Goal: Task Accomplishment & Management: Complete application form

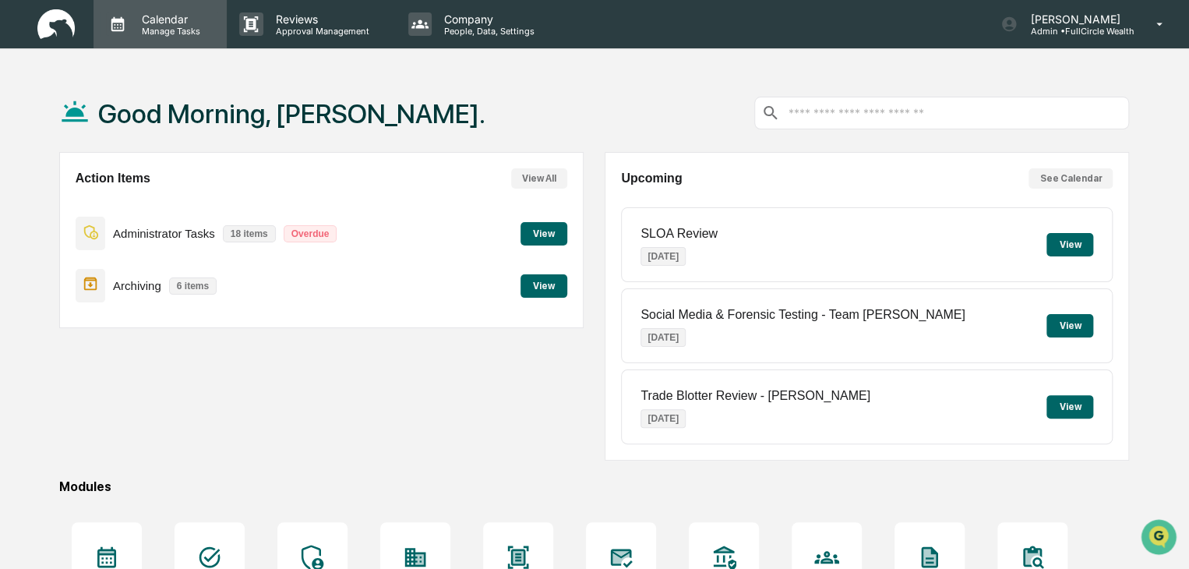
click at [175, 27] on p "Manage Tasks" at bounding box center [168, 31] width 79 height 11
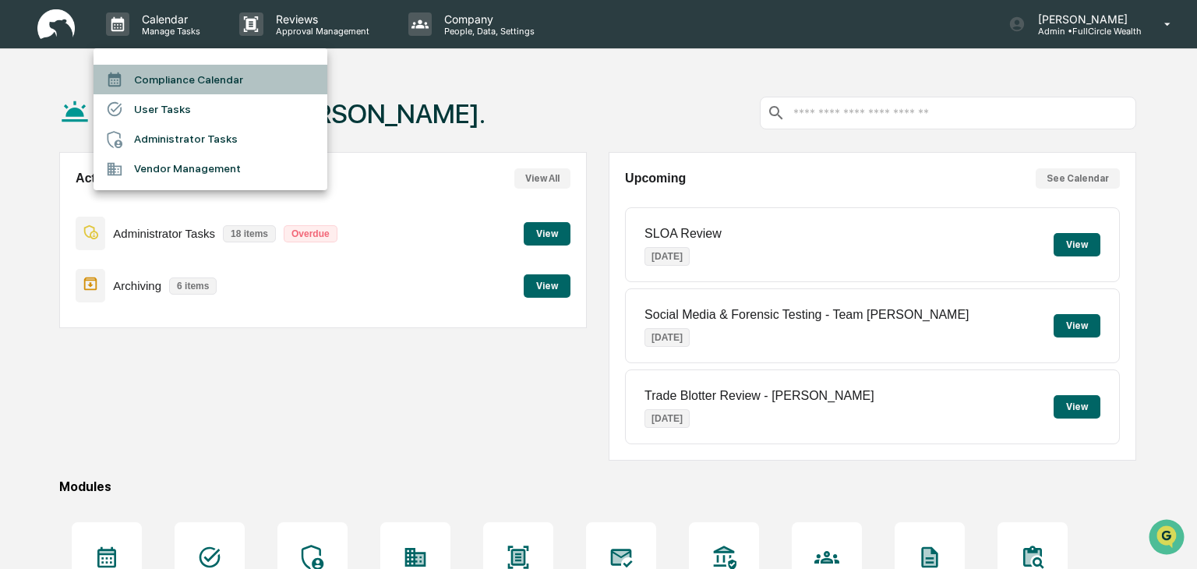
click at [186, 81] on li "Compliance Calendar" at bounding box center [211, 80] width 234 height 30
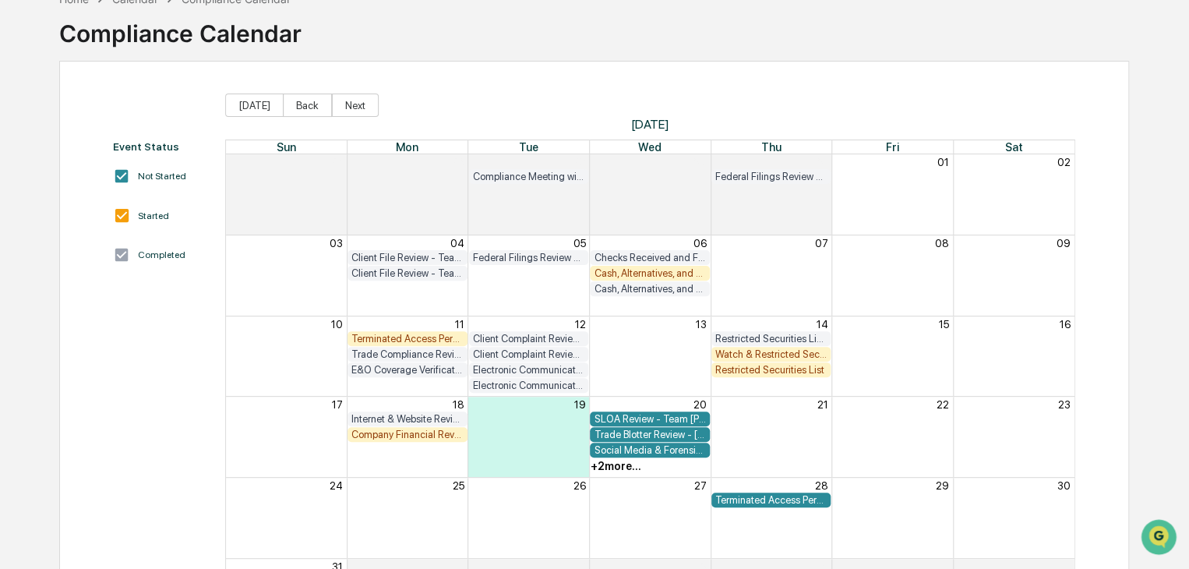
scroll to position [108, 0]
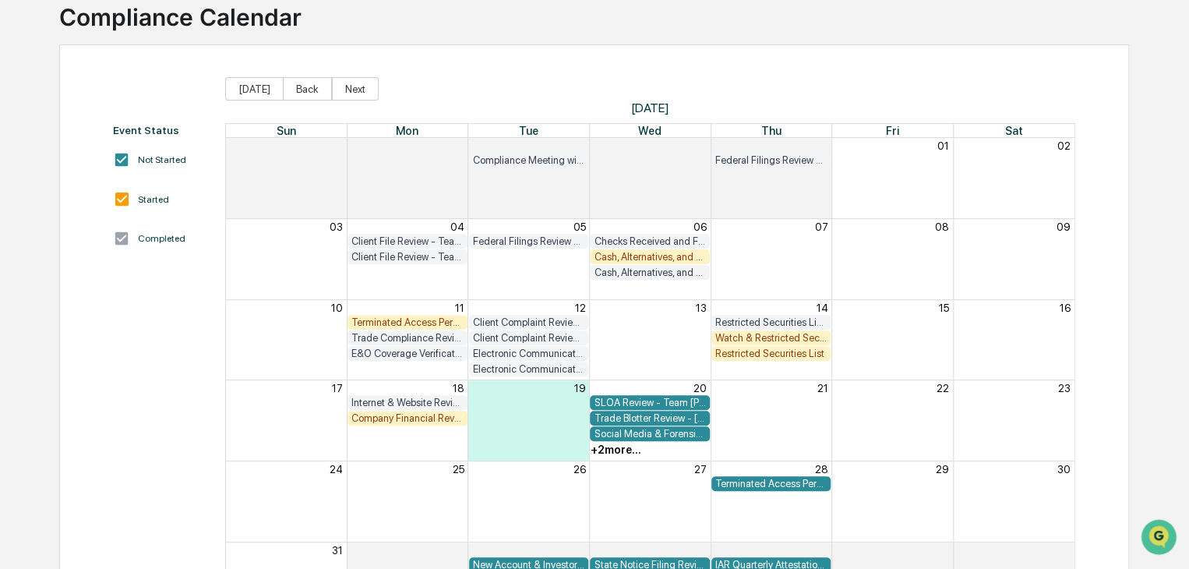
click at [769, 353] on div "Restricted Securities List" at bounding box center [772, 354] width 112 height 12
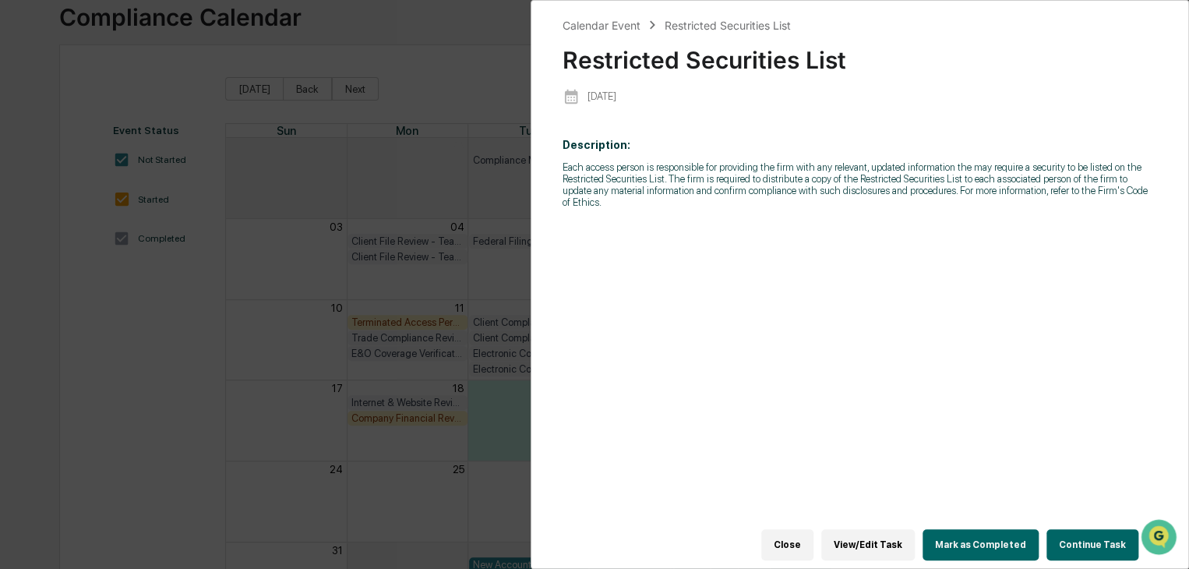
click at [243, 309] on div "Calendar Event Restricted Securities List Restricted Securities List [DATE] Des…" at bounding box center [594, 284] width 1189 height 569
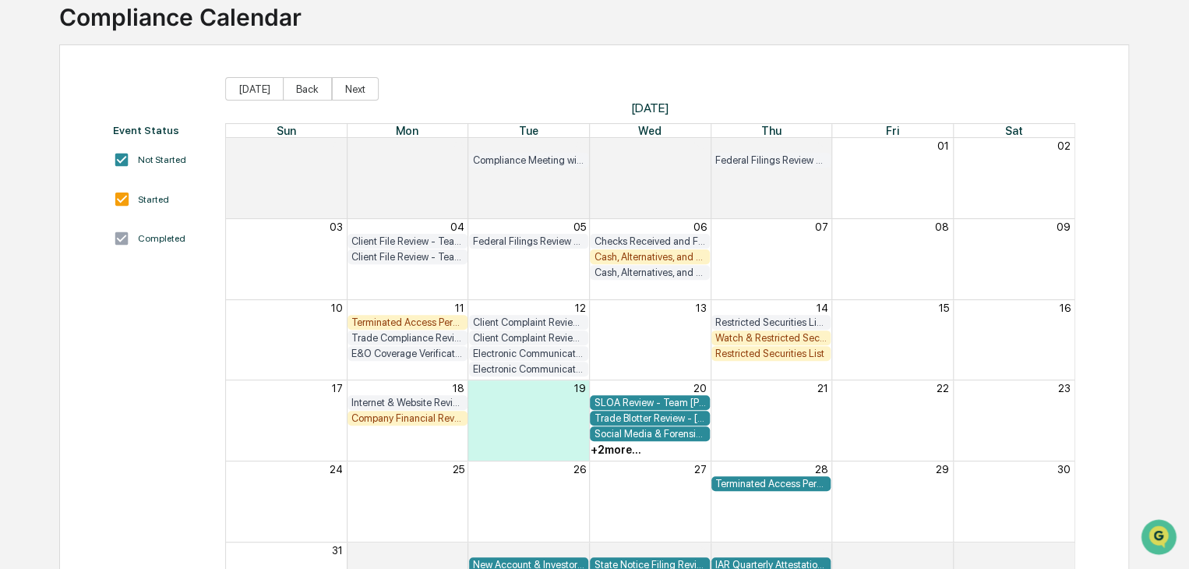
click at [739, 332] on div "Watch & Restricted Securities List" at bounding box center [772, 338] width 112 height 12
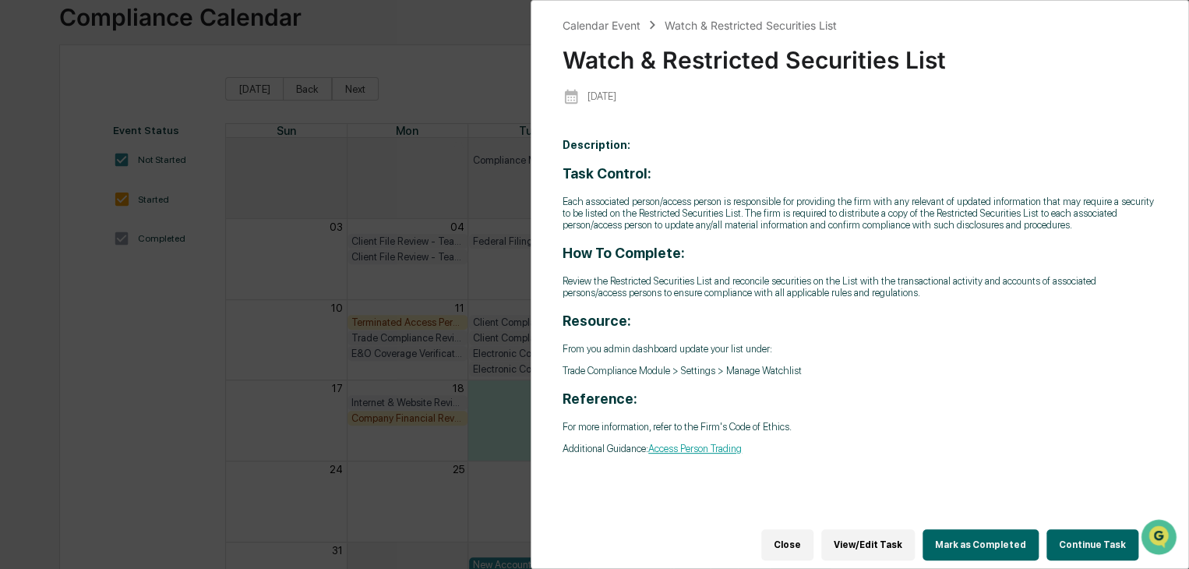
click at [220, 352] on div "Calendar Event Watch & Restricted Securities List Watch & Restricted Securities…" at bounding box center [594, 284] width 1189 height 569
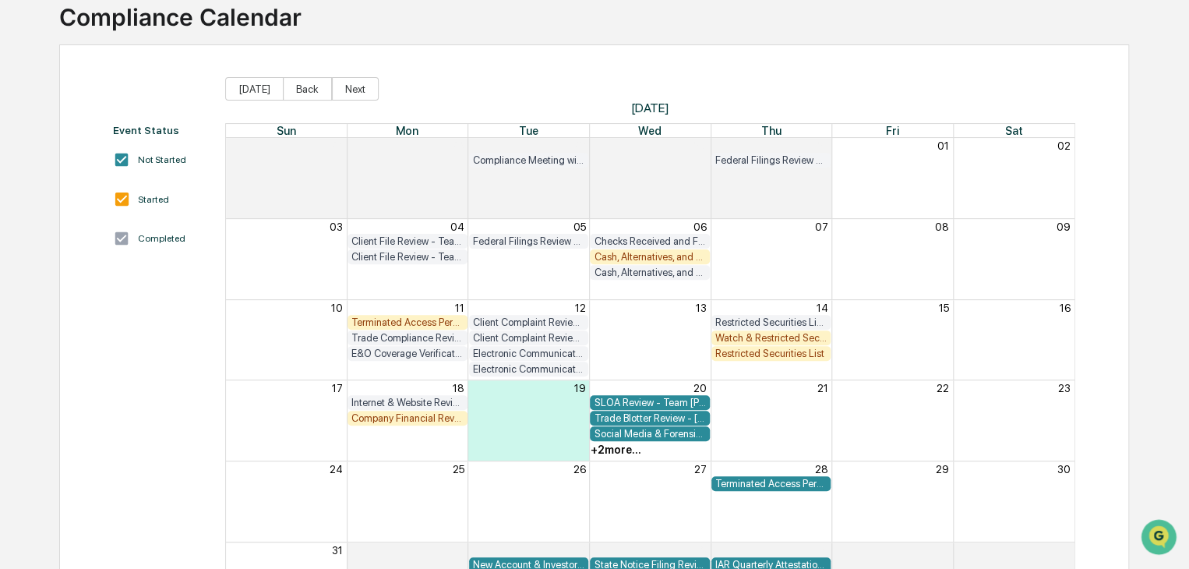
click at [378, 416] on div "Company Financial Review" at bounding box center [408, 418] width 112 height 12
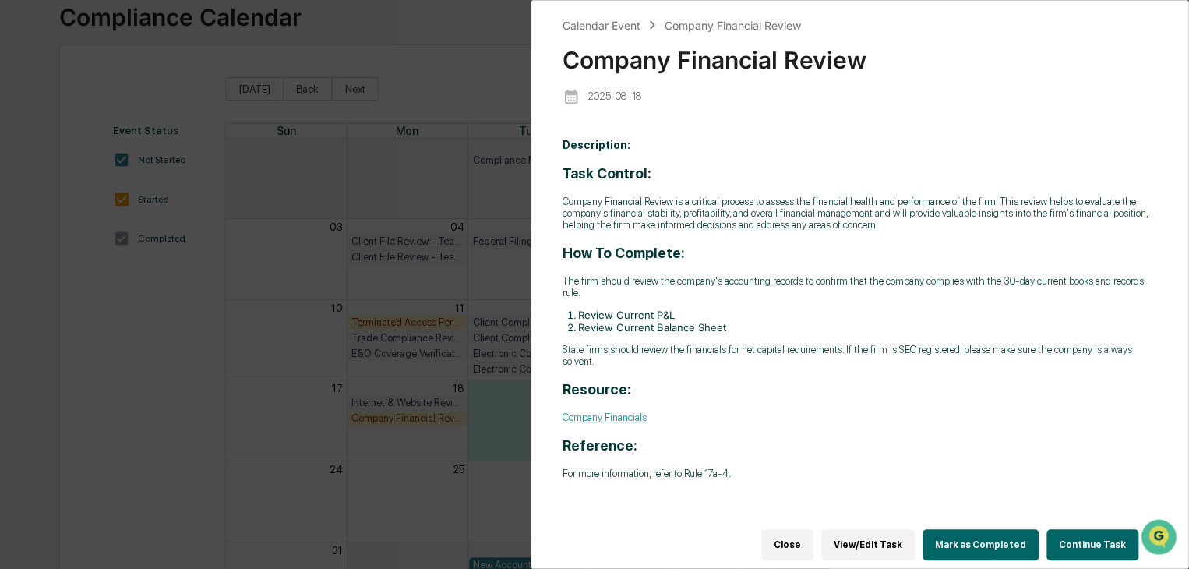
click at [990, 531] on button "Mark as Completed" at bounding box center [981, 544] width 116 height 31
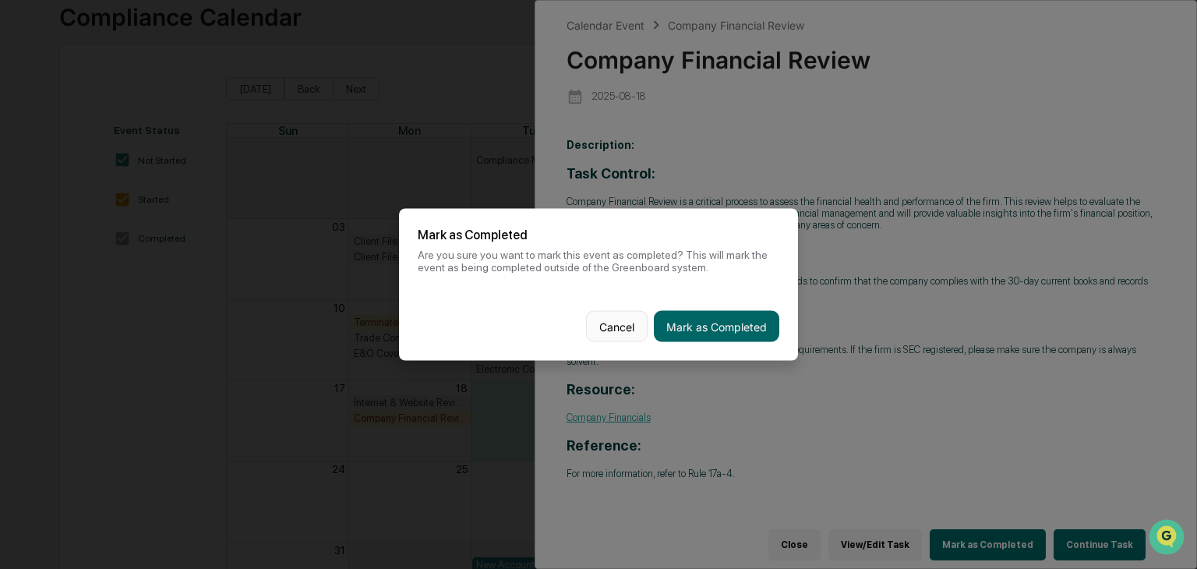
click at [599, 330] on button "Cancel" at bounding box center [617, 326] width 62 height 31
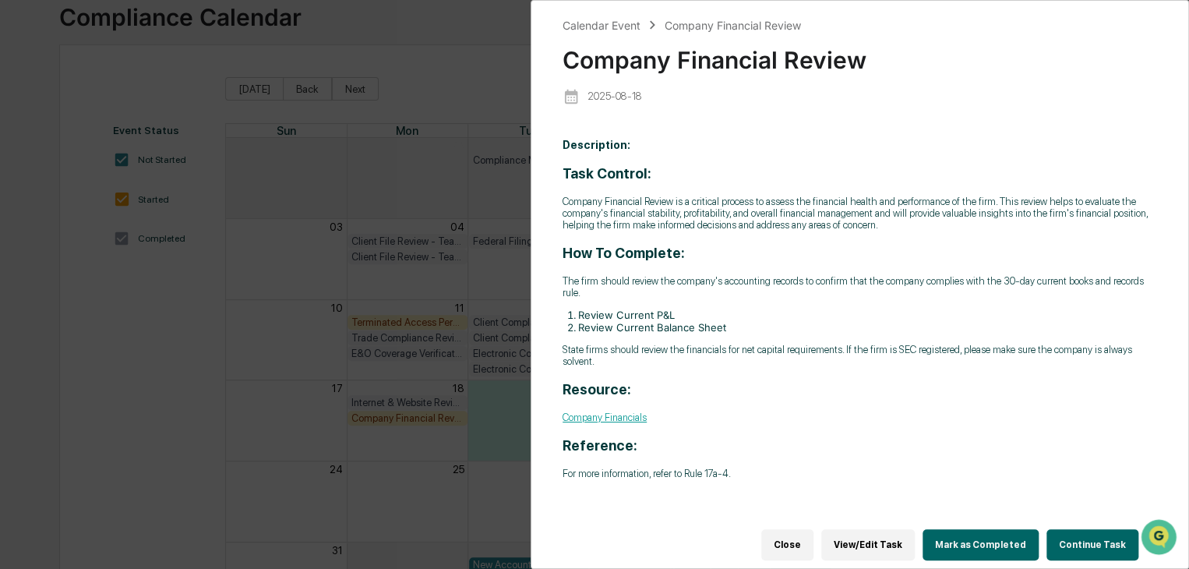
click at [1087, 539] on button "Continue Task" at bounding box center [1093, 544] width 92 height 31
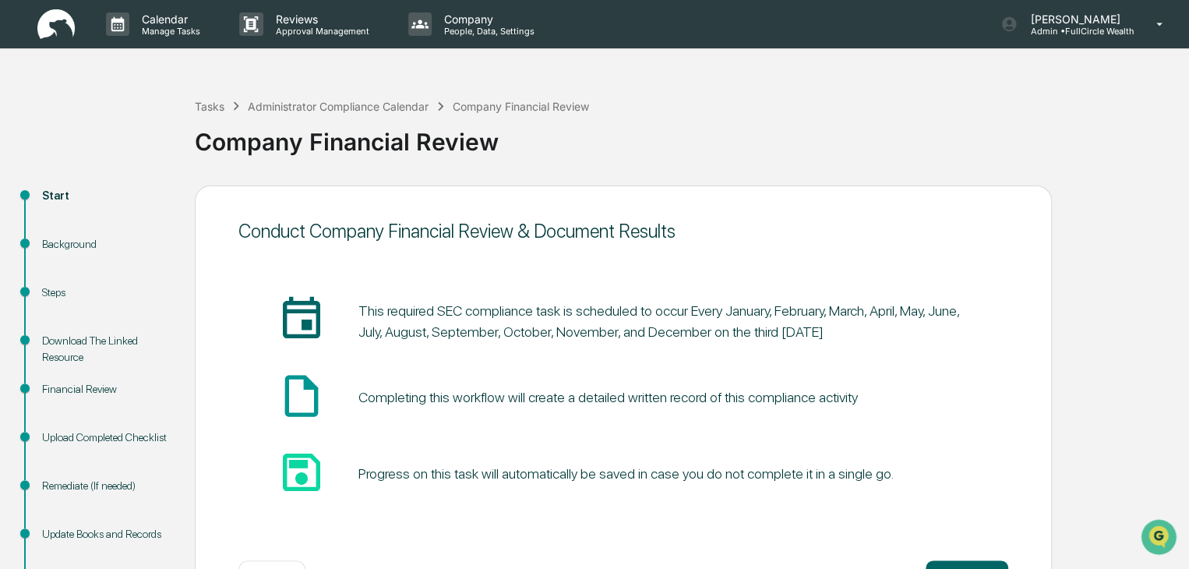
scroll to position [69, 0]
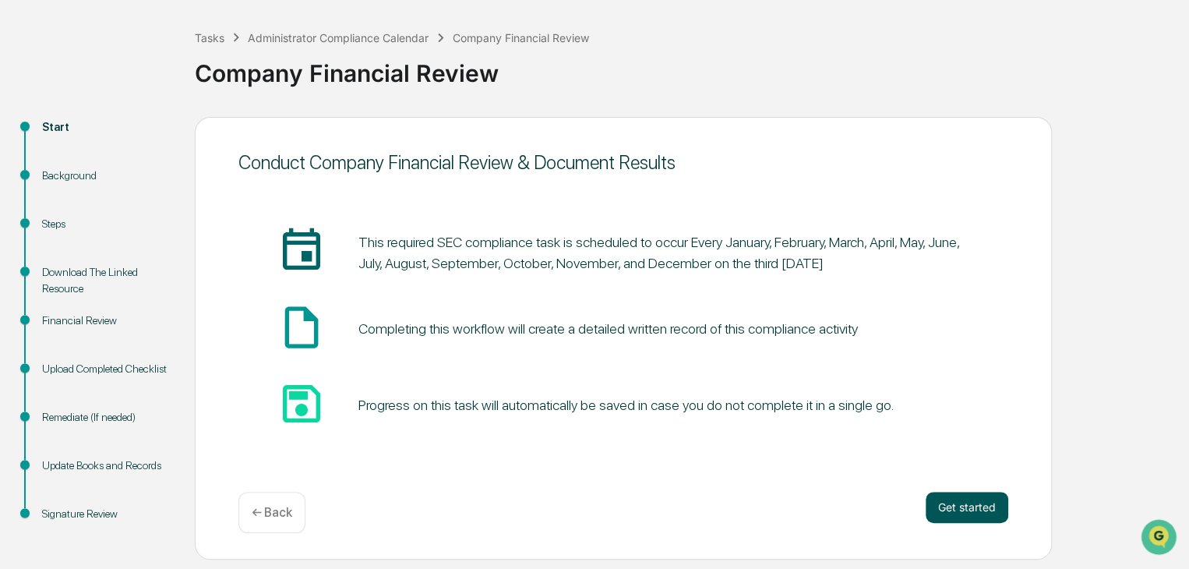
click at [991, 507] on button "Get started" at bounding box center [967, 507] width 83 height 31
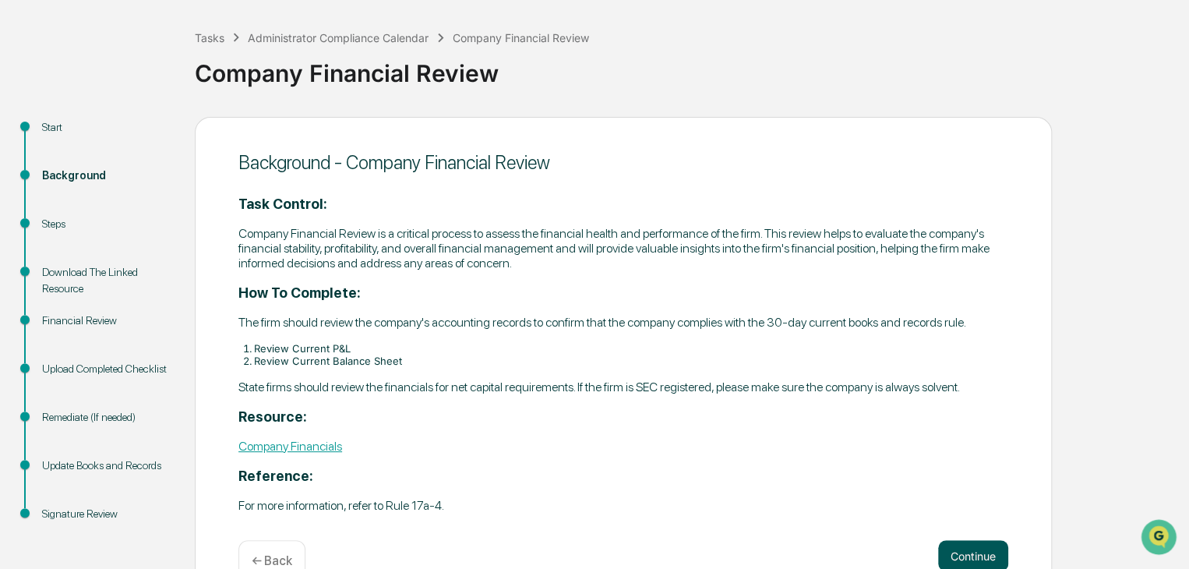
click at [976, 546] on button "Continue" at bounding box center [973, 555] width 70 height 31
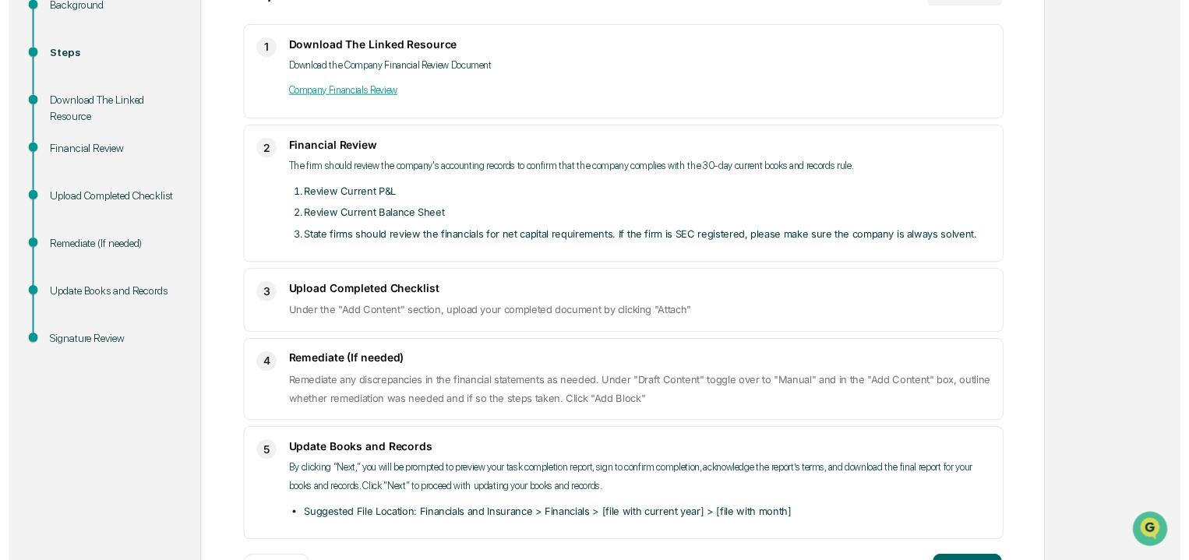
scroll to position [298, 0]
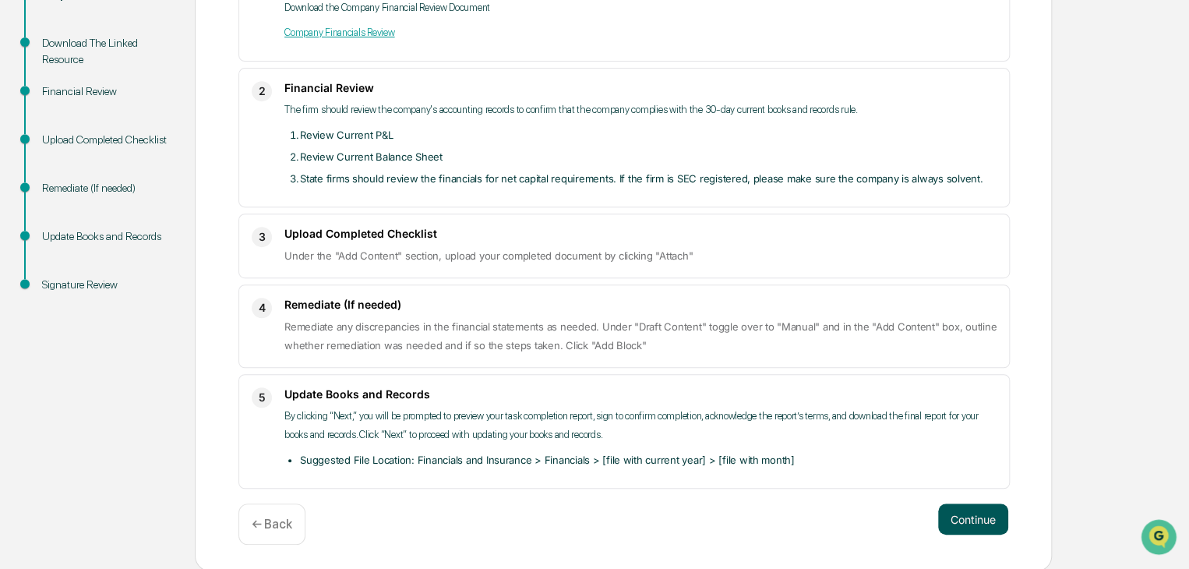
click at [991, 518] on button "Continue" at bounding box center [973, 519] width 70 height 31
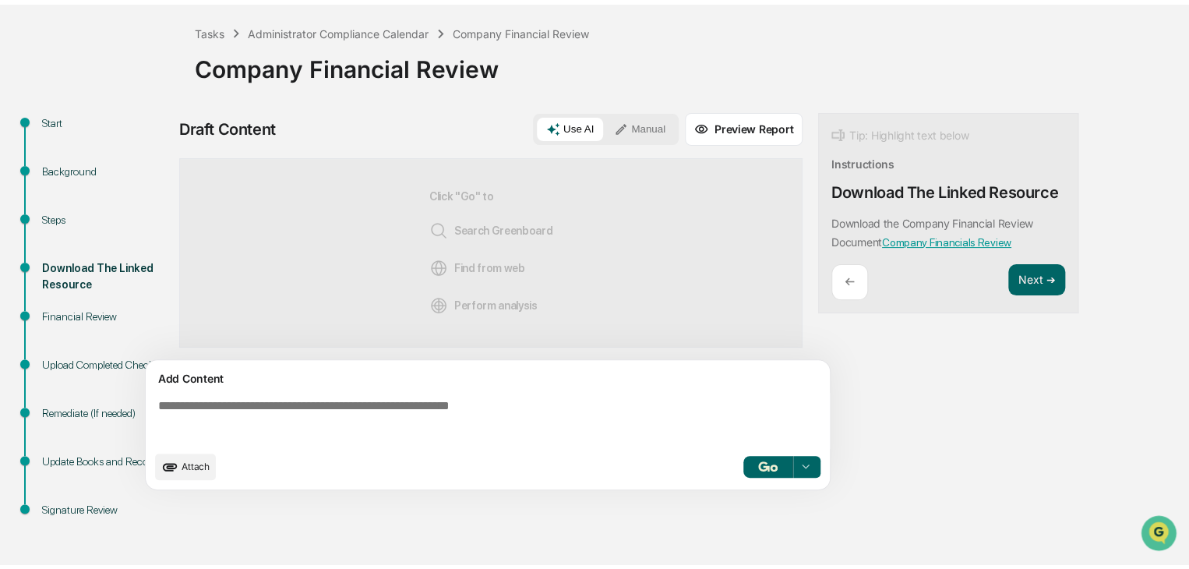
scroll to position [69, 0]
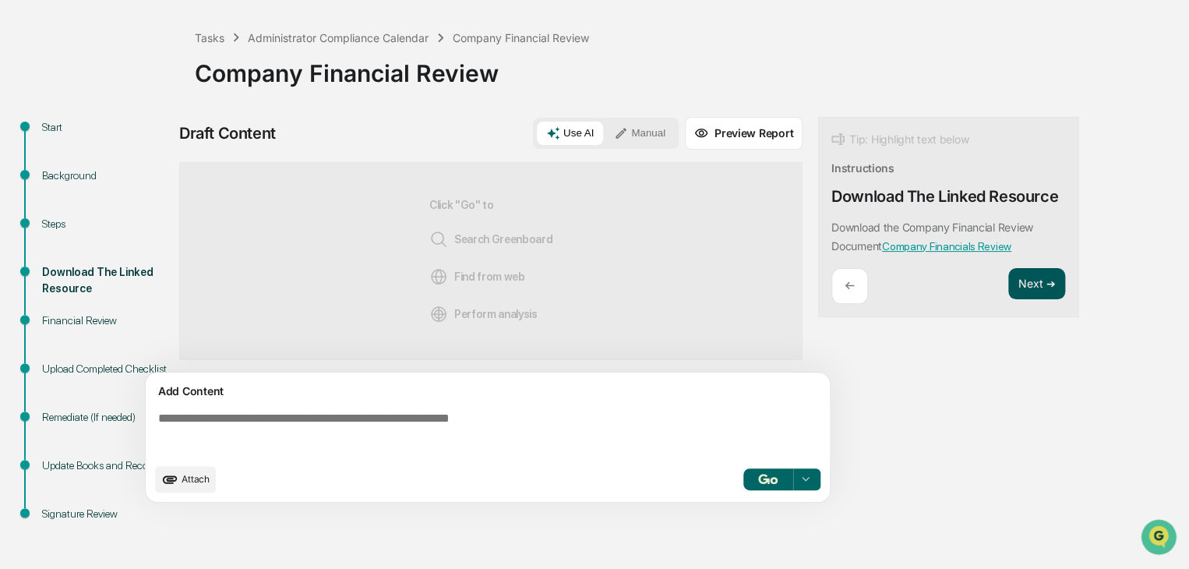
click at [1041, 291] on button "Next ➔" at bounding box center [1037, 284] width 57 height 32
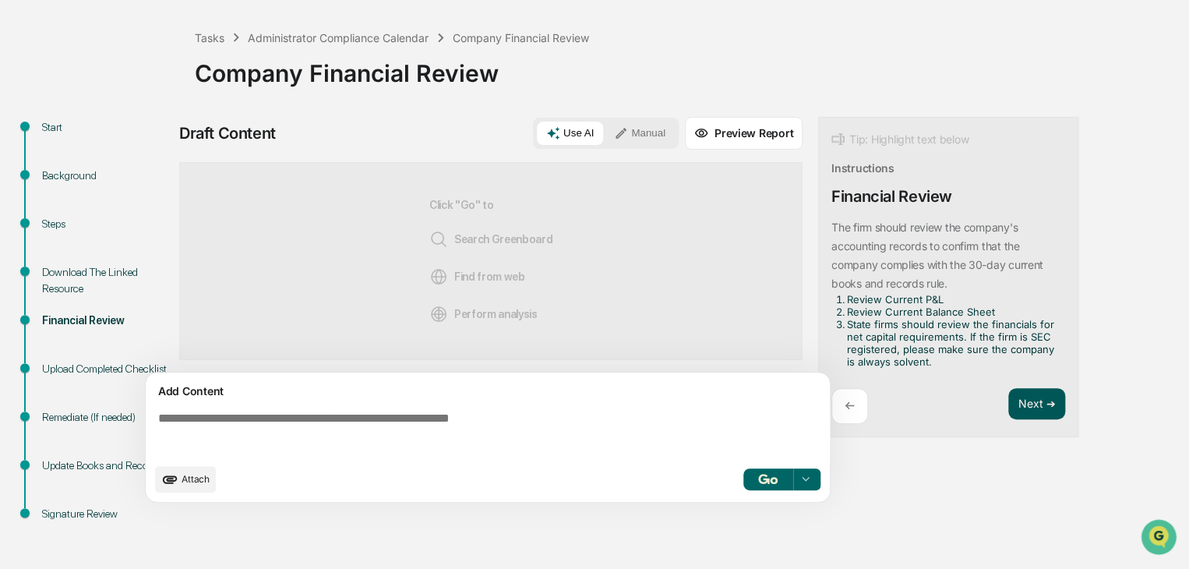
click at [1034, 404] on button "Next ➔" at bounding box center [1037, 404] width 57 height 32
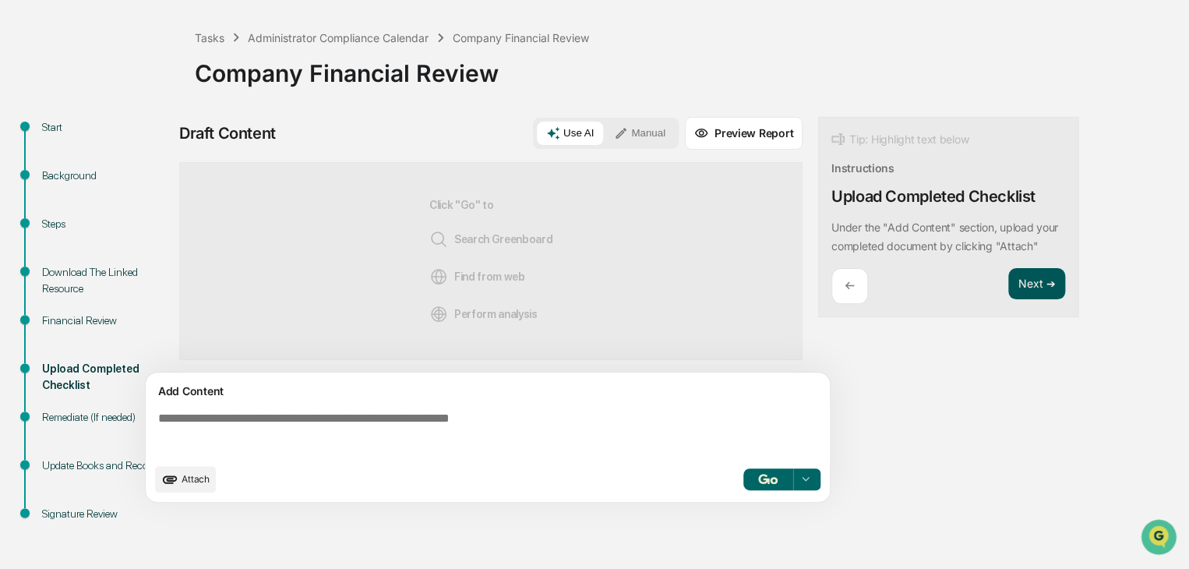
click at [1041, 276] on button "Next ➔" at bounding box center [1037, 284] width 57 height 32
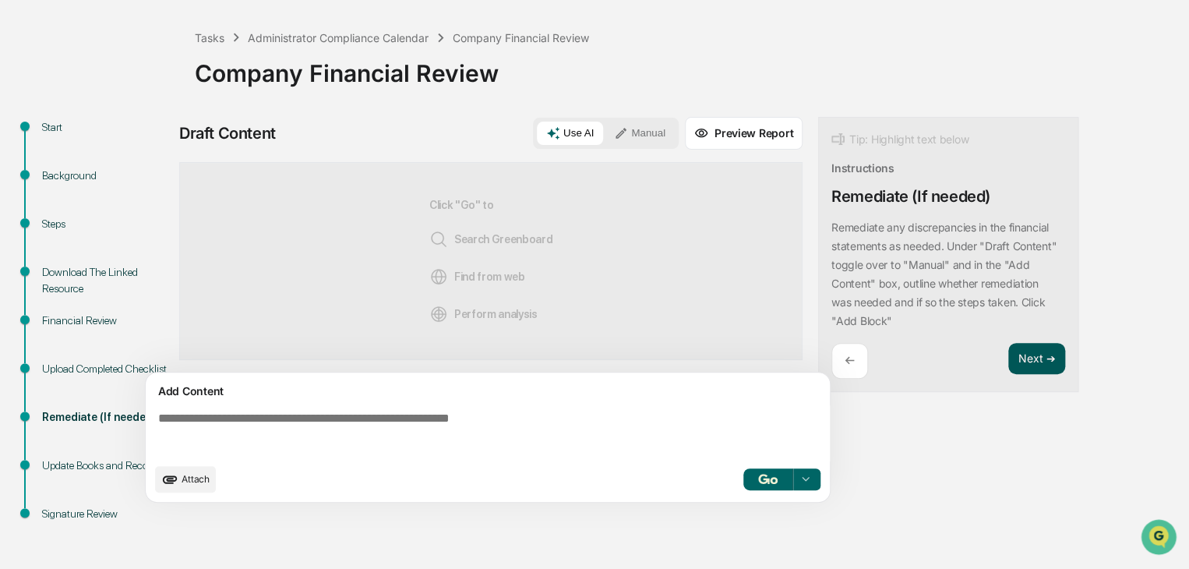
click at [1028, 365] on button "Next ➔" at bounding box center [1037, 359] width 57 height 32
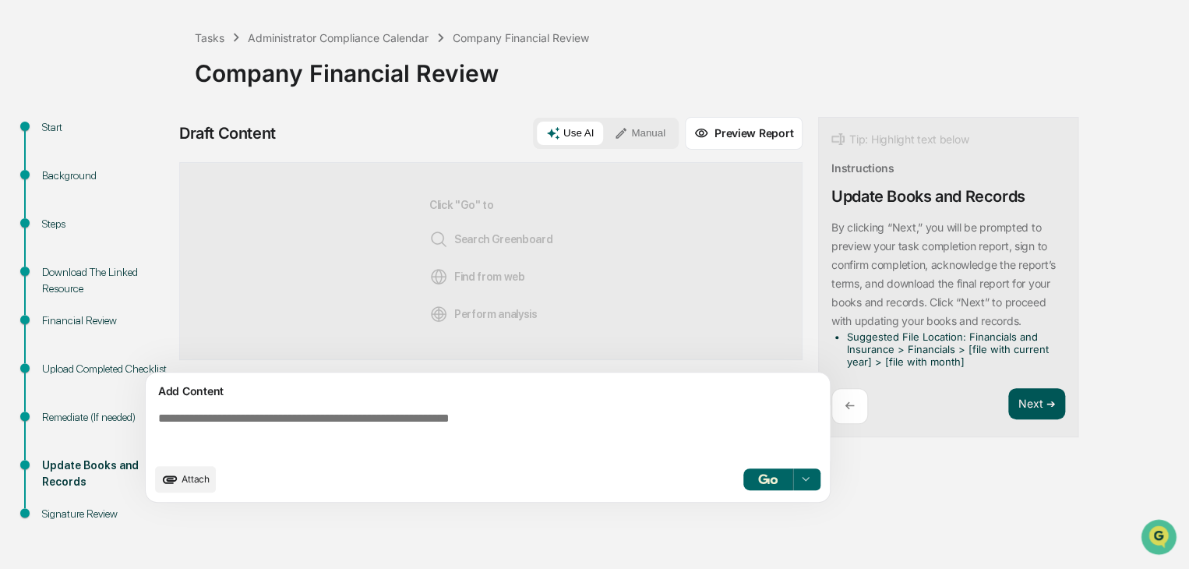
click at [1040, 398] on button "Next ➔" at bounding box center [1037, 404] width 57 height 32
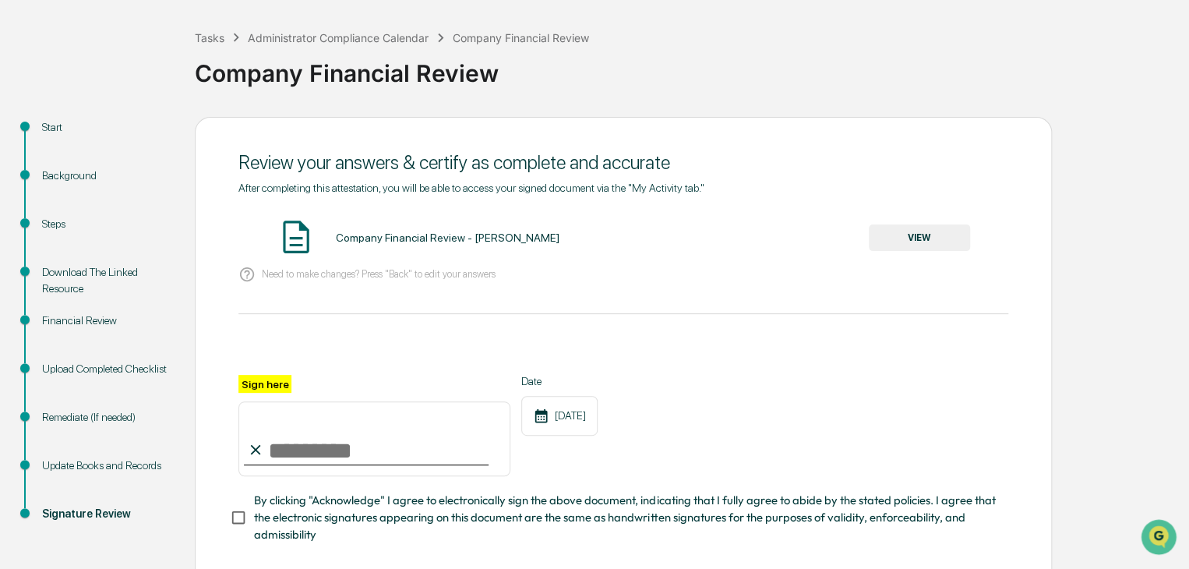
click at [937, 238] on button "VIEW" at bounding box center [919, 237] width 101 height 27
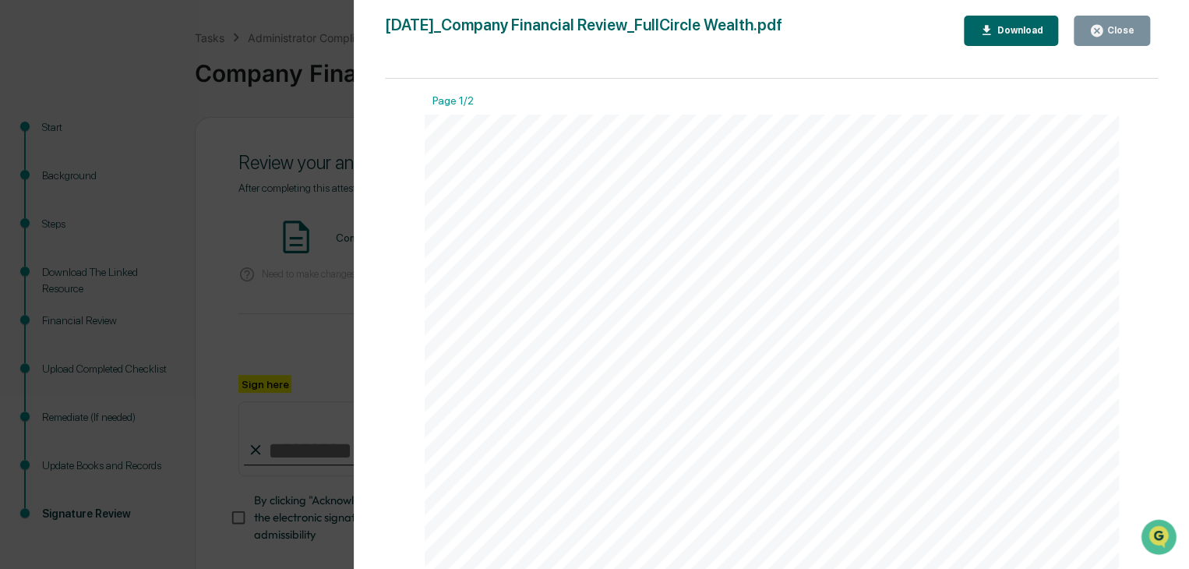
click at [1110, 23] on div "Close" at bounding box center [1112, 30] width 45 height 15
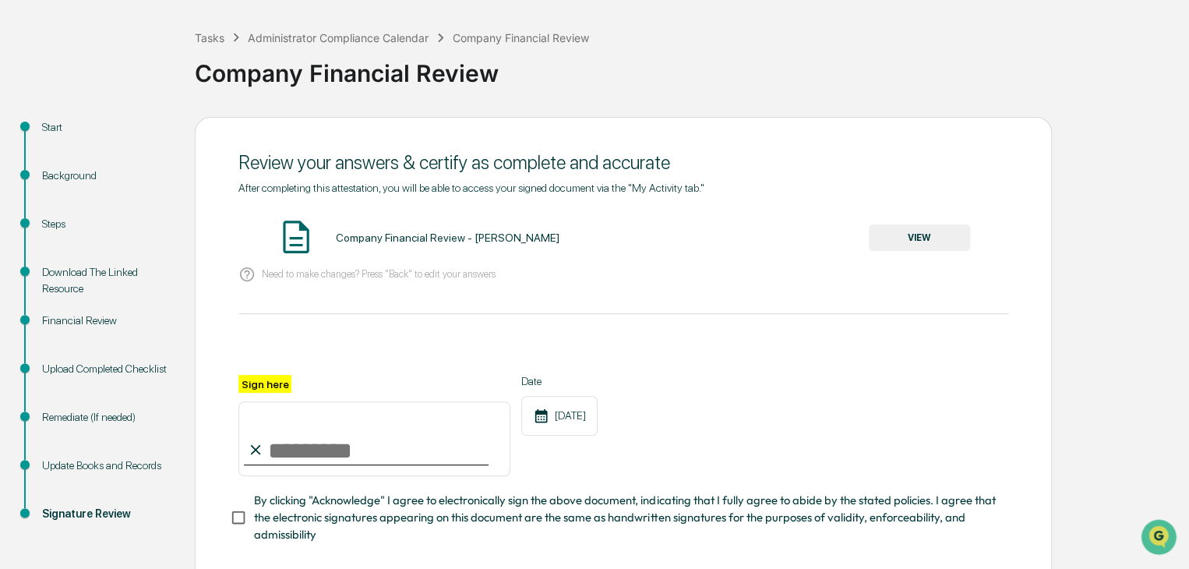
click at [340, 462] on input "Sign here" at bounding box center [375, 438] width 272 height 75
type input "**********"
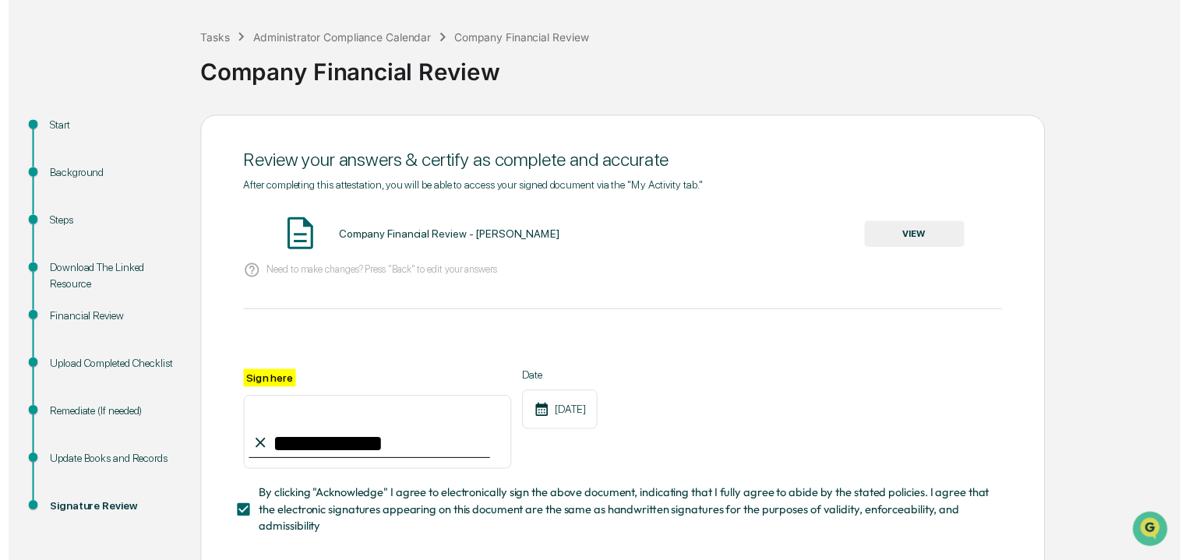
scroll to position [156, 0]
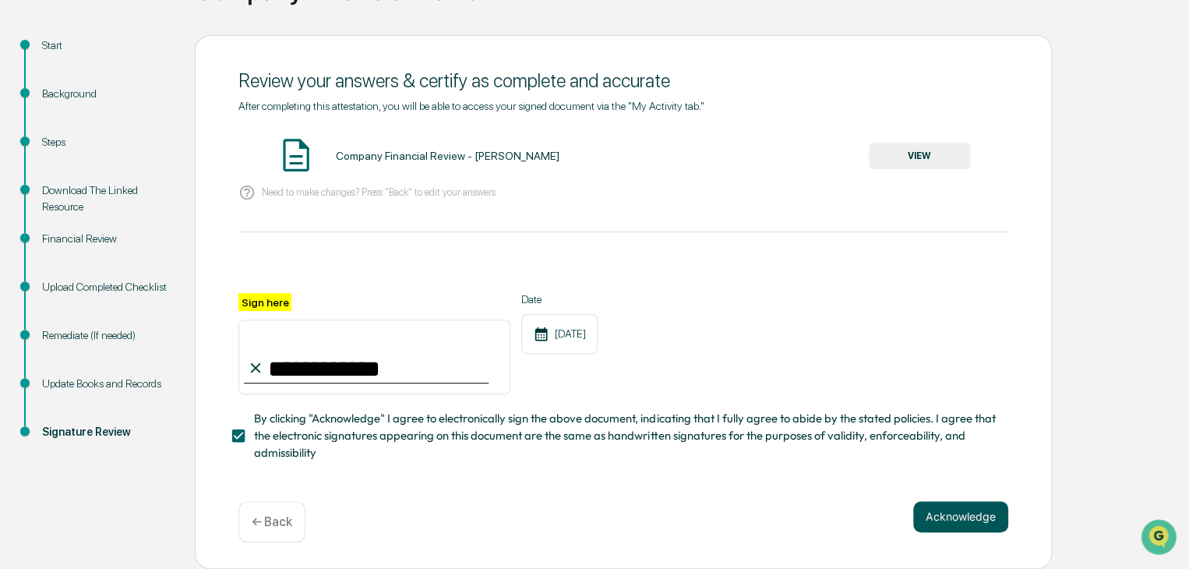
click at [966, 518] on button "Acknowledge" at bounding box center [961, 516] width 95 height 31
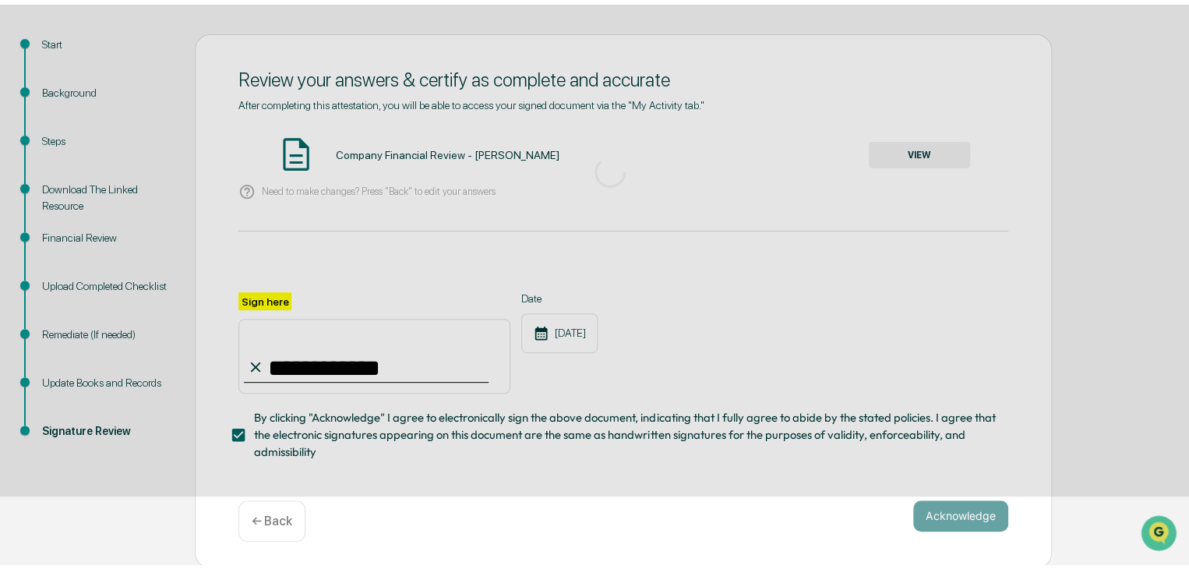
scroll to position [69, 0]
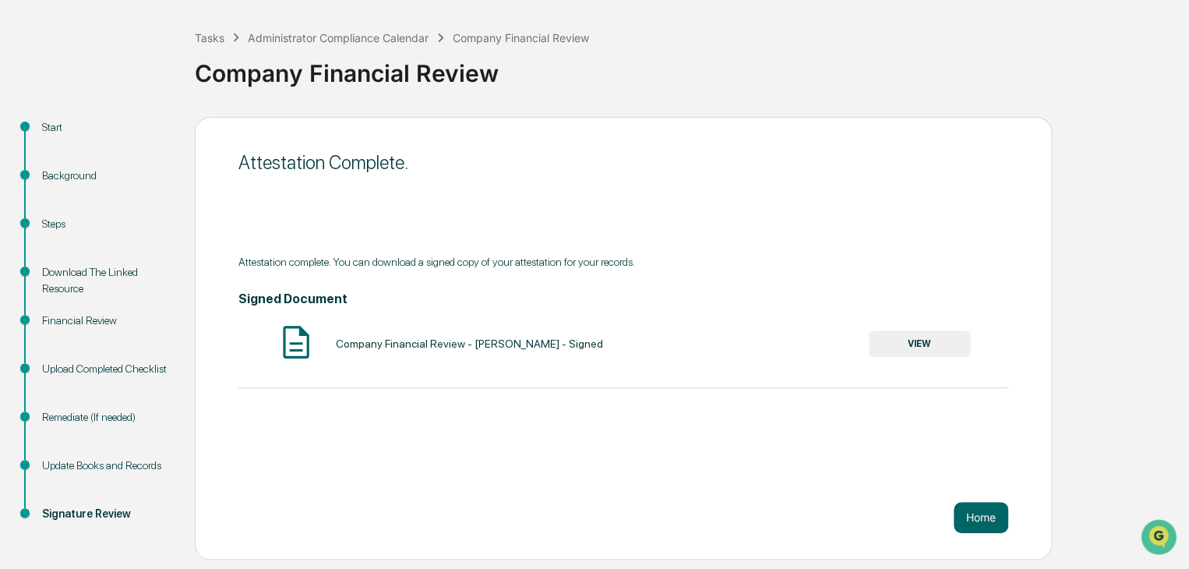
click at [966, 518] on button "Home" at bounding box center [981, 517] width 55 height 31
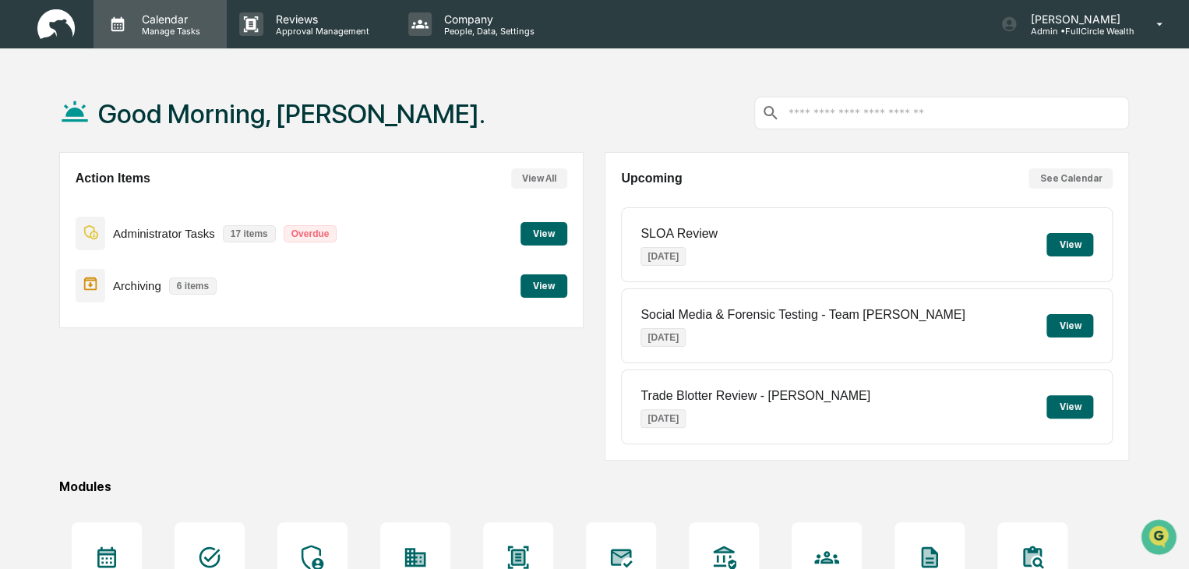
click at [157, 28] on p "Manage Tasks" at bounding box center [168, 31] width 79 height 11
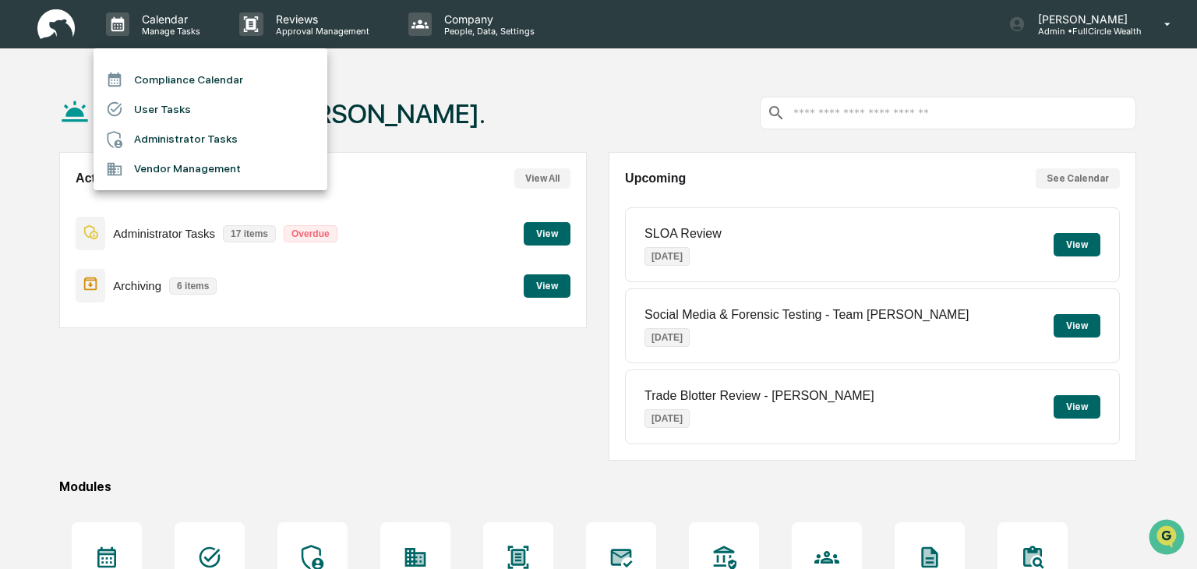
click at [154, 76] on li "Compliance Calendar" at bounding box center [211, 80] width 234 height 30
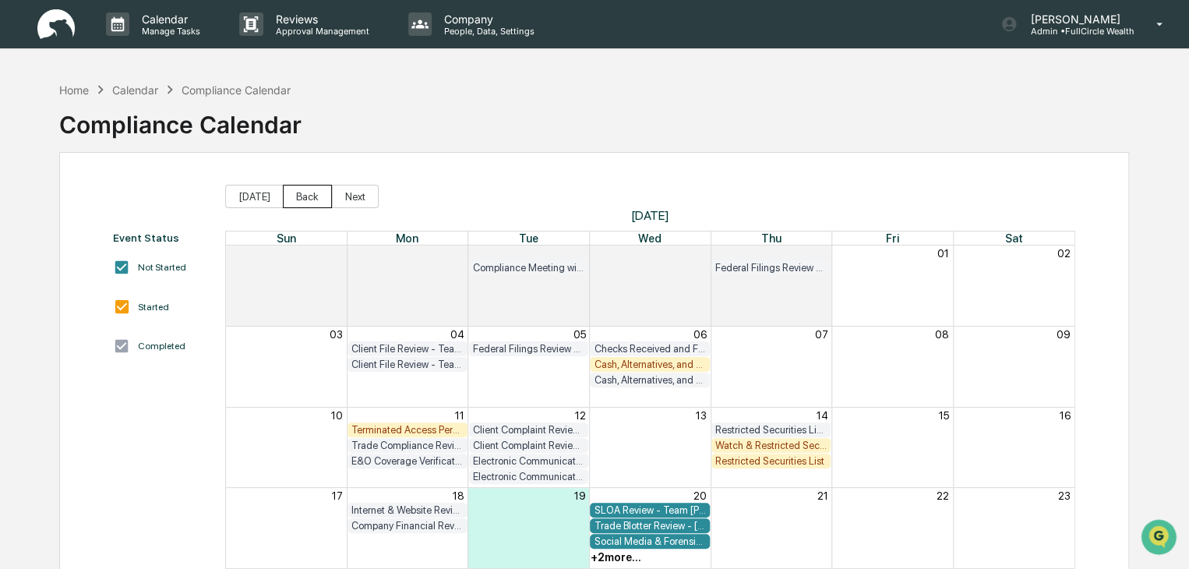
click at [290, 194] on button "Back" at bounding box center [307, 196] width 49 height 23
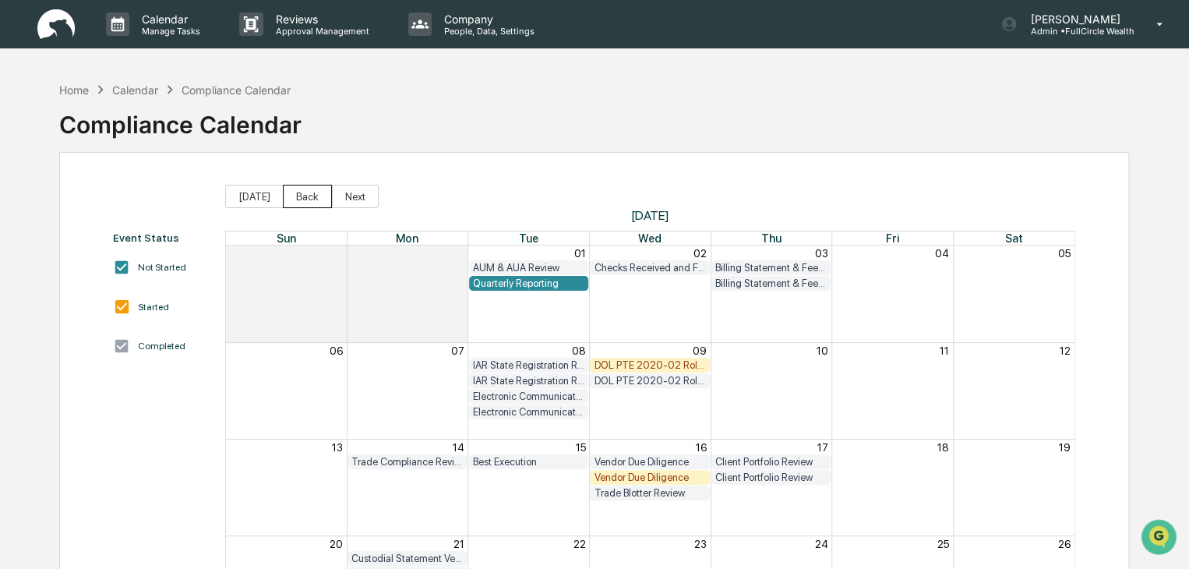
click at [290, 194] on button "Back" at bounding box center [307, 196] width 49 height 23
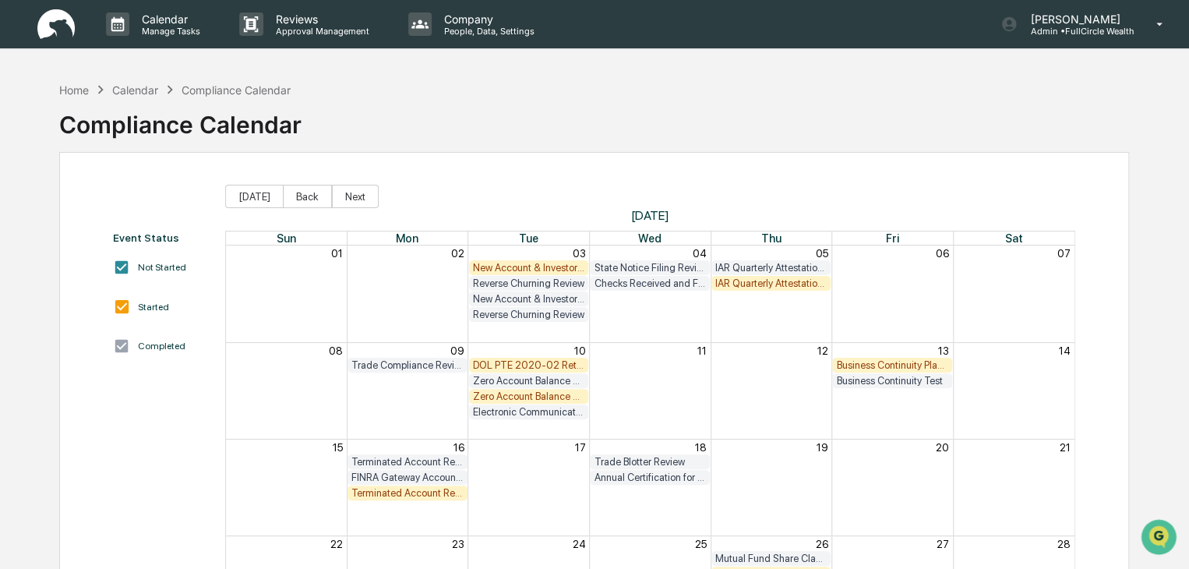
click at [773, 286] on div "IAR Quarterly Attestation Review" at bounding box center [772, 283] width 112 height 12
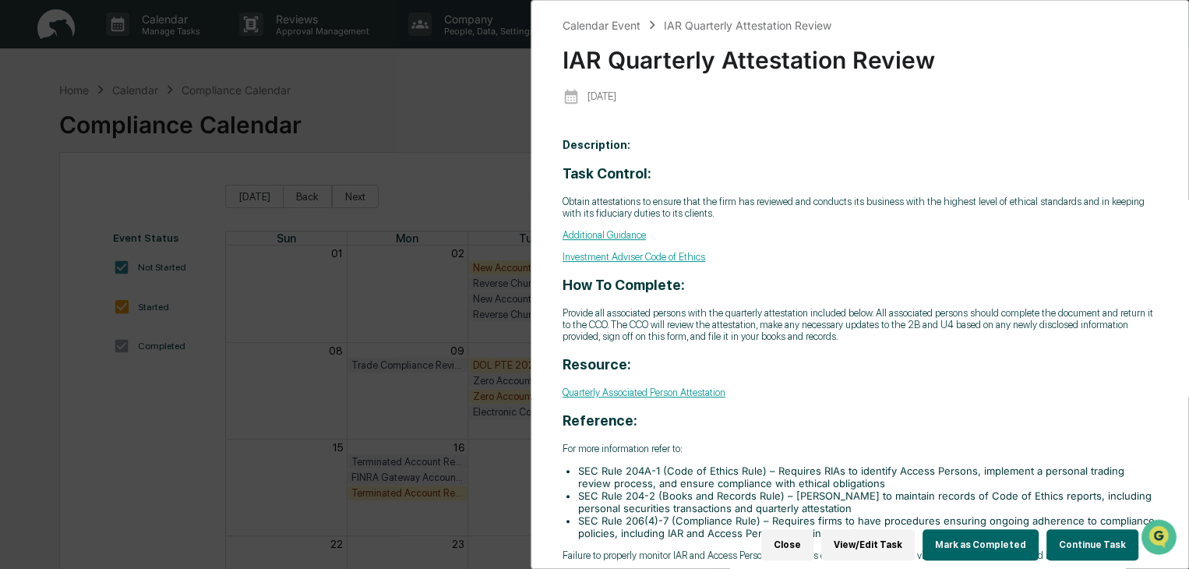
click at [1062, 534] on button "Continue Task" at bounding box center [1093, 544] width 92 height 31
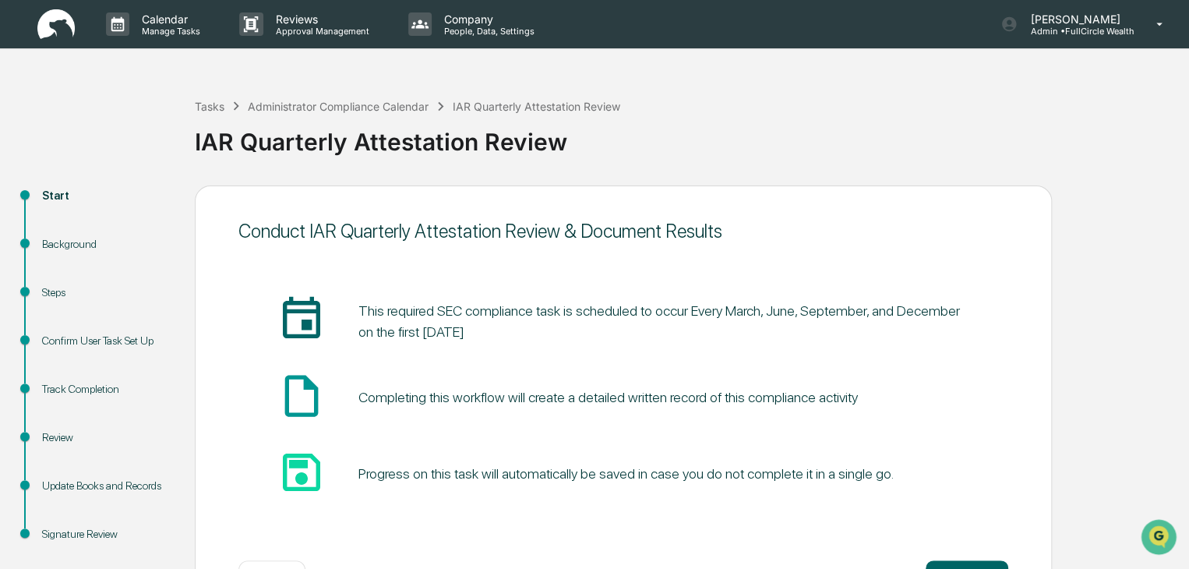
scroll to position [58, 0]
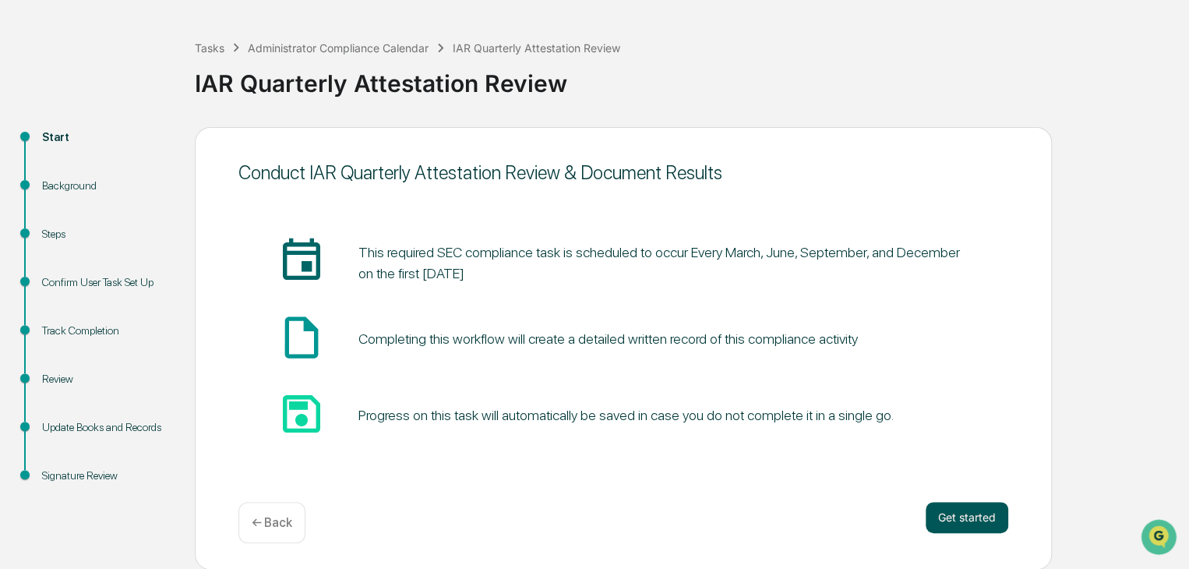
click at [981, 516] on button "Get started" at bounding box center [967, 517] width 83 height 31
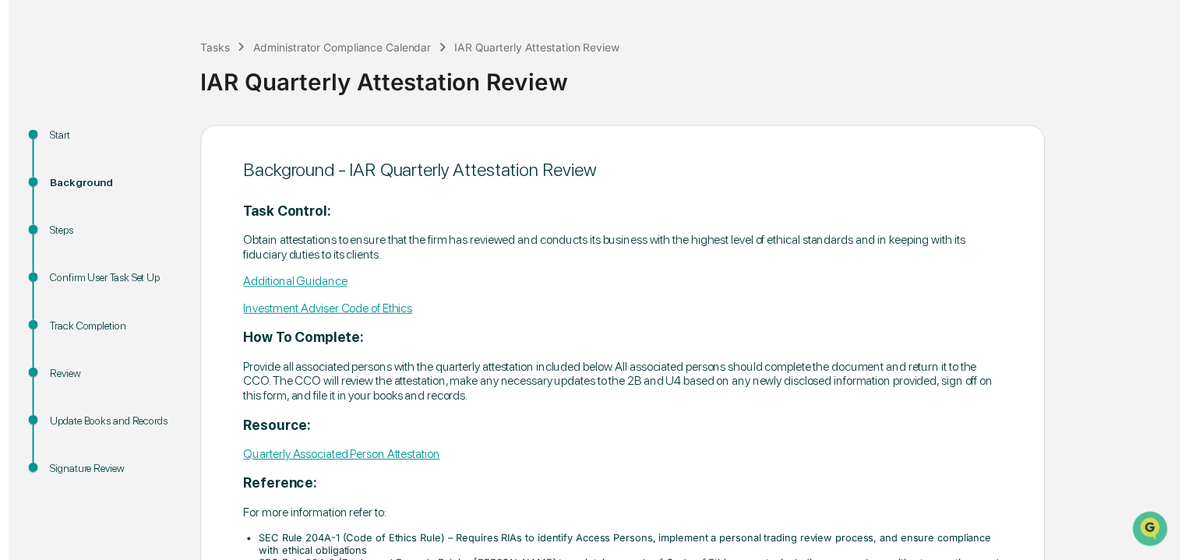
scroll to position [228, 0]
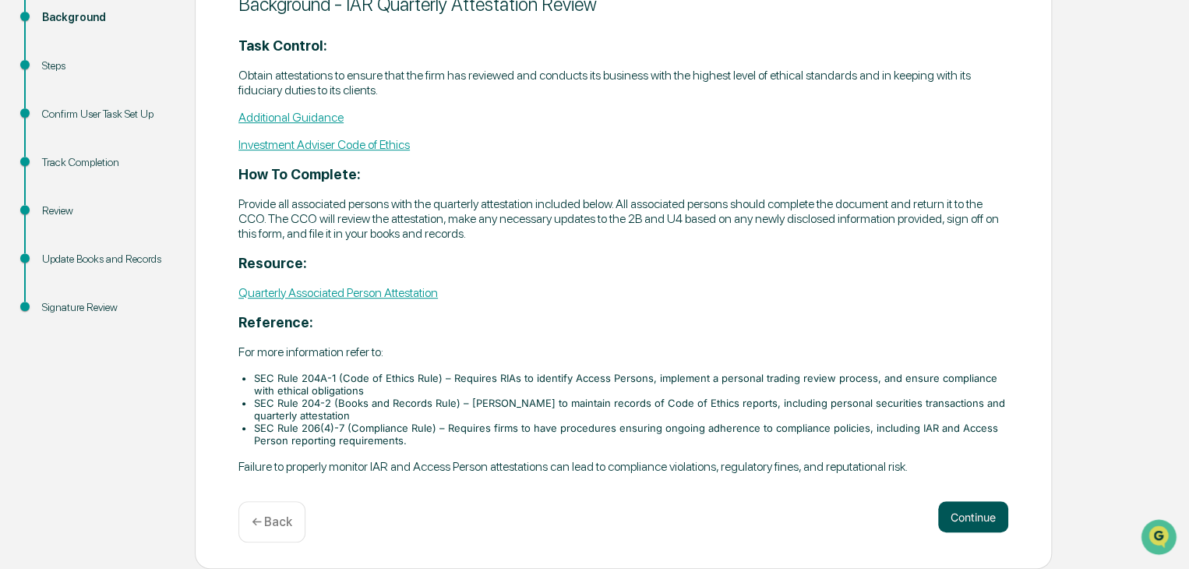
click at [984, 509] on button "Continue" at bounding box center [973, 516] width 70 height 31
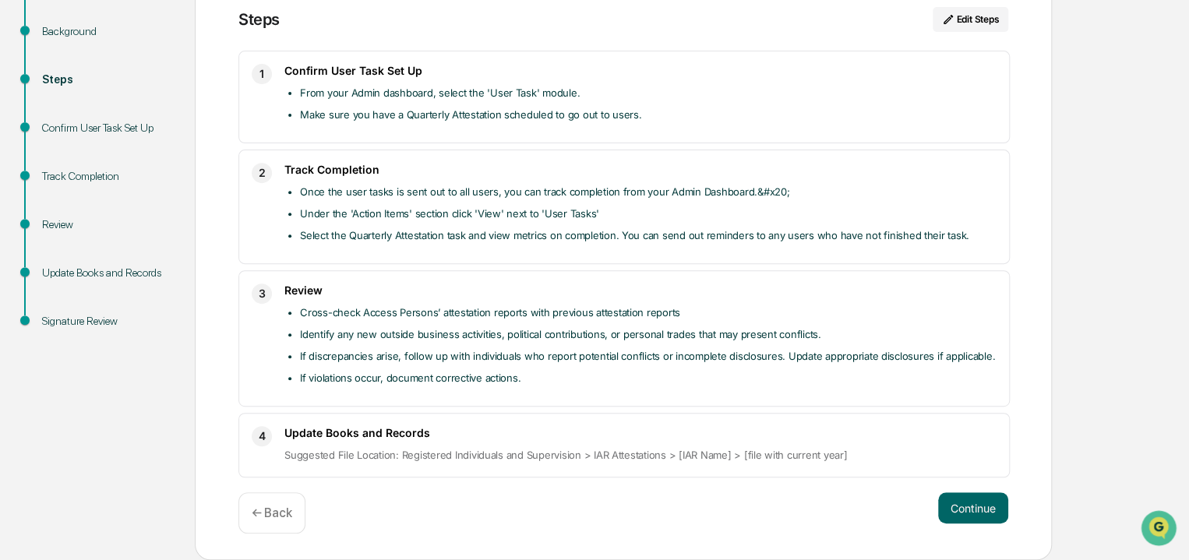
scroll to position [203, 0]
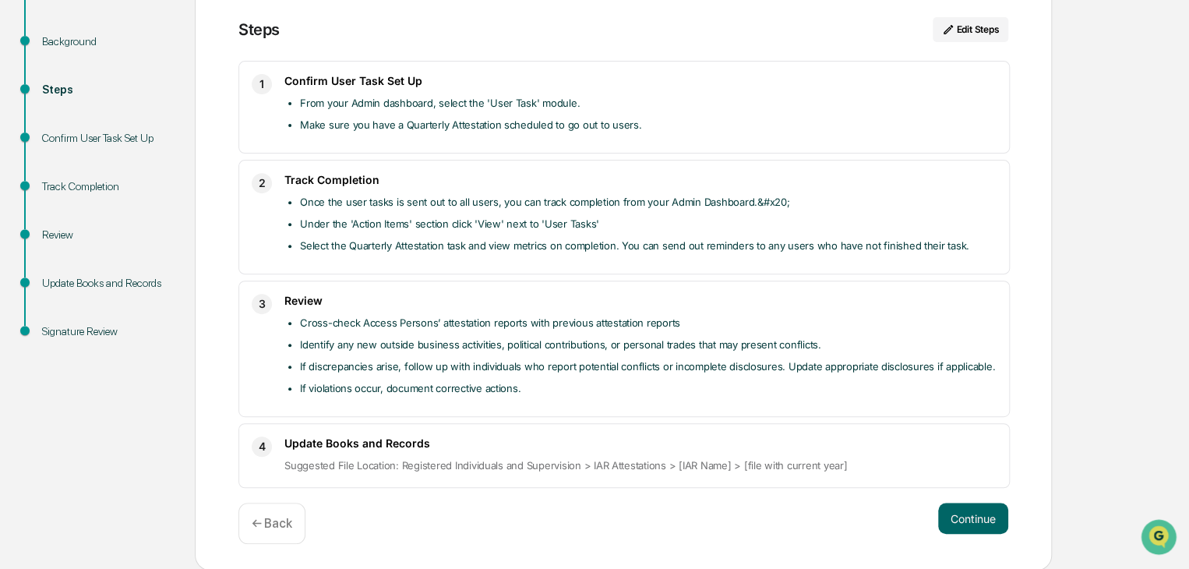
click at [984, 509] on button "Continue" at bounding box center [973, 518] width 70 height 31
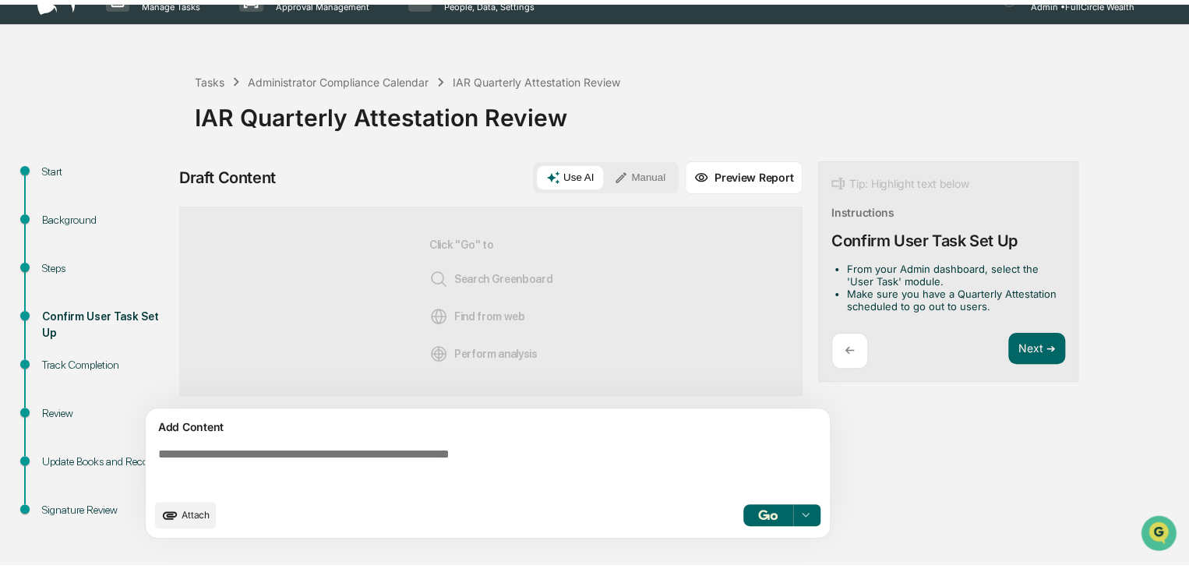
scroll to position [19, 0]
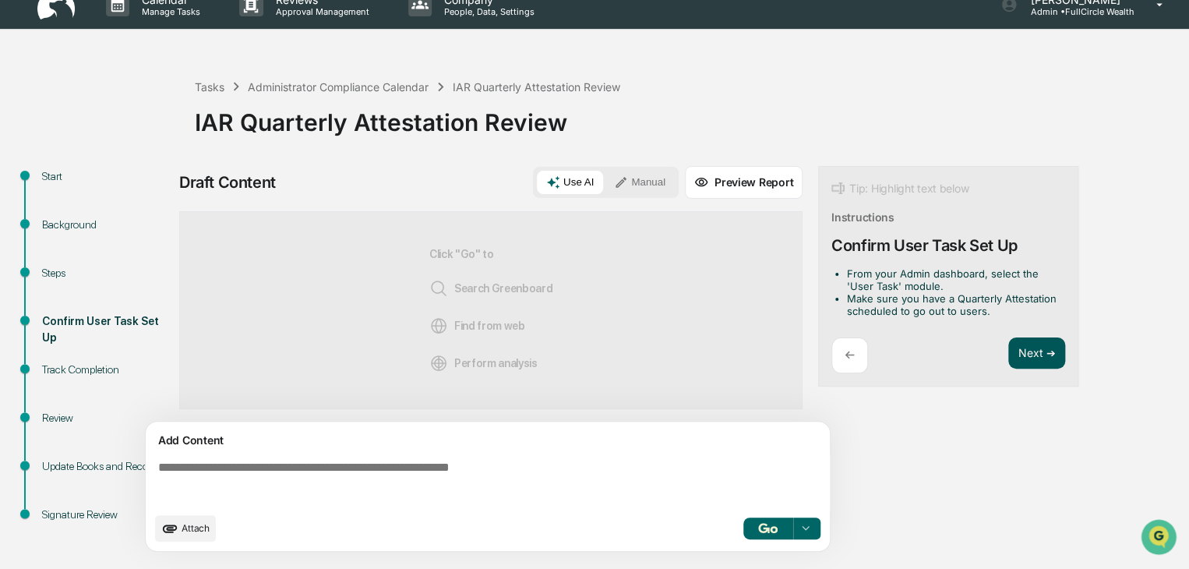
click at [1024, 356] on button "Next ➔" at bounding box center [1037, 354] width 57 height 32
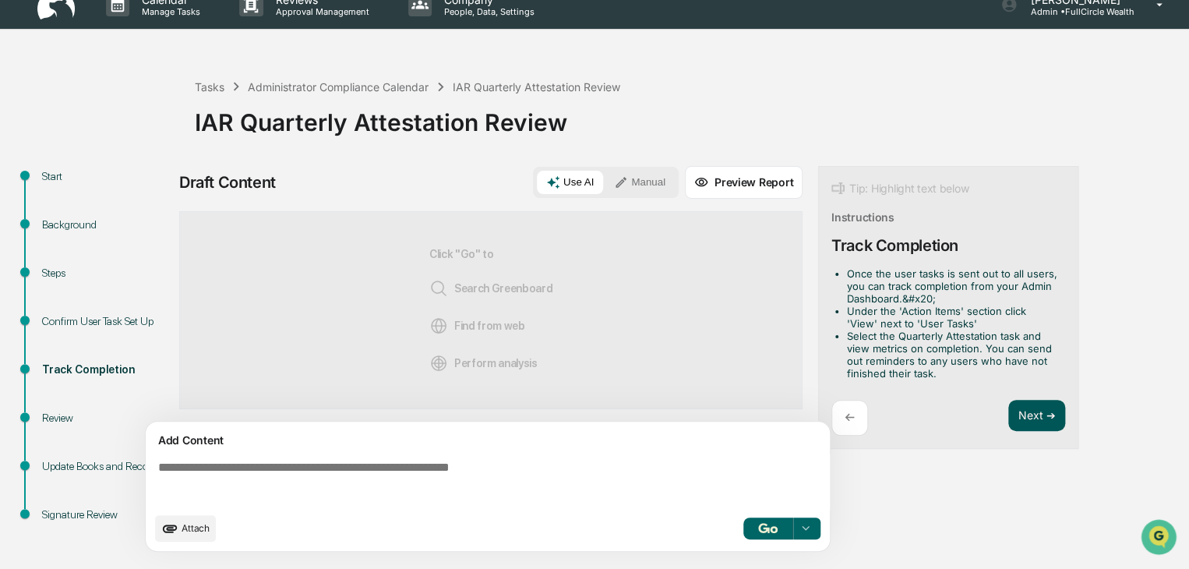
click at [1020, 415] on button "Next ➔" at bounding box center [1037, 416] width 57 height 32
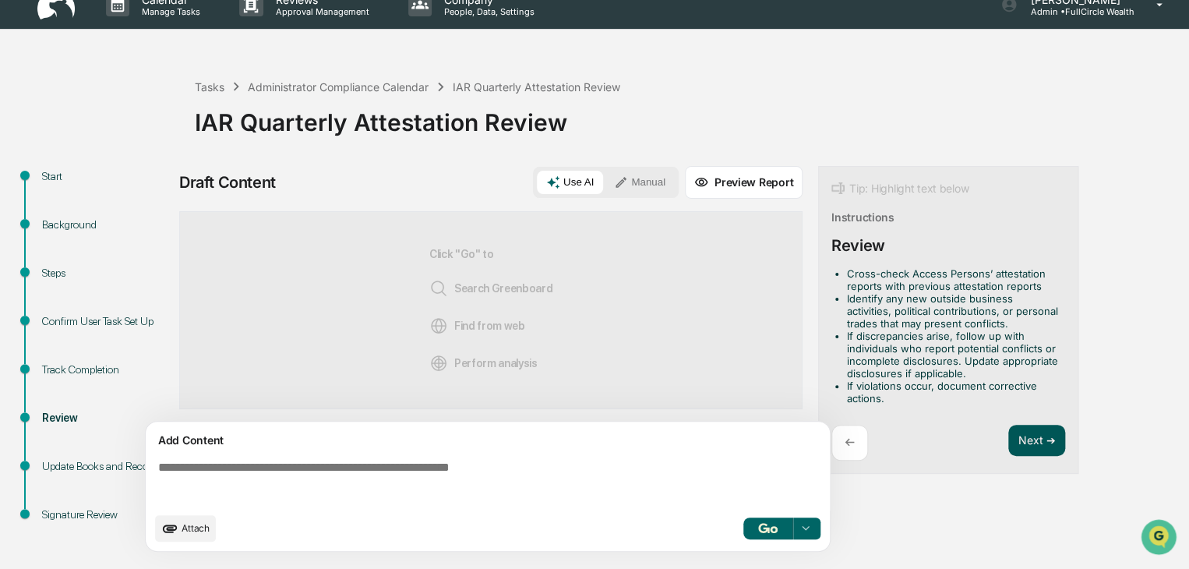
click at [1020, 415] on div "Tip: Highlight text below Instructions Review Cross-check Access Persons’ attes…" at bounding box center [948, 320] width 260 height 309
click at [1029, 431] on button "Next ➔" at bounding box center [1037, 441] width 57 height 32
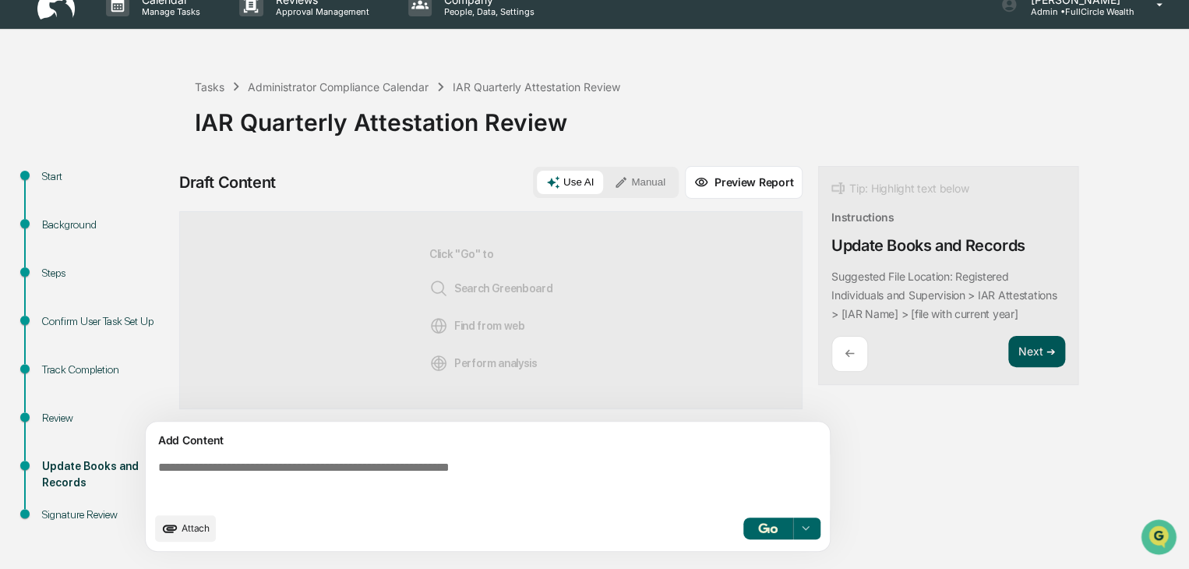
click at [1032, 350] on button "Next ➔" at bounding box center [1037, 352] width 57 height 32
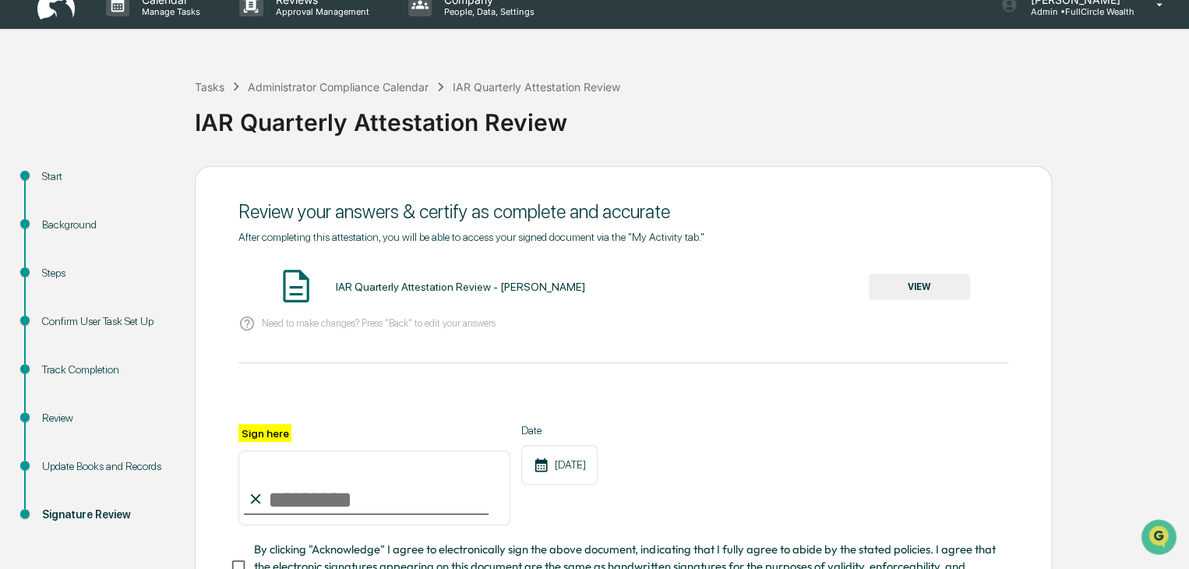
click at [935, 281] on button "VIEW" at bounding box center [919, 287] width 101 height 27
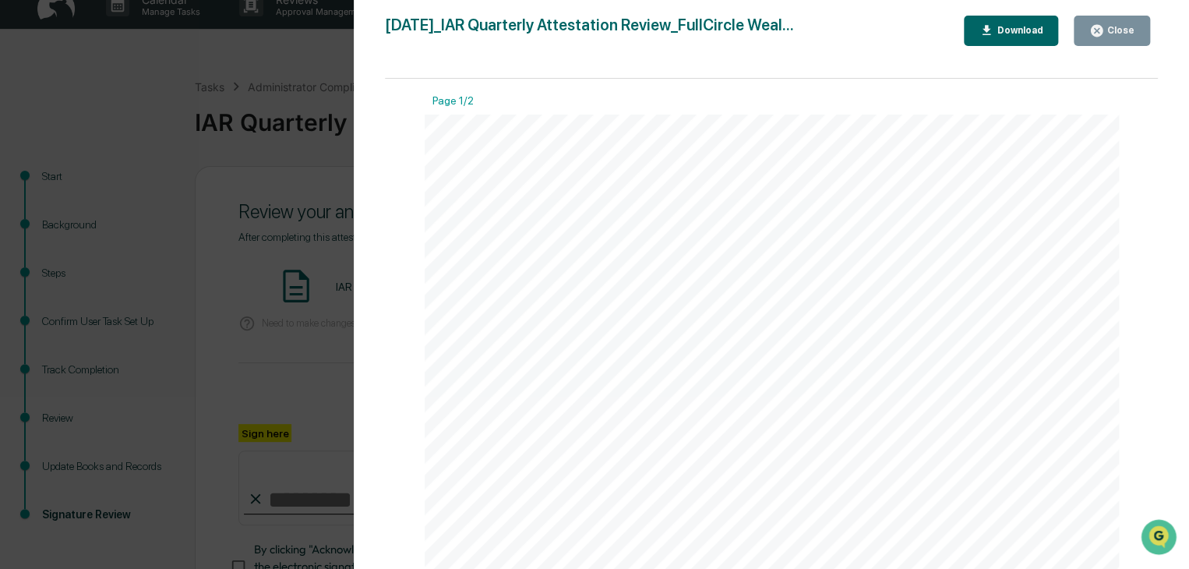
click at [1103, 34] on icon "button" at bounding box center [1097, 31] width 12 height 12
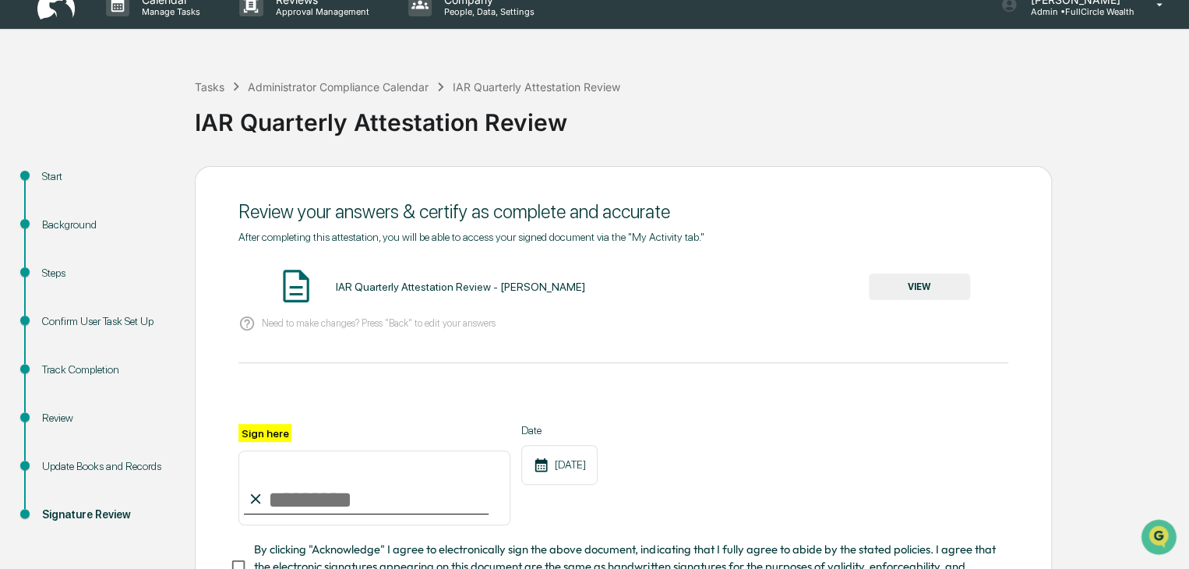
click at [403, 504] on input "Sign here" at bounding box center [375, 488] width 272 height 75
type input "**********"
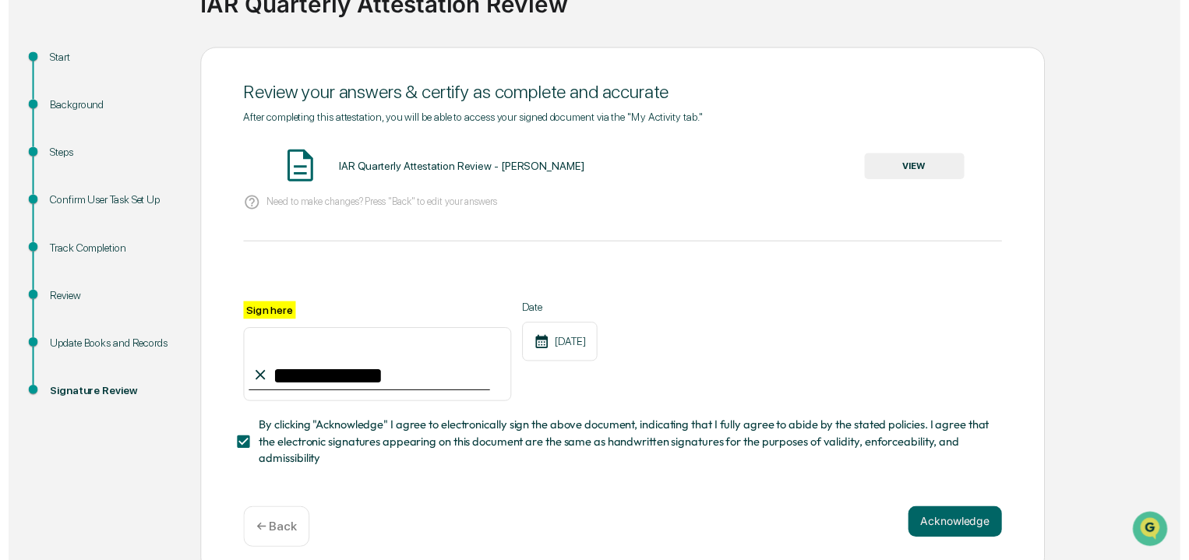
scroll to position [156, 0]
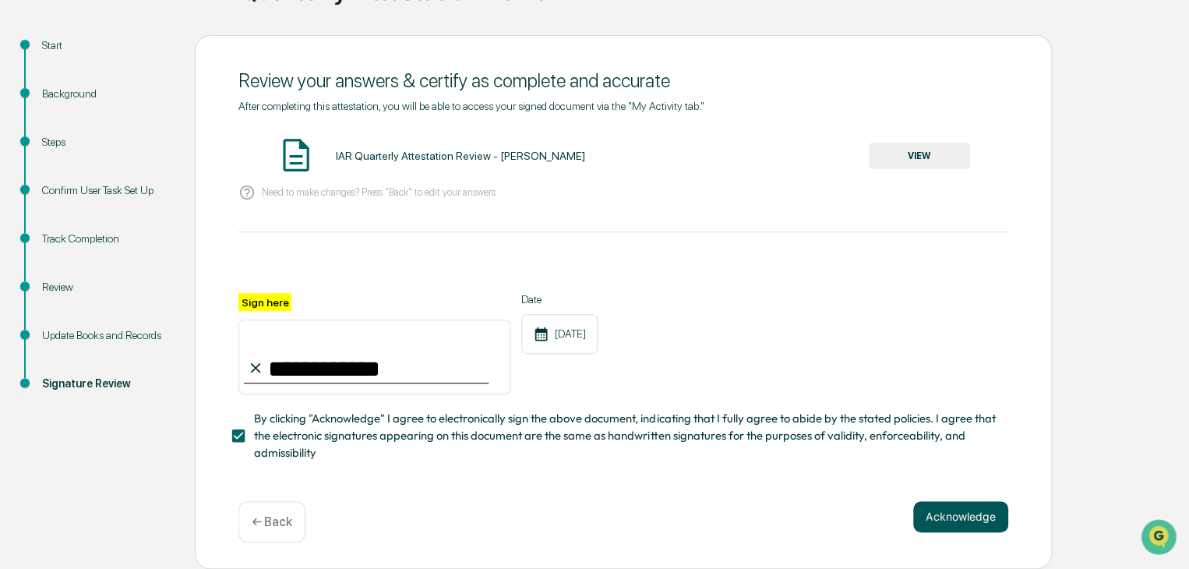
click at [982, 512] on button "Acknowledge" at bounding box center [961, 516] width 95 height 31
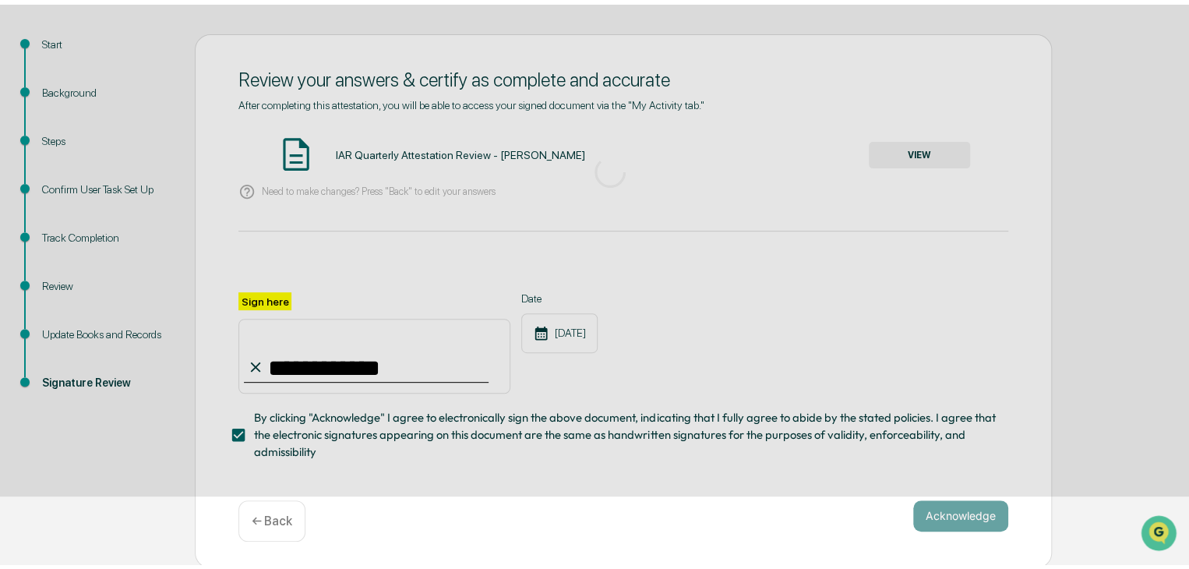
scroll to position [58, 0]
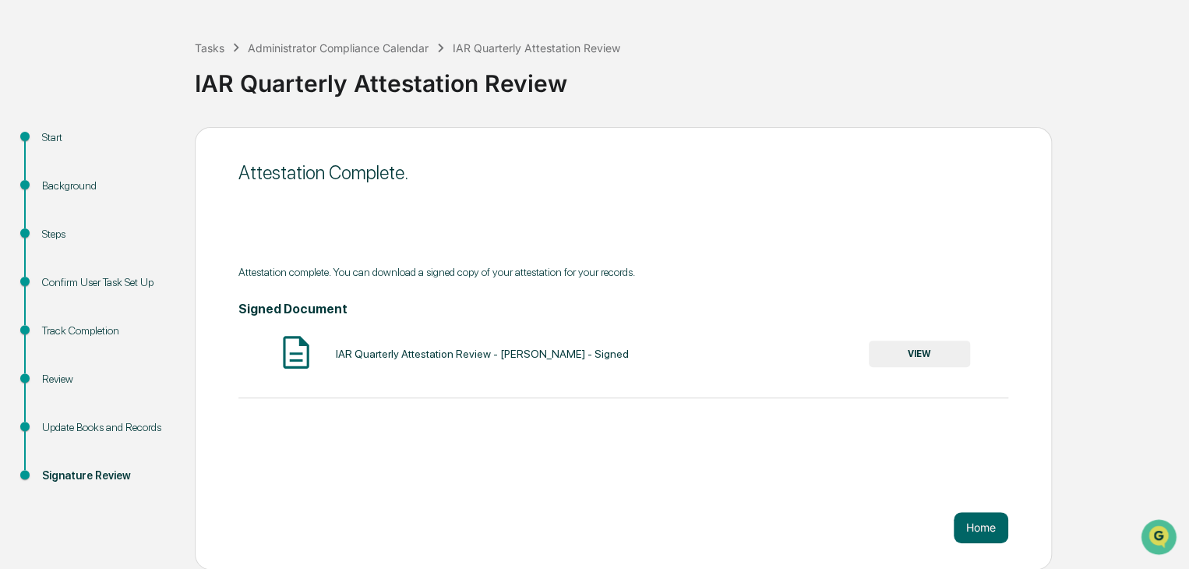
click at [910, 351] on button "VIEW" at bounding box center [919, 354] width 101 height 27
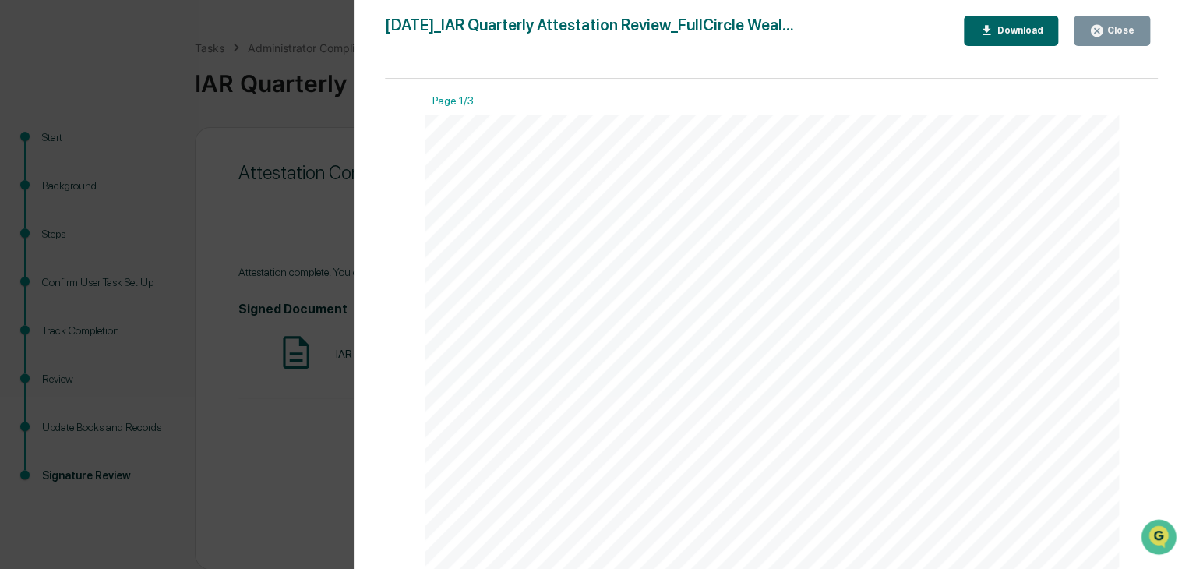
click at [1005, 38] on button "Download" at bounding box center [1011, 31] width 95 height 30
click at [1110, 34] on div "Close" at bounding box center [1119, 30] width 30 height 11
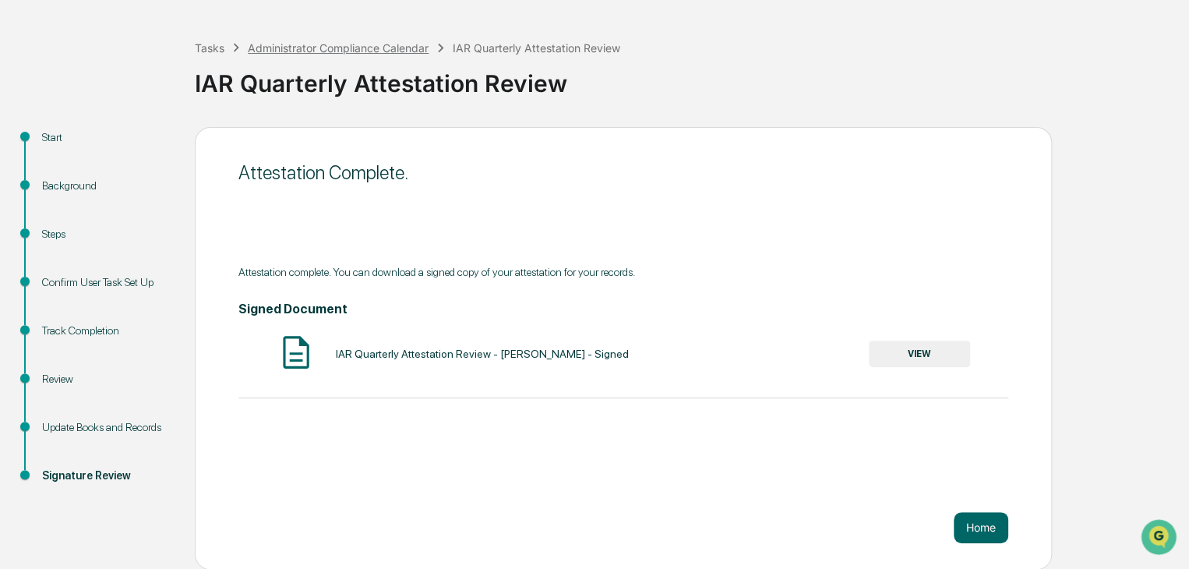
click at [353, 45] on div "Administrator Compliance Calendar" at bounding box center [338, 47] width 181 height 13
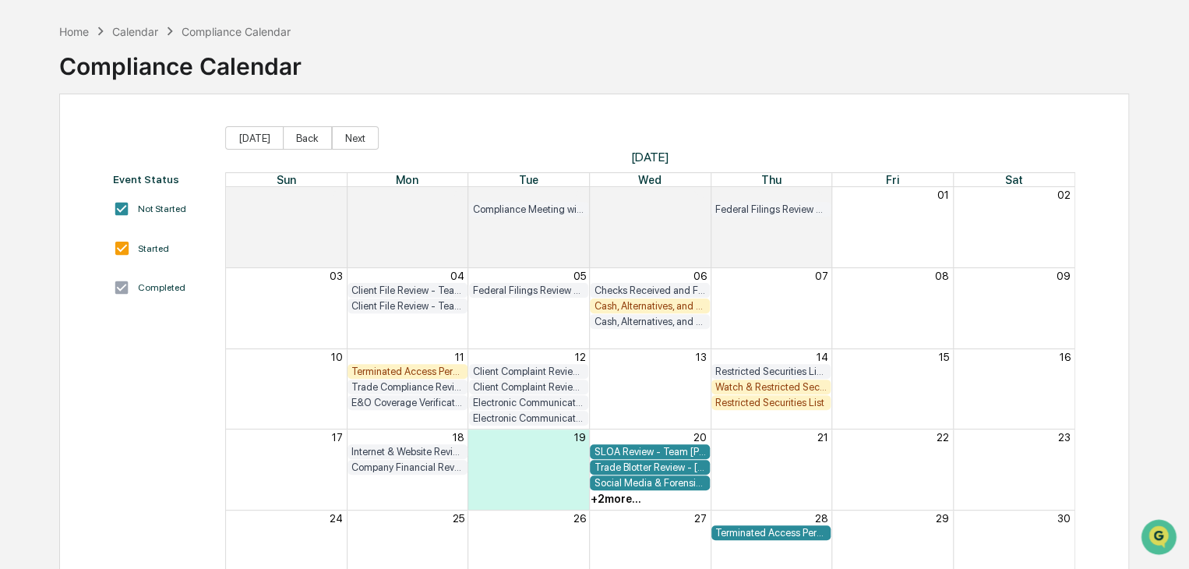
click at [443, 465] on div "Company Financial Review" at bounding box center [408, 467] width 112 height 12
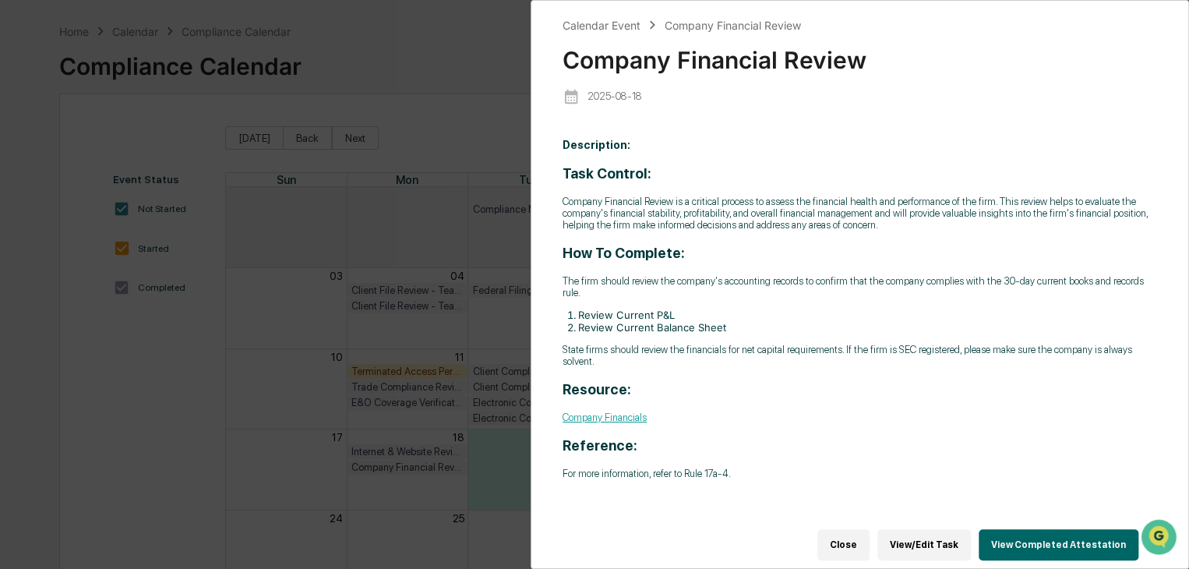
click at [1051, 532] on button "View Completed Attestation" at bounding box center [1059, 544] width 160 height 31
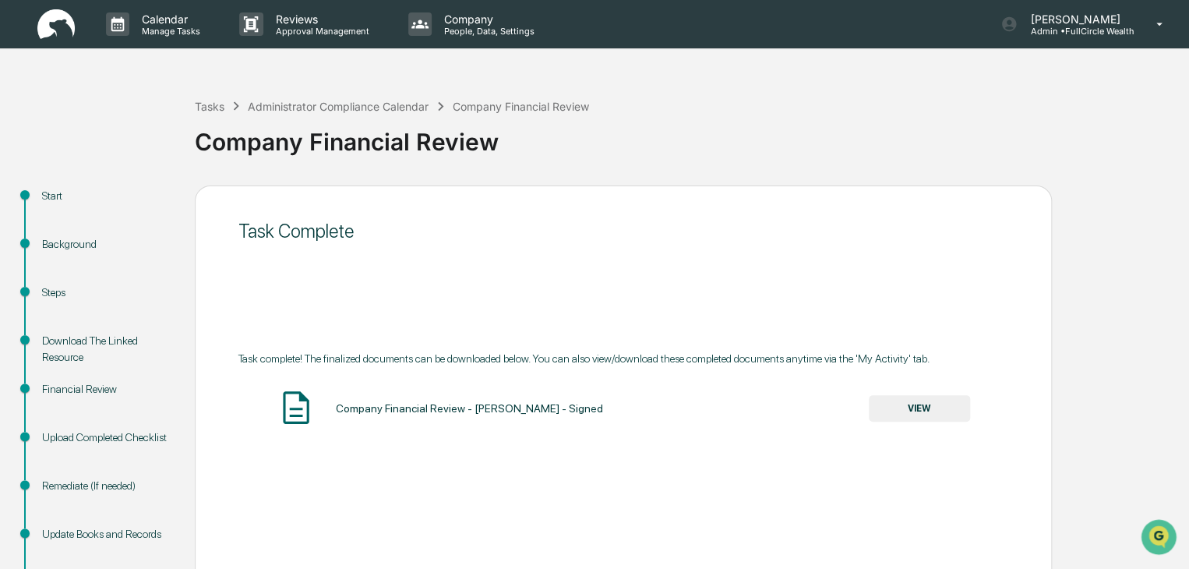
click at [956, 400] on button "VIEW" at bounding box center [919, 408] width 101 height 27
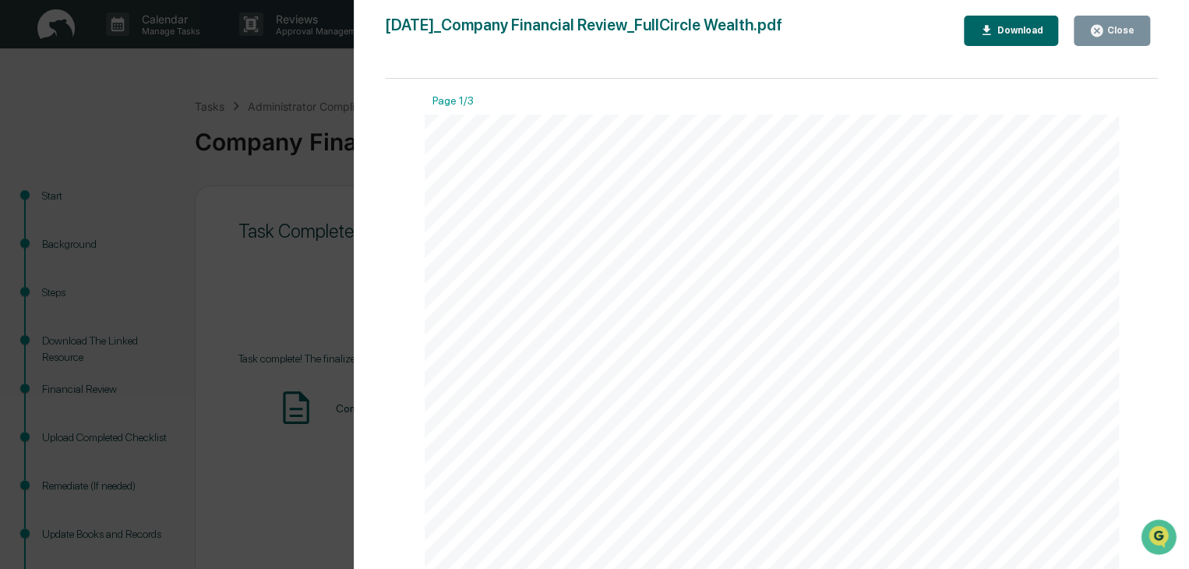
click at [1023, 23] on button "Download" at bounding box center [1011, 31] width 95 height 30
click at [1108, 26] on div "Close" at bounding box center [1119, 30] width 30 height 11
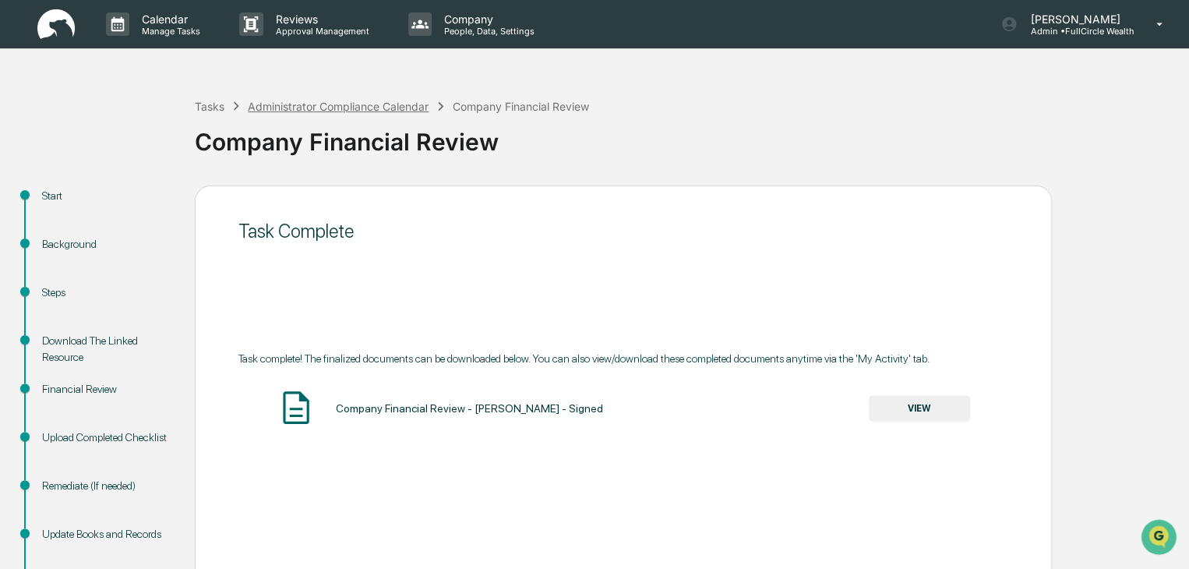
click at [324, 110] on div "Administrator Compliance Calendar" at bounding box center [338, 106] width 181 height 13
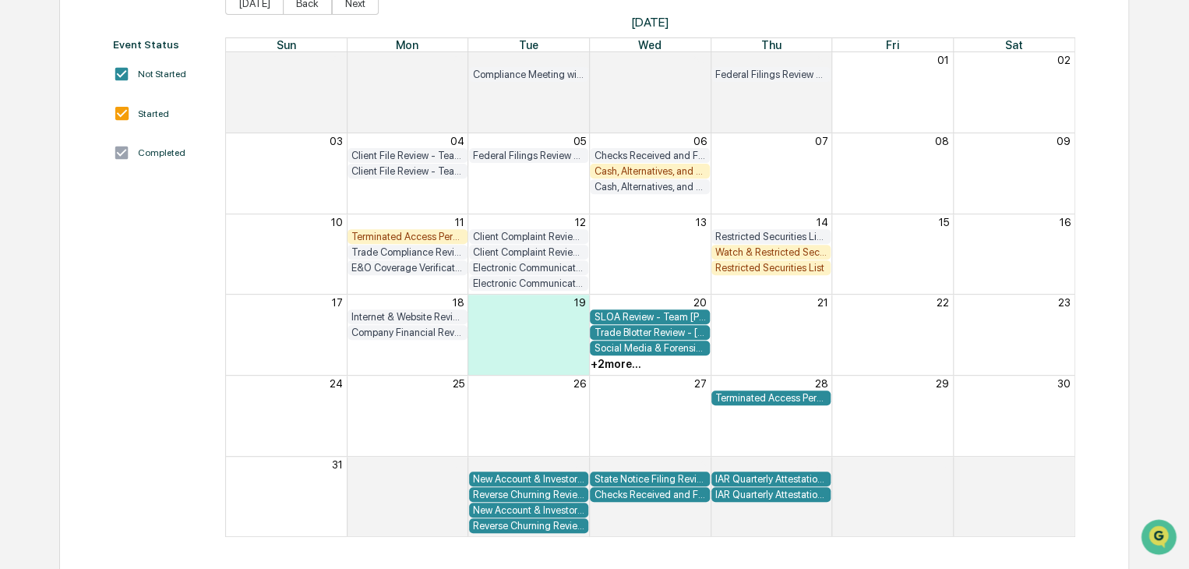
scroll to position [62, 0]
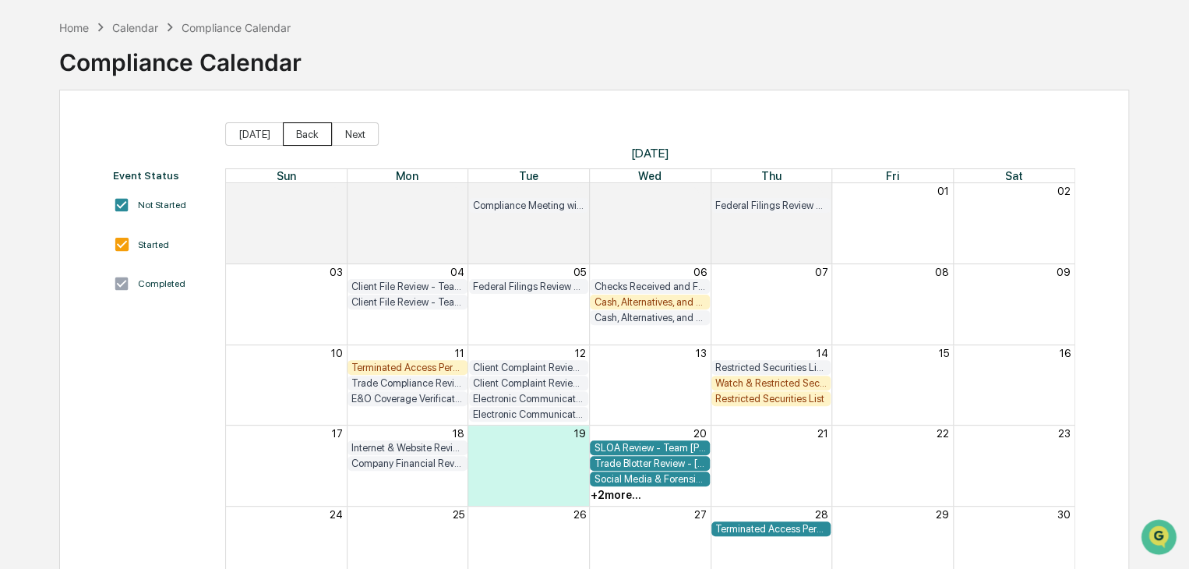
click at [290, 137] on button "Back" at bounding box center [307, 133] width 49 height 23
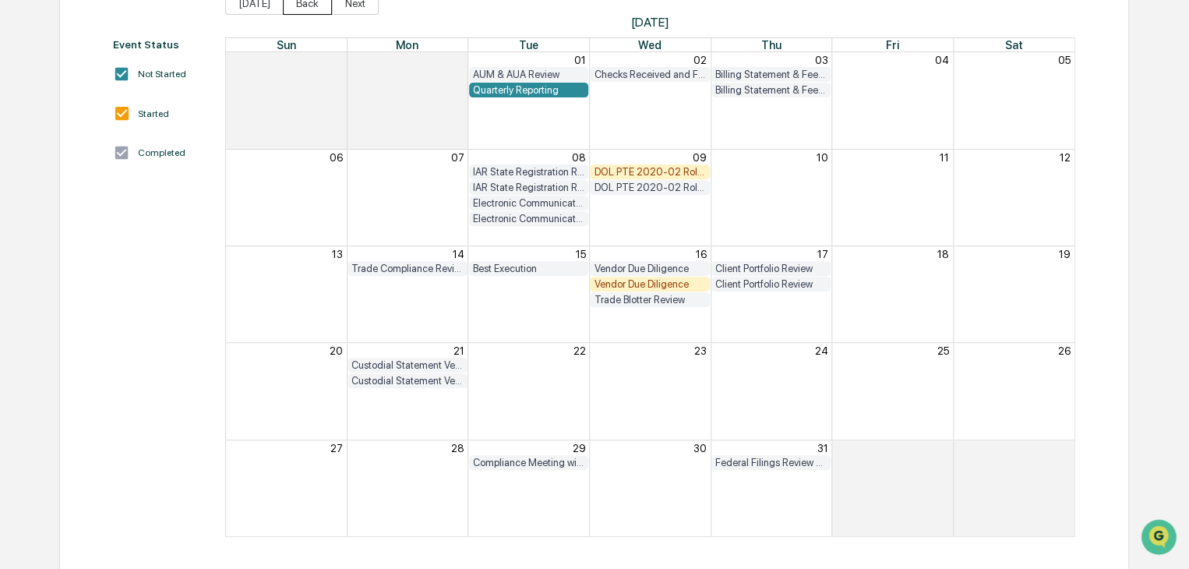
scroll to position [65, 0]
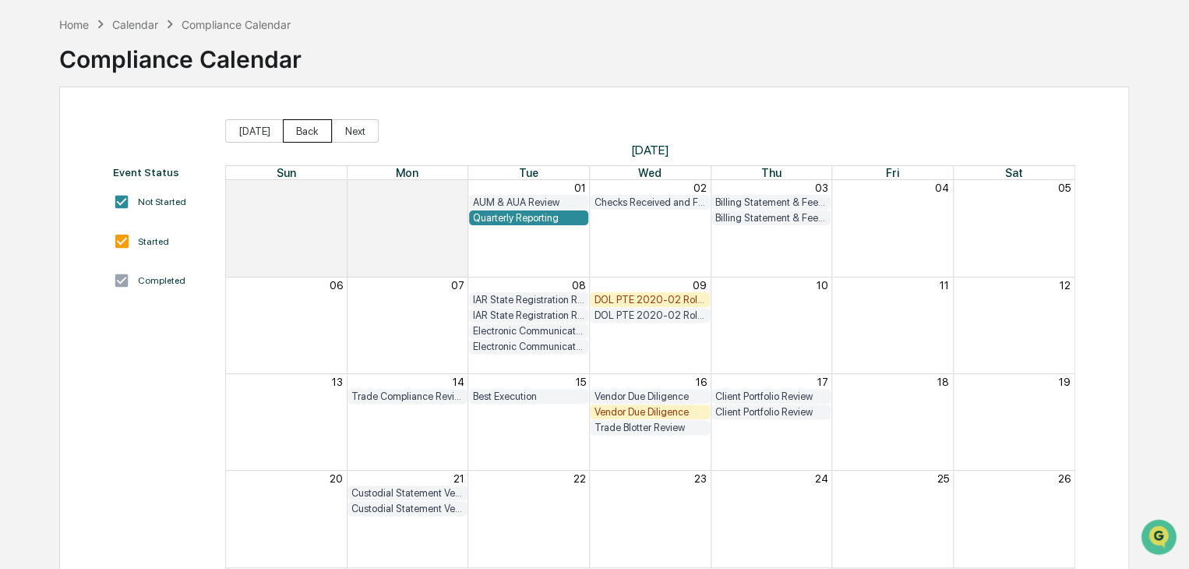
click at [308, 132] on button "Back" at bounding box center [307, 130] width 49 height 23
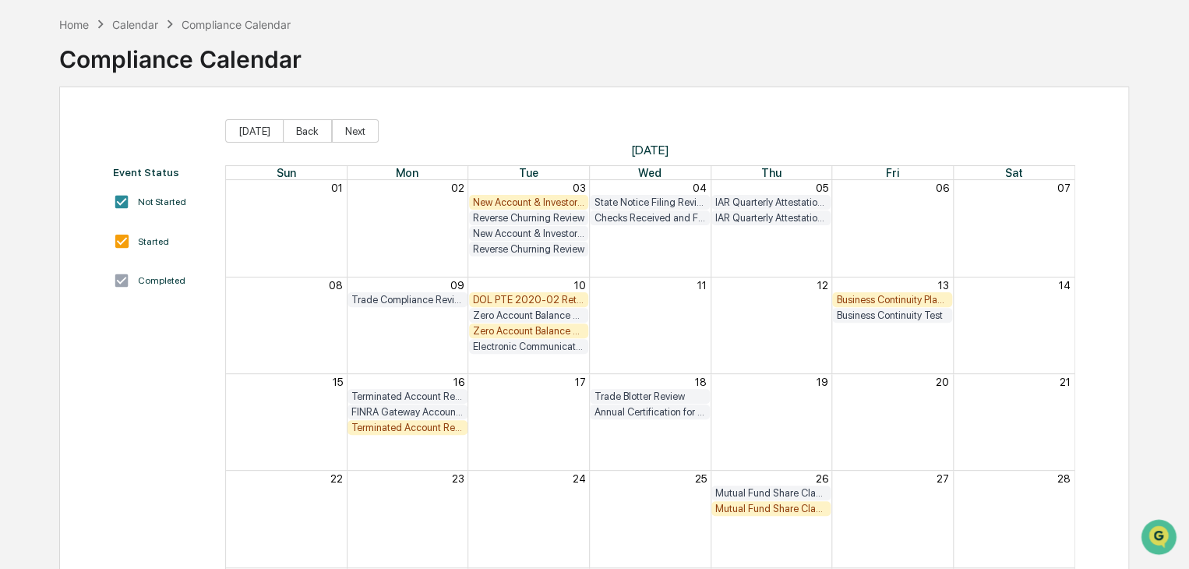
click at [768, 511] on div "Mutual Fund Share Class Review" at bounding box center [772, 509] width 112 height 12
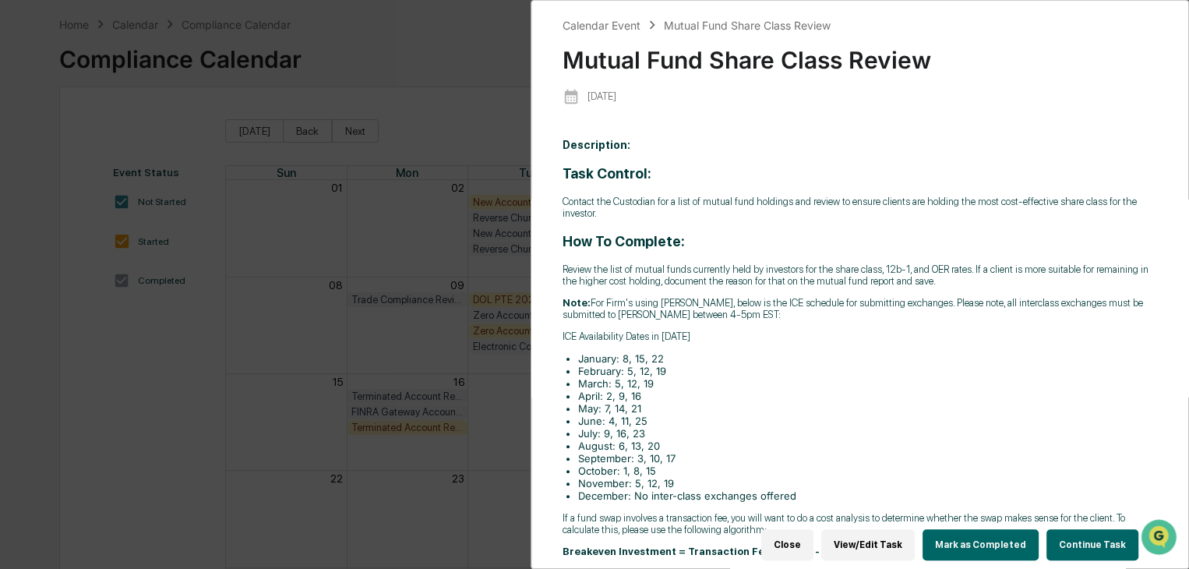
click at [1079, 532] on button "Continue Task" at bounding box center [1093, 544] width 92 height 31
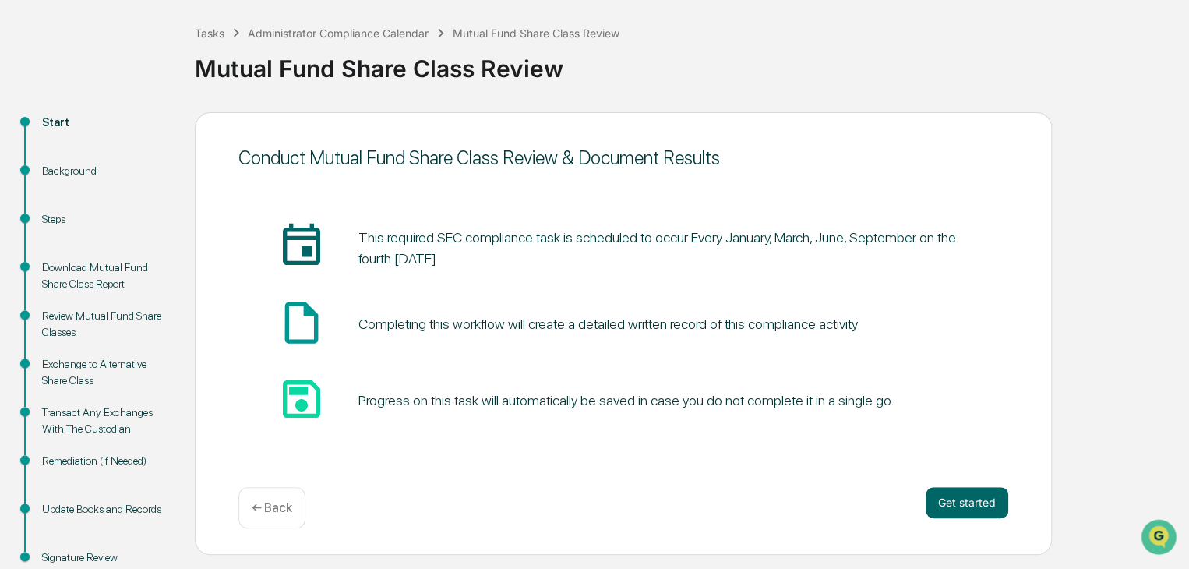
scroll to position [98, 0]
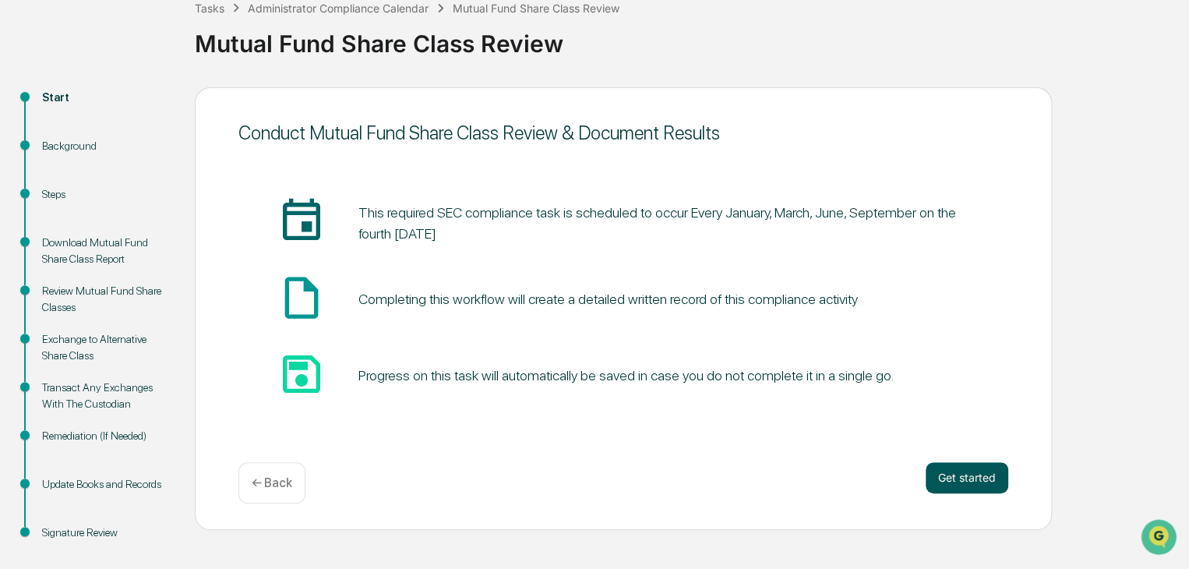
click at [985, 475] on button "Get started" at bounding box center [967, 477] width 83 height 31
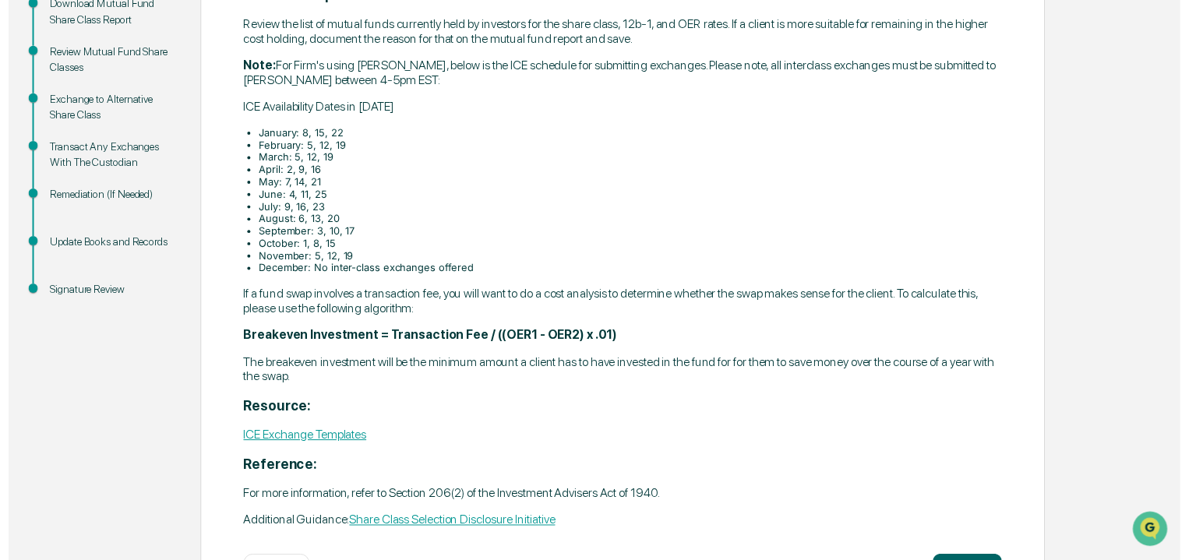
scroll to position [399, 0]
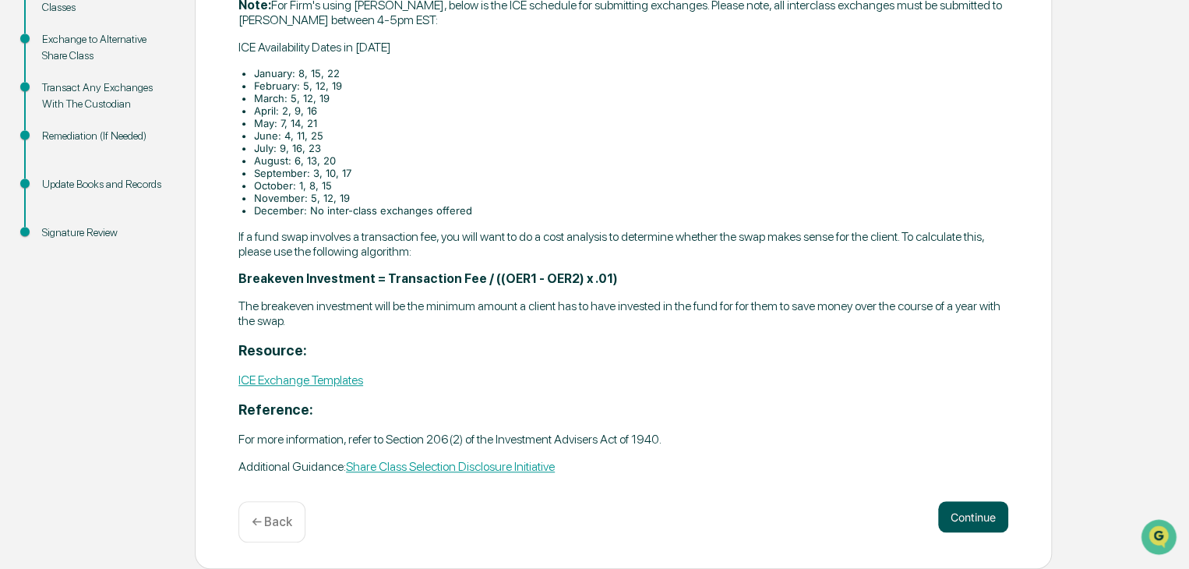
click at [1002, 508] on button "Continue" at bounding box center [973, 516] width 70 height 31
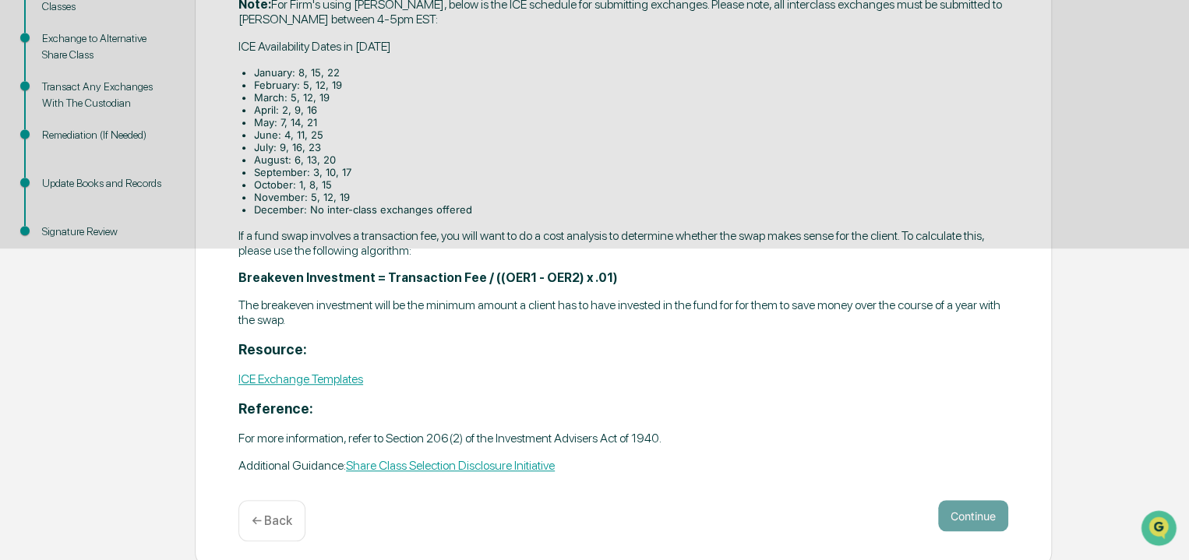
scroll to position [374, 0]
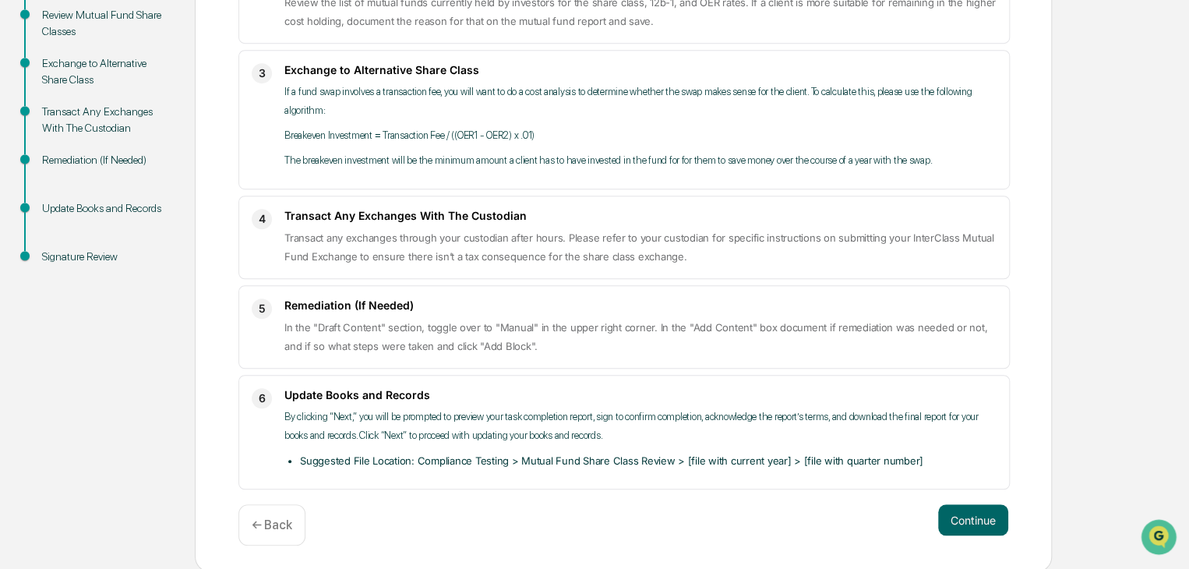
click at [1002, 508] on button "Continue" at bounding box center [973, 519] width 70 height 31
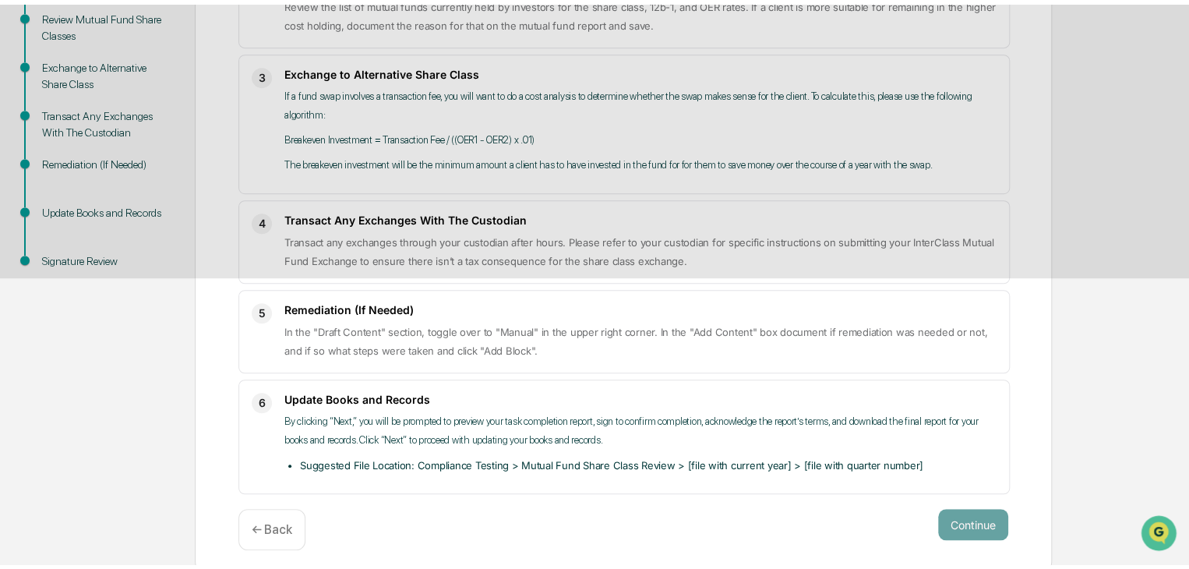
scroll to position [116, 0]
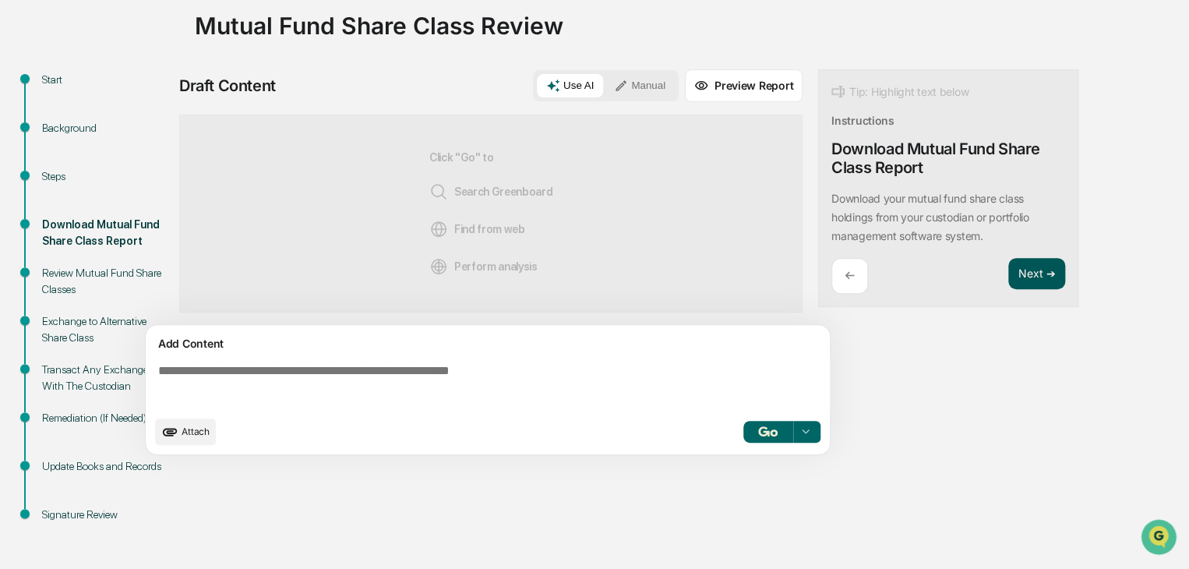
click at [1052, 268] on button "Next ➔" at bounding box center [1037, 274] width 57 height 32
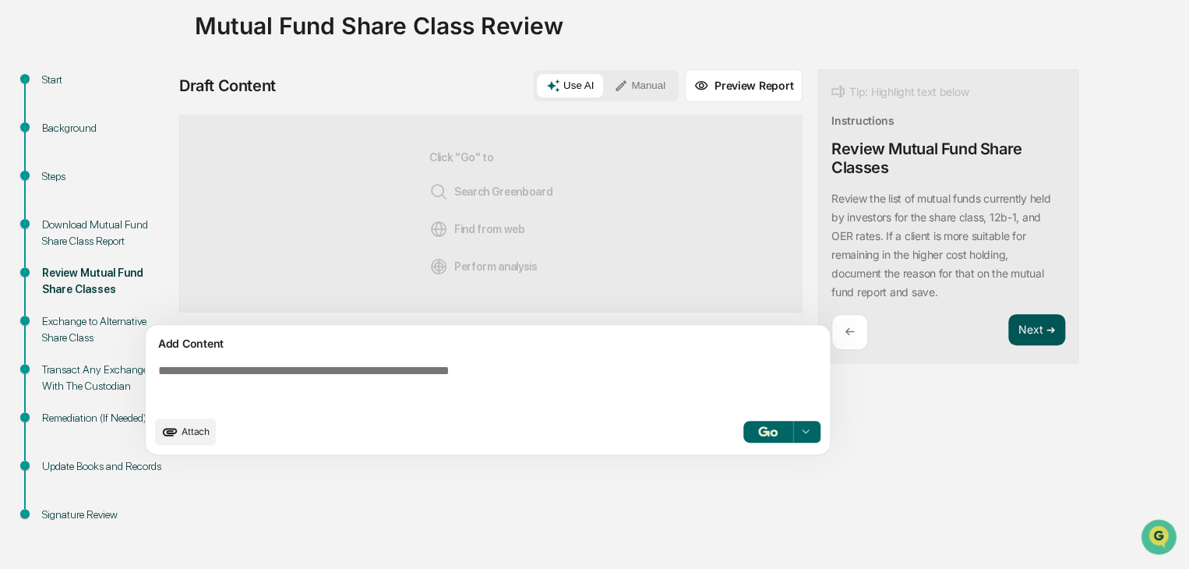
click at [1033, 328] on button "Next ➔" at bounding box center [1037, 330] width 57 height 32
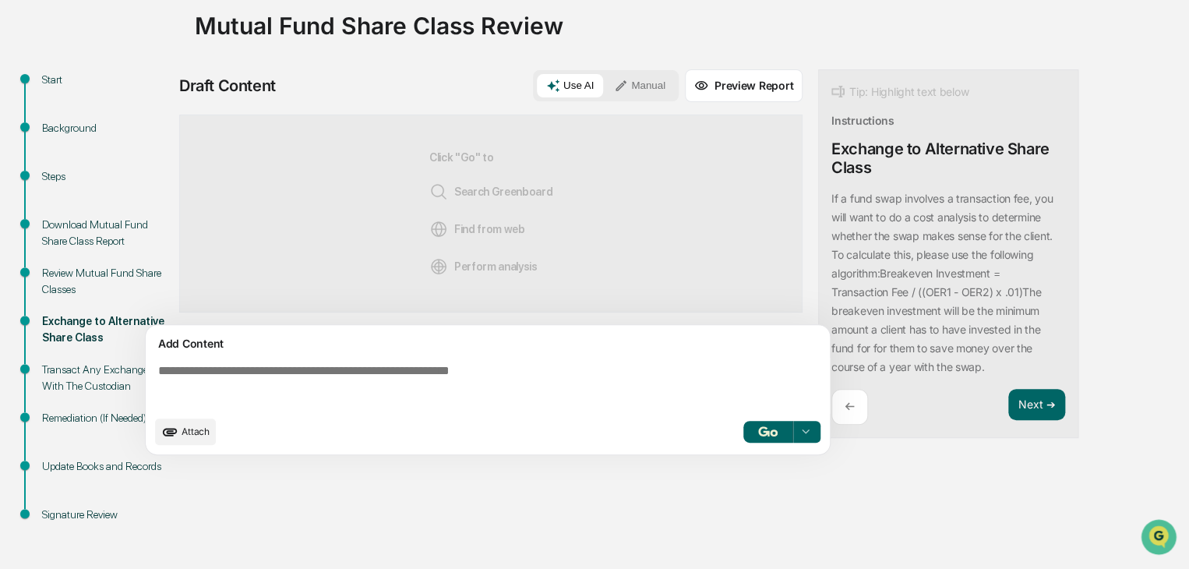
click at [603, 358] on textarea at bounding box center [491, 386] width 678 height 56
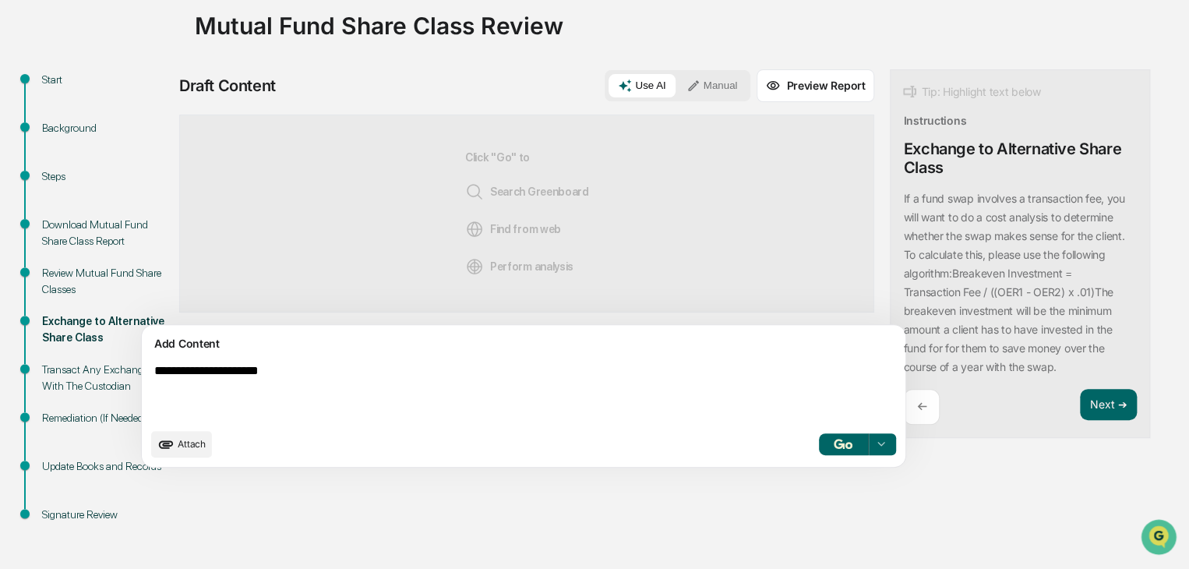
type textarea "**********"
click at [677, 87] on button "Manual" at bounding box center [712, 85] width 70 height 23
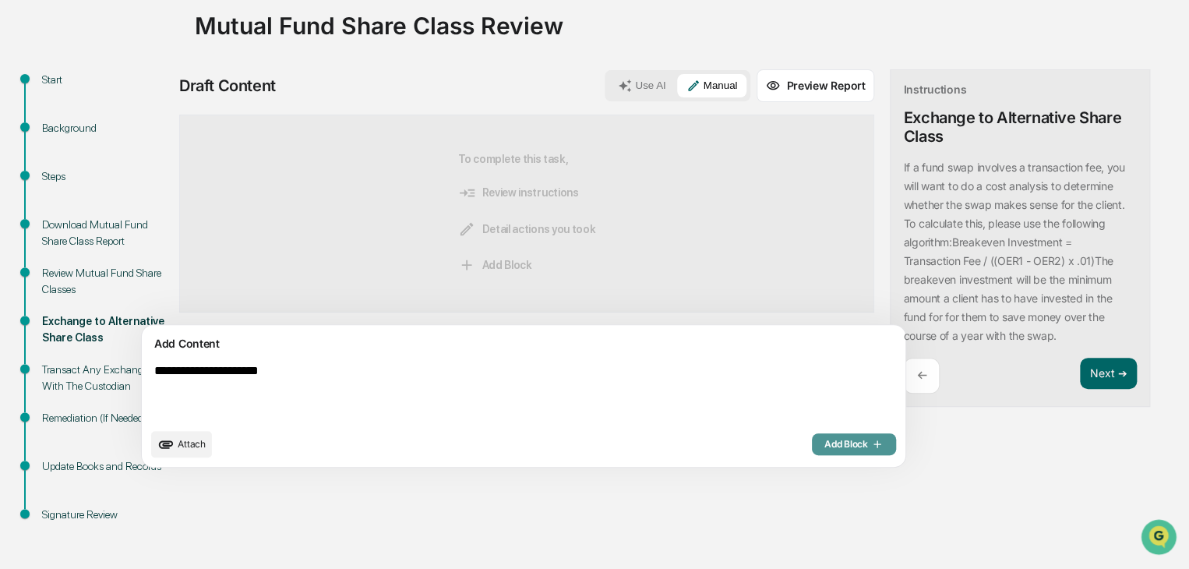
click at [812, 451] on button "Add Block" at bounding box center [854, 444] width 84 height 22
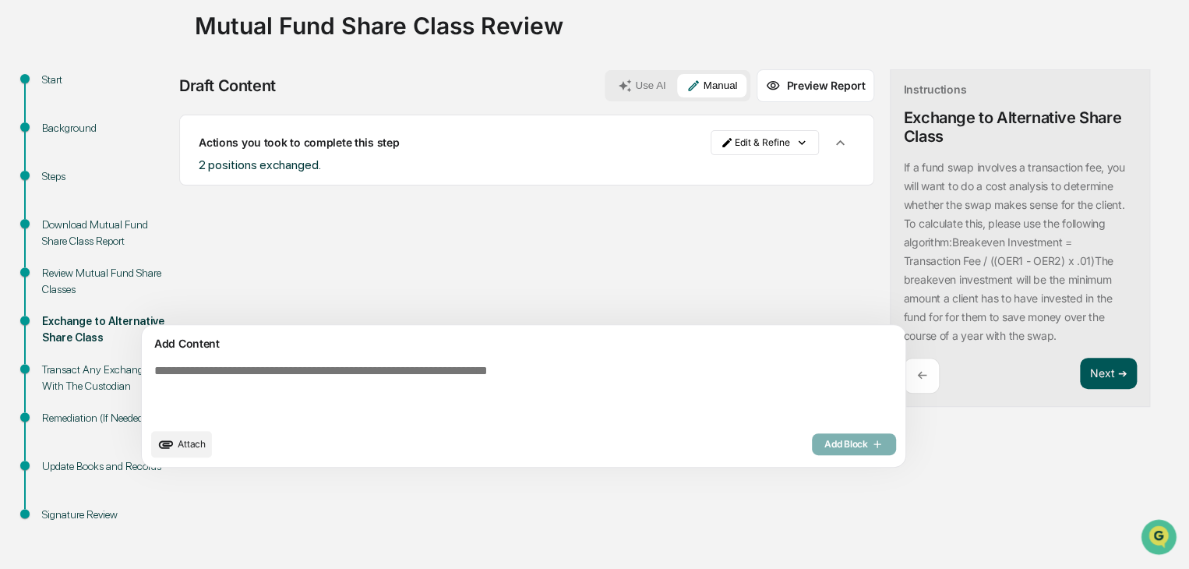
click at [1080, 380] on button "Next ➔" at bounding box center [1108, 374] width 57 height 32
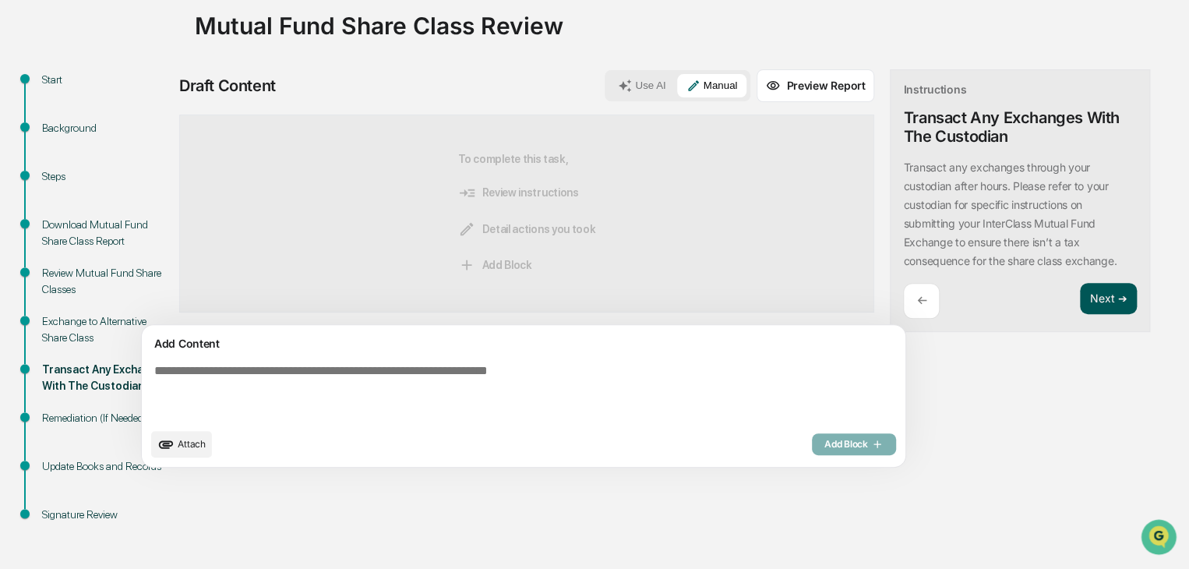
click at [1080, 299] on button "Next ➔" at bounding box center [1108, 299] width 57 height 32
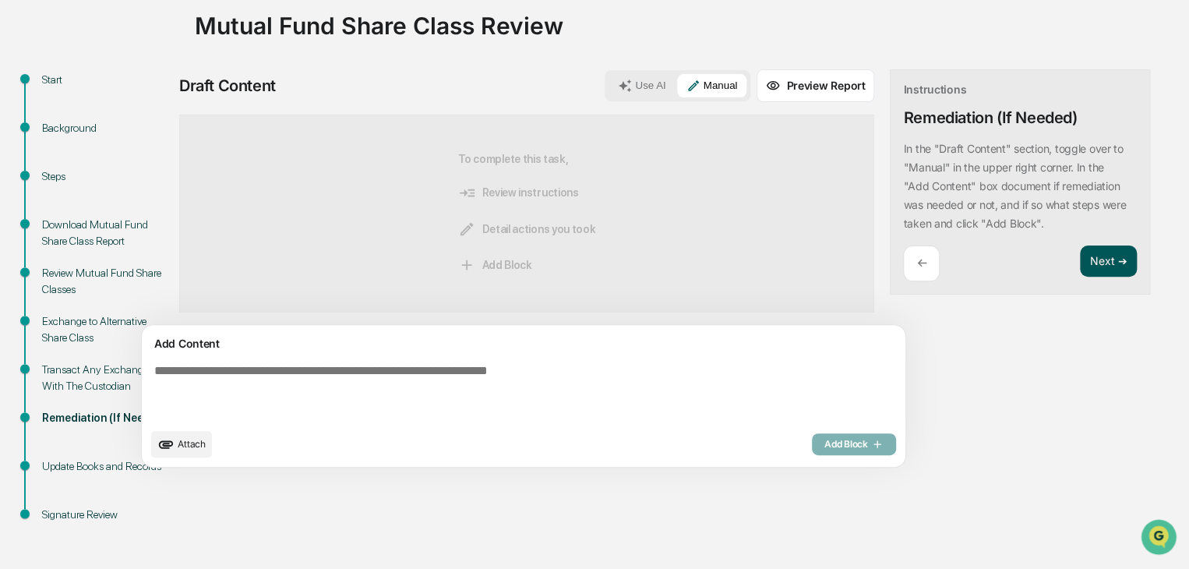
click at [1080, 259] on button "Next ➔" at bounding box center [1108, 262] width 57 height 32
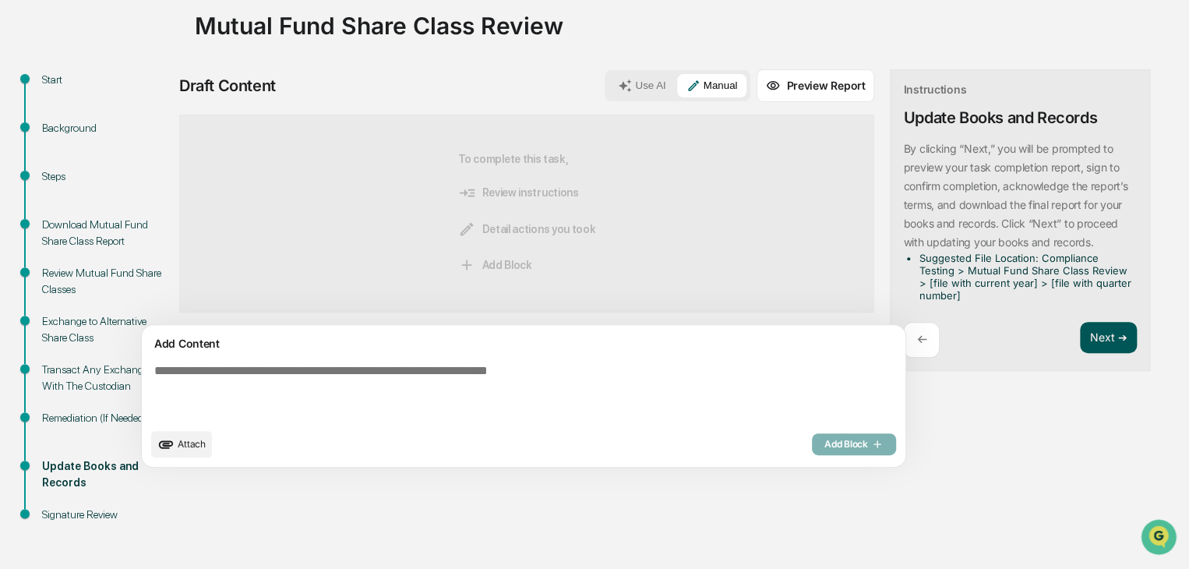
click at [1080, 343] on button "Next ➔" at bounding box center [1108, 338] width 57 height 32
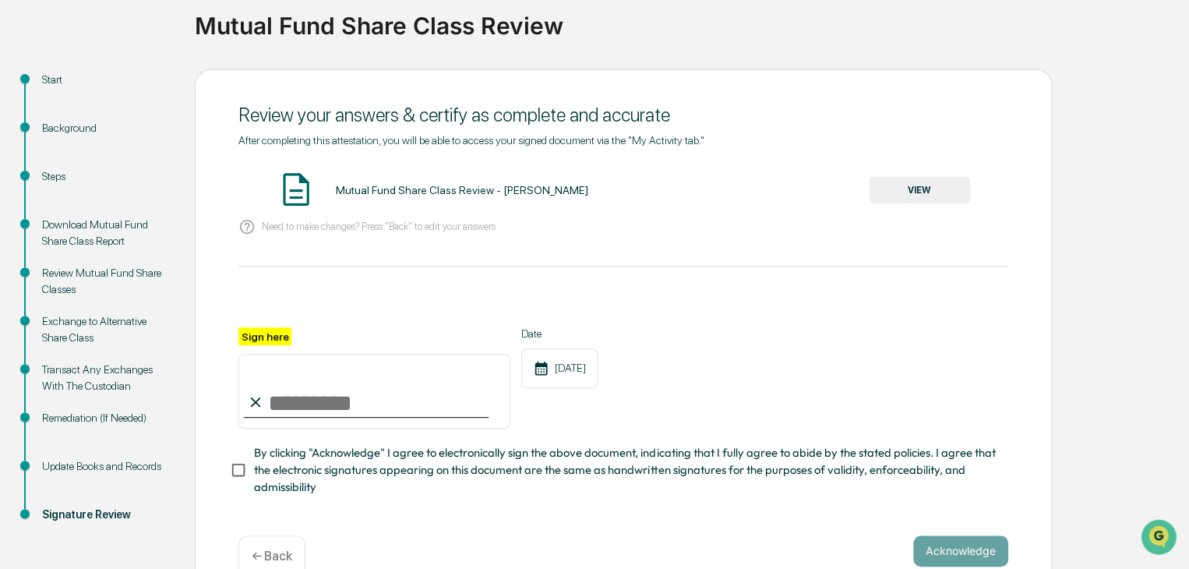
click at [901, 185] on button "VIEW" at bounding box center [919, 190] width 101 height 27
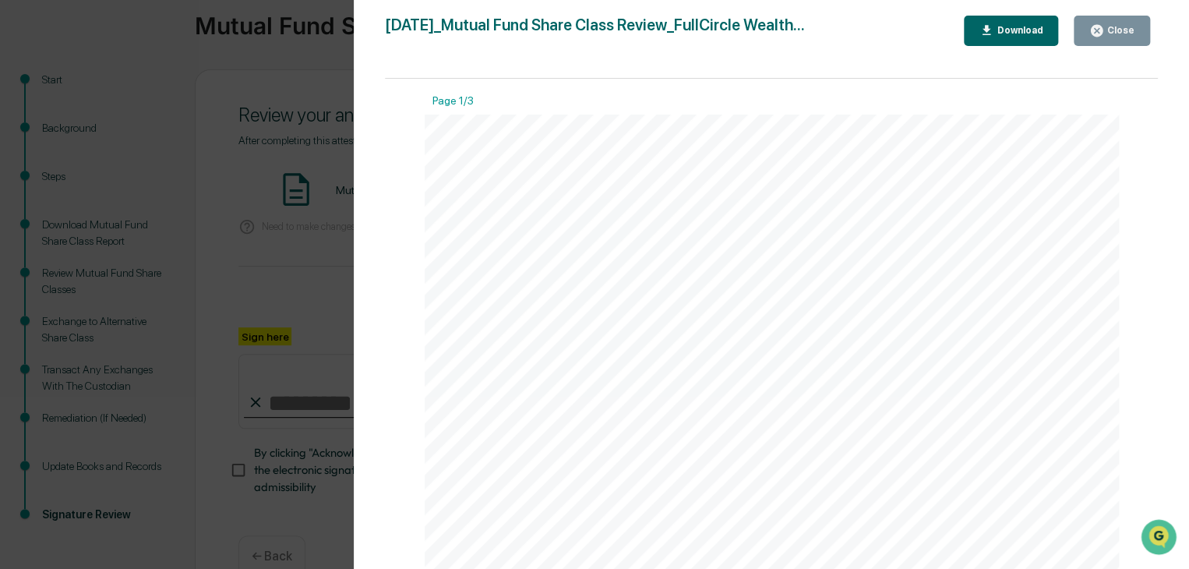
click at [1140, 35] on button "Close" at bounding box center [1112, 31] width 76 height 30
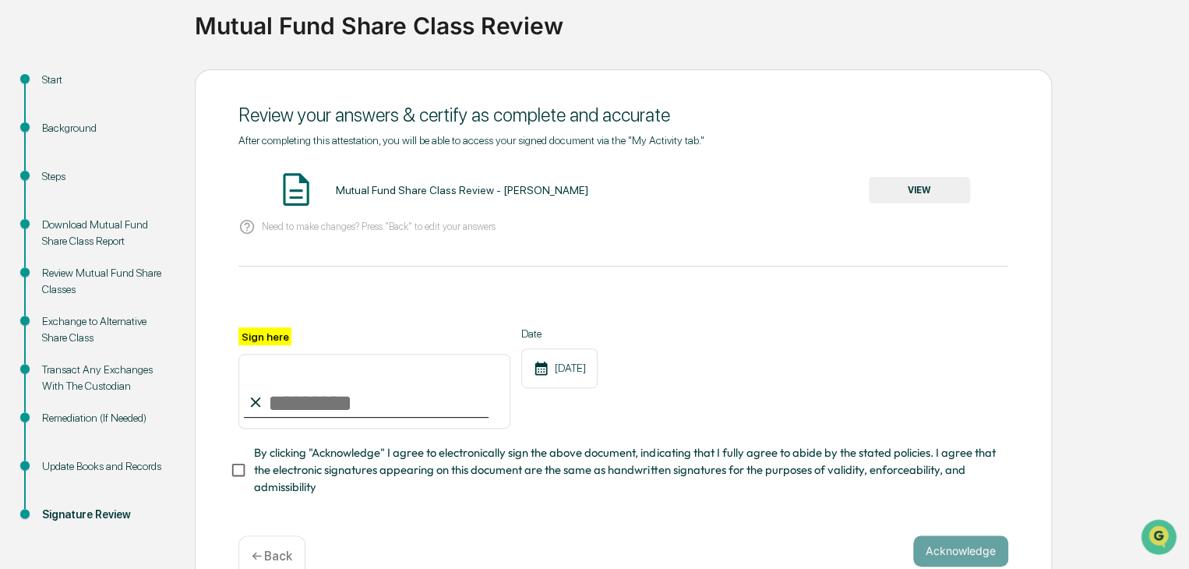
click at [316, 414] on input "Sign here" at bounding box center [375, 391] width 272 height 75
type input "**********"
click at [931, 540] on button "Acknowledge" at bounding box center [961, 550] width 95 height 31
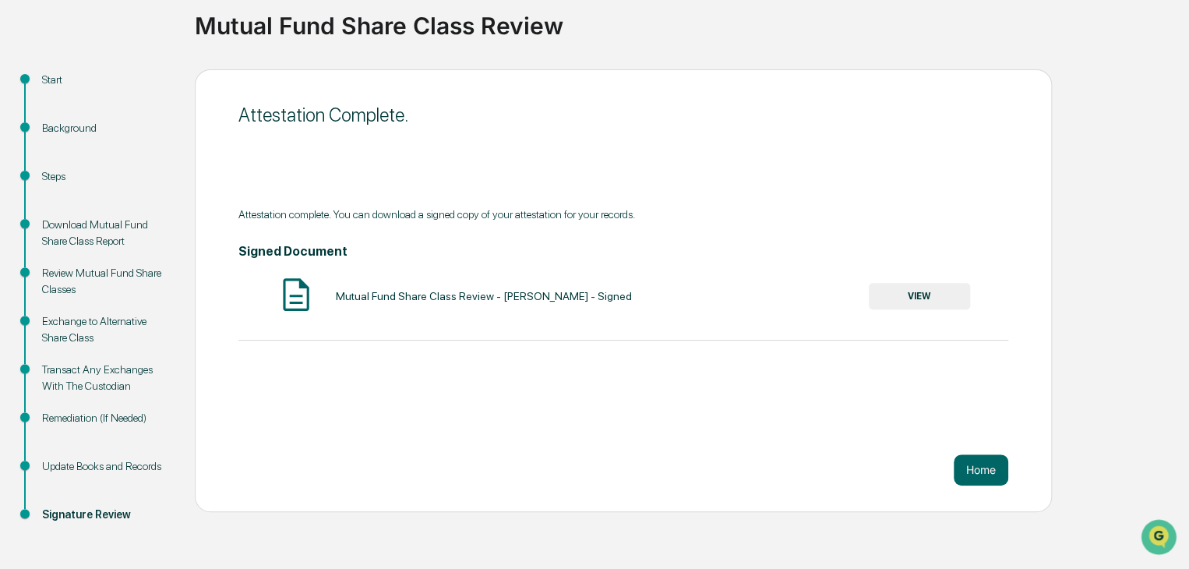
click at [933, 306] on button "VIEW" at bounding box center [919, 296] width 101 height 27
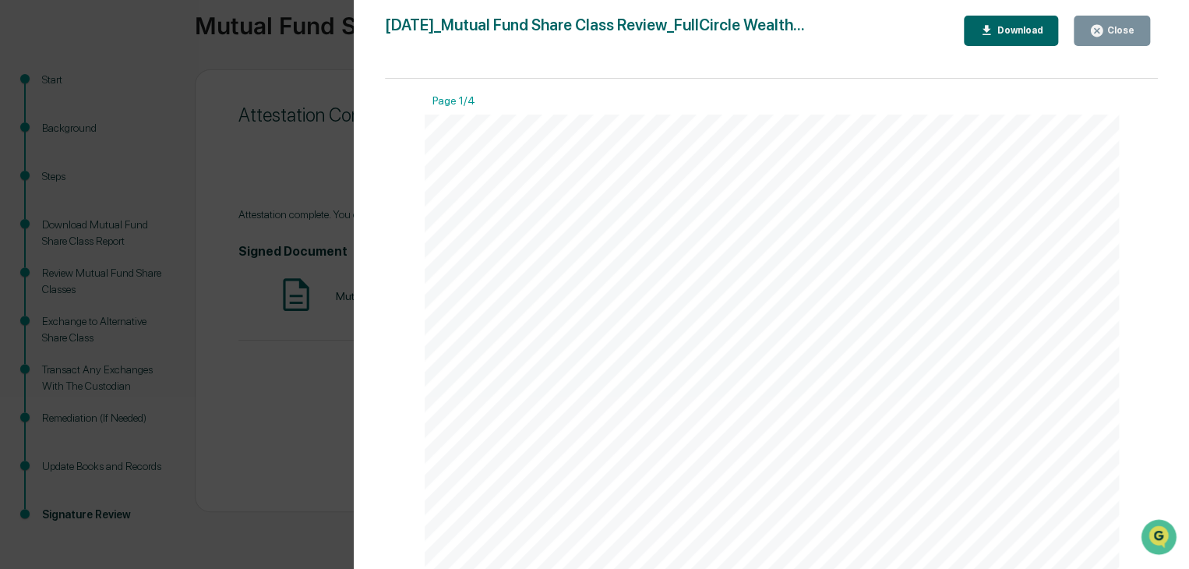
click at [995, 32] on icon "button" at bounding box center [987, 30] width 15 height 15
click at [1126, 36] on div "Close" at bounding box center [1112, 30] width 45 height 15
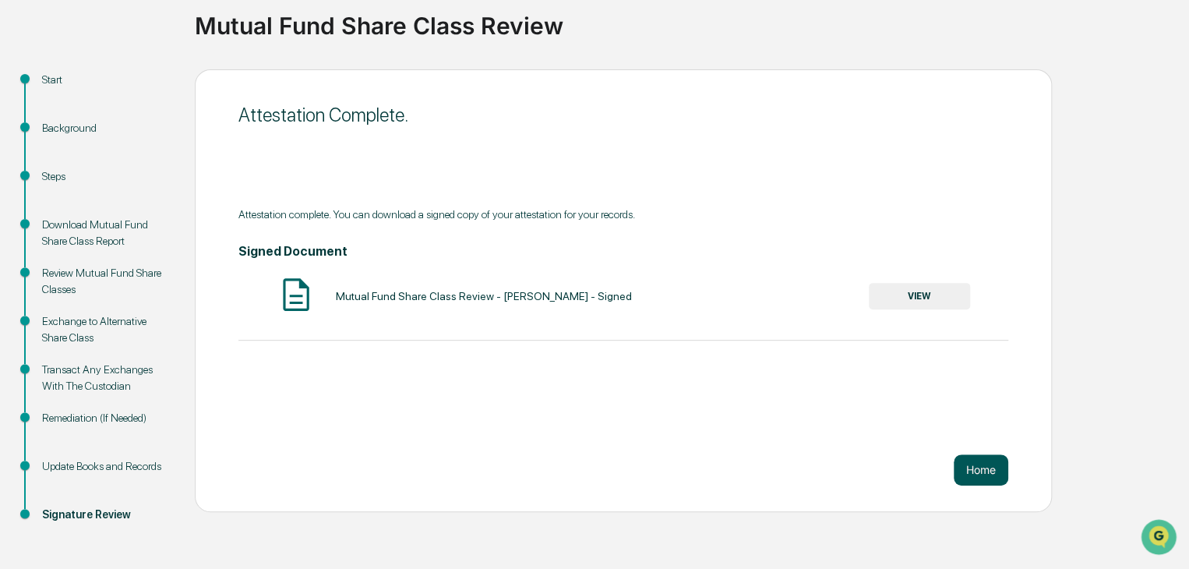
click at [974, 461] on button "Home" at bounding box center [981, 469] width 55 height 31
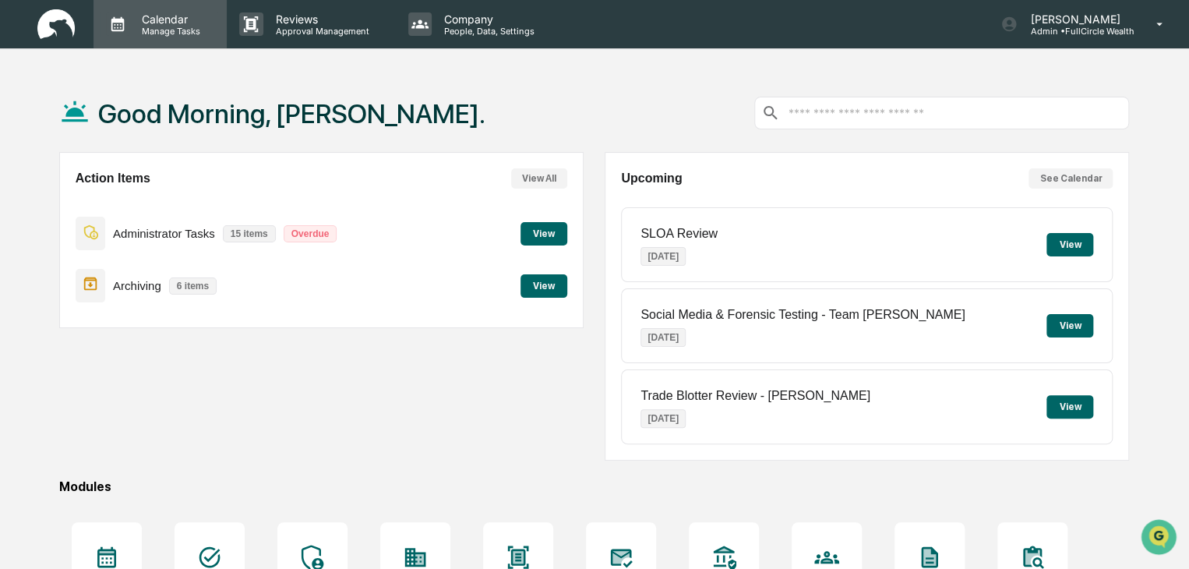
click at [134, 23] on p "Calendar" at bounding box center [168, 18] width 79 height 13
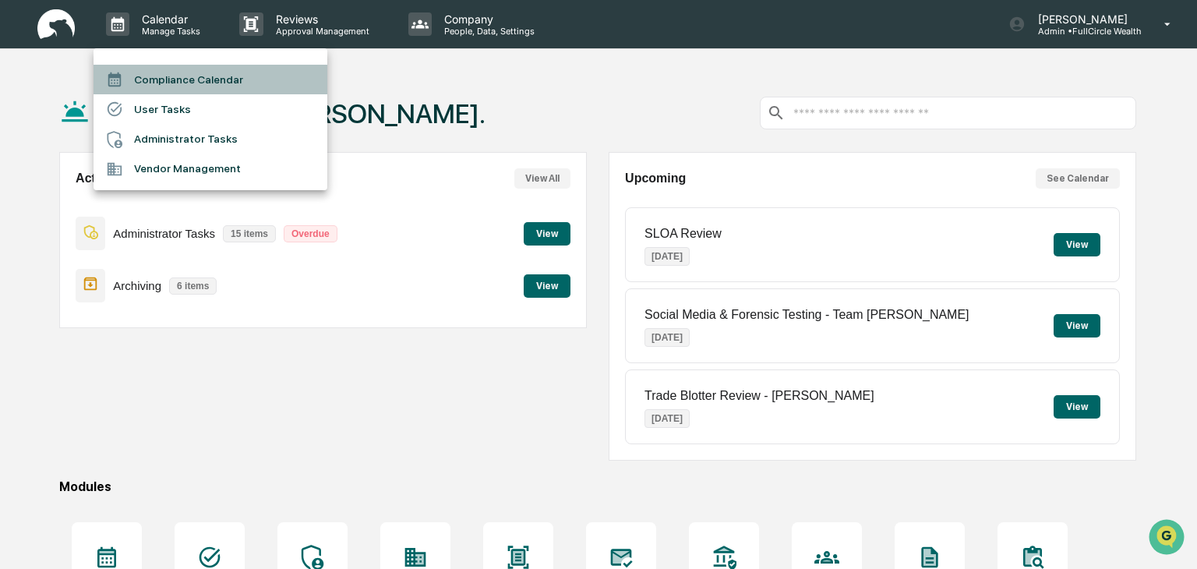
click at [168, 79] on li "Compliance Calendar" at bounding box center [211, 80] width 234 height 30
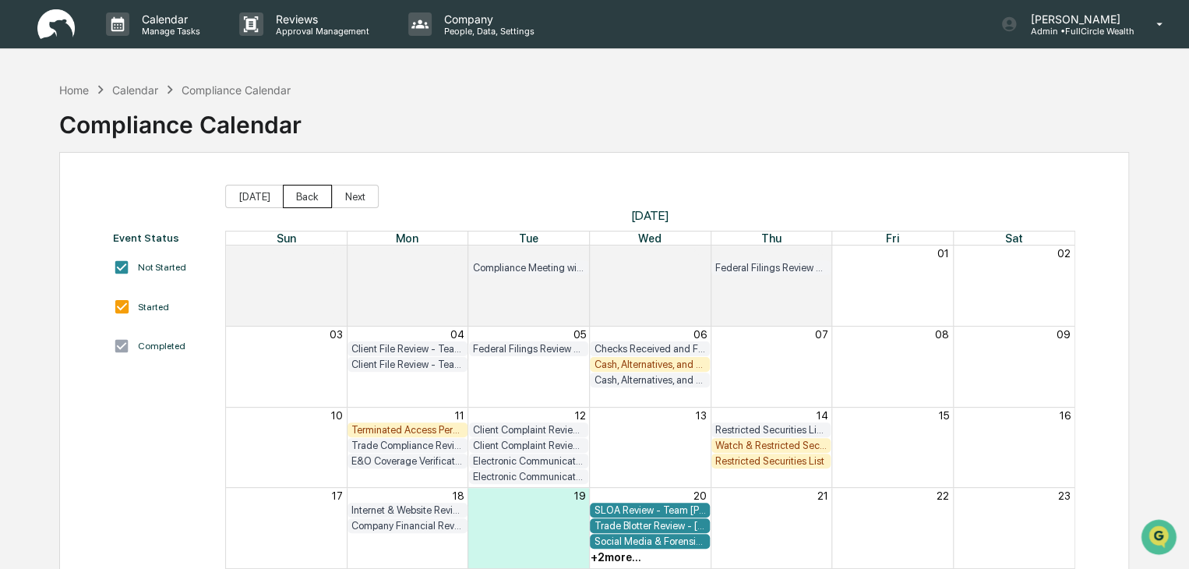
click at [292, 192] on button "Back" at bounding box center [307, 196] width 49 height 23
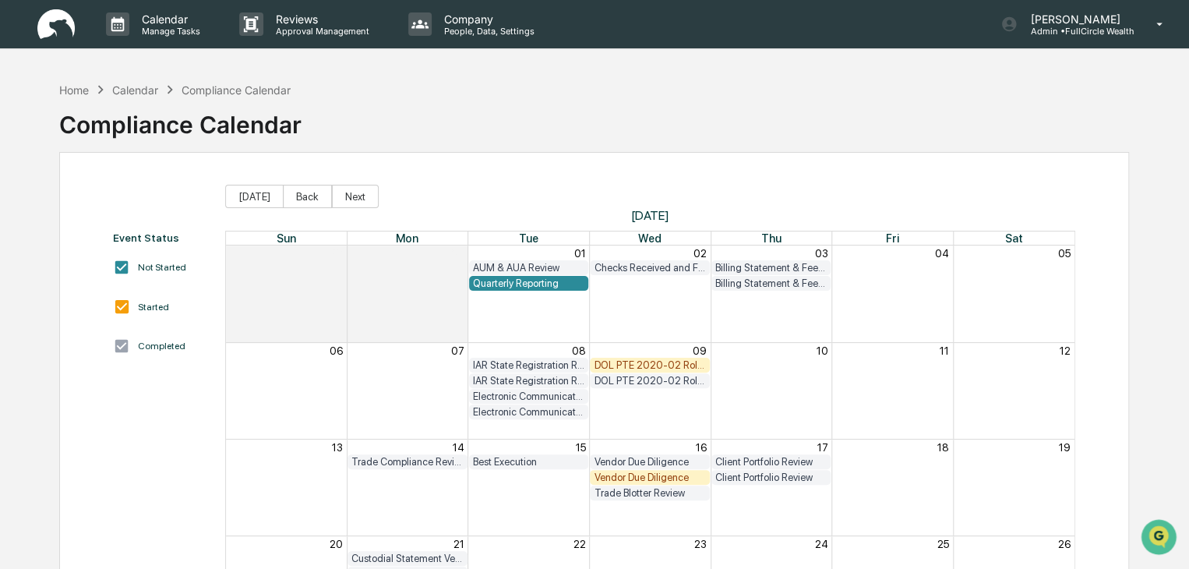
drag, startPoint x: 1188, startPoint y: 212, endPoint x: 1196, endPoint y: 311, distance: 99.4
click at [1189, 311] on html "Calendar Manage Tasks Reviews Approval Management Company People, Data, Setting…" at bounding box center [594, 284] width 1189 height 569
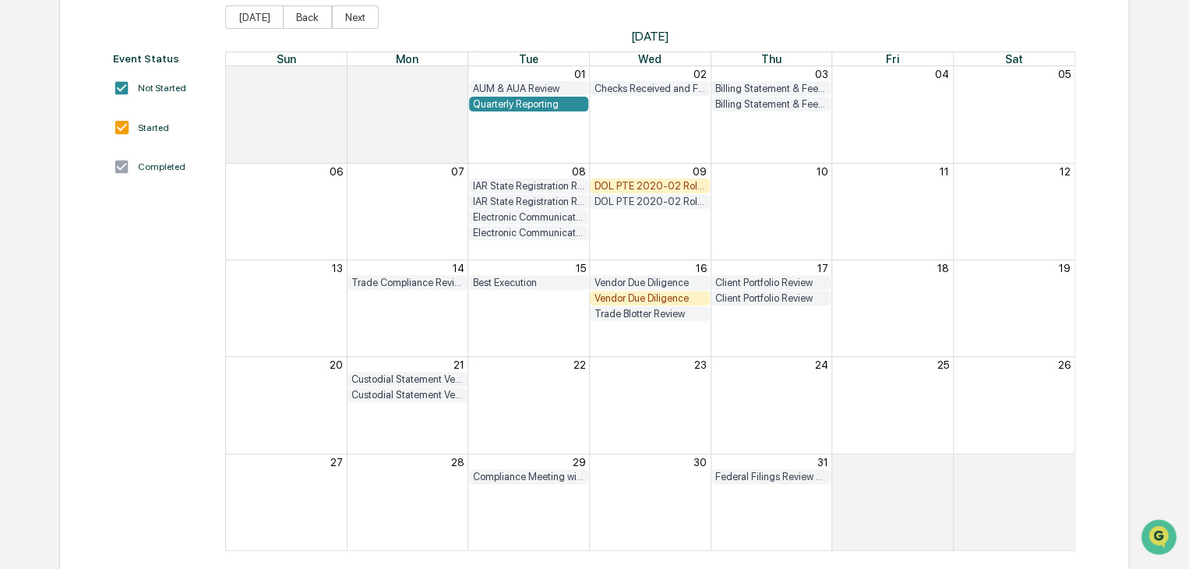
scroll to position [184, 0]
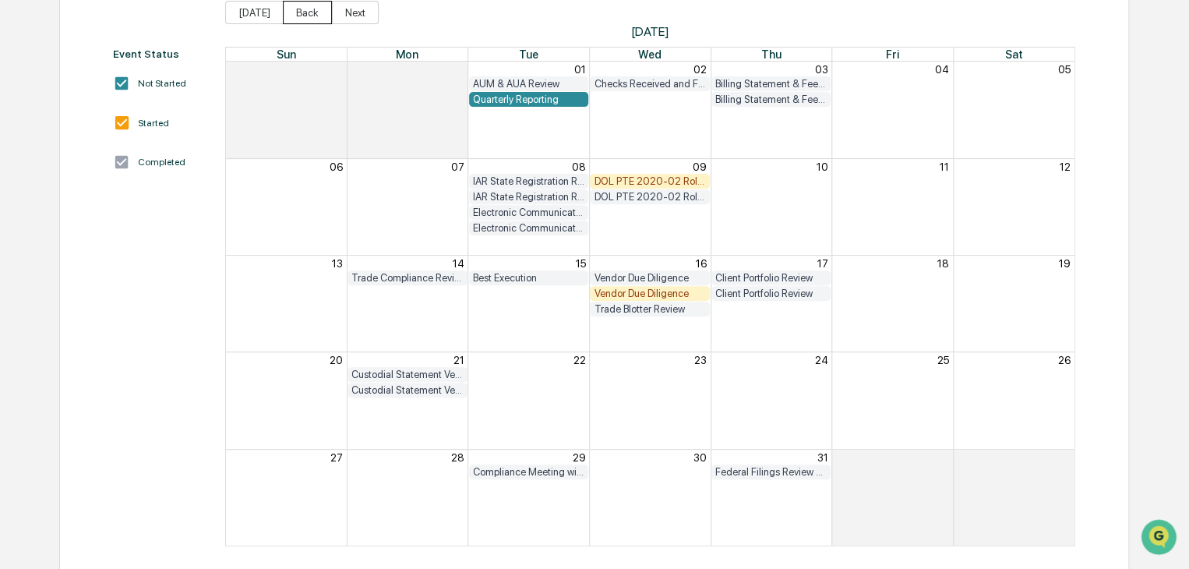
click at [293, 19] on button "Back" at bounding box center [307, 12] width 49 height 23
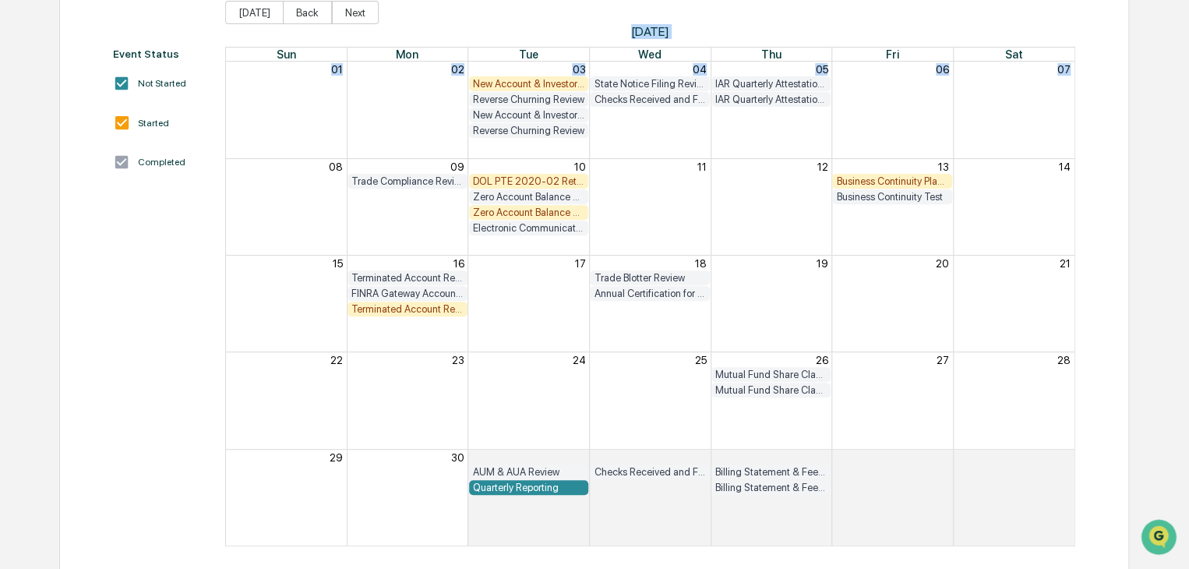
click at [939, 178] on div "Business Continuity Plan Review & Test" at bounding box center [892, 181] width 112 height 12
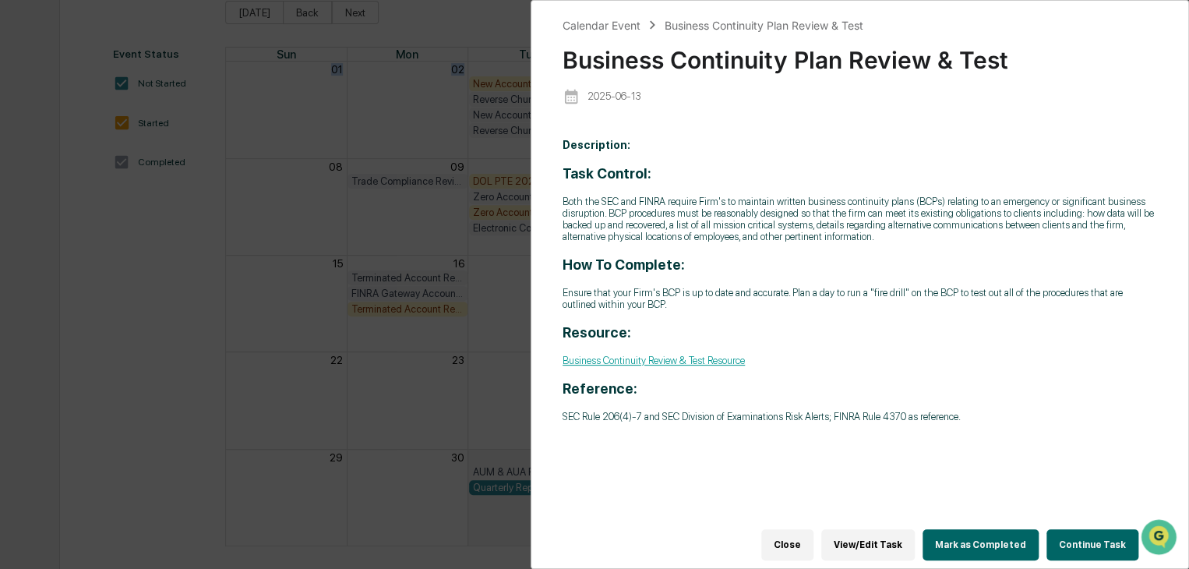
click at [1057, 534] on button "Continue Task" at bounding box center [1093, 544] width 92 height 31
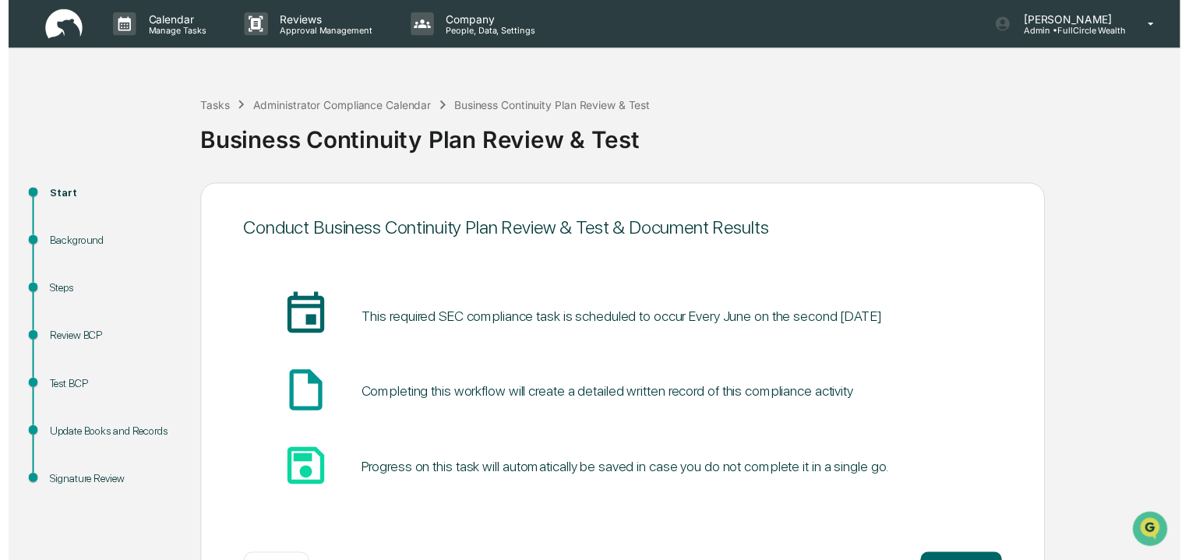
scroll to position [58, 0]
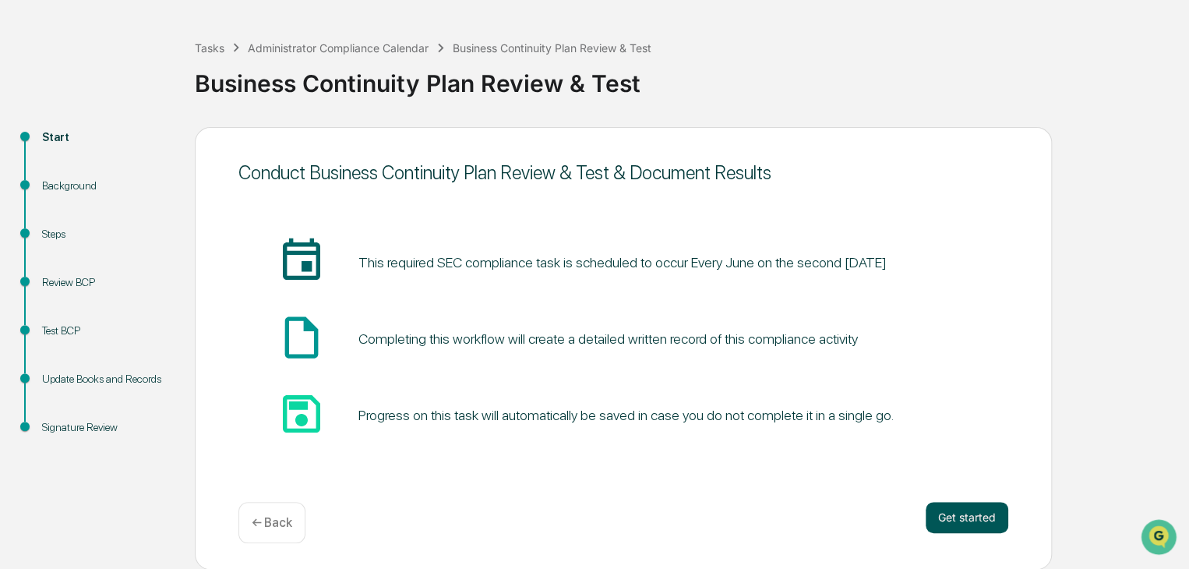
click at [981, 525] on button "Get started" at bounding box center [967, 517] width 83 height 31
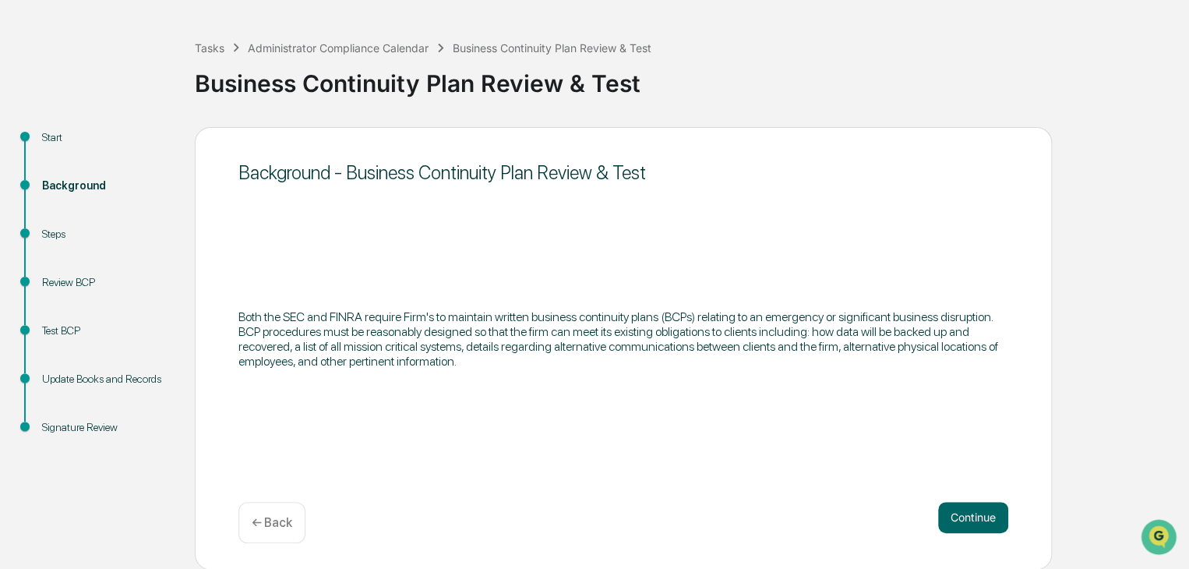
click at [981, 525] on button "Continue" at bounding box center [973, 517] width 70 height 31
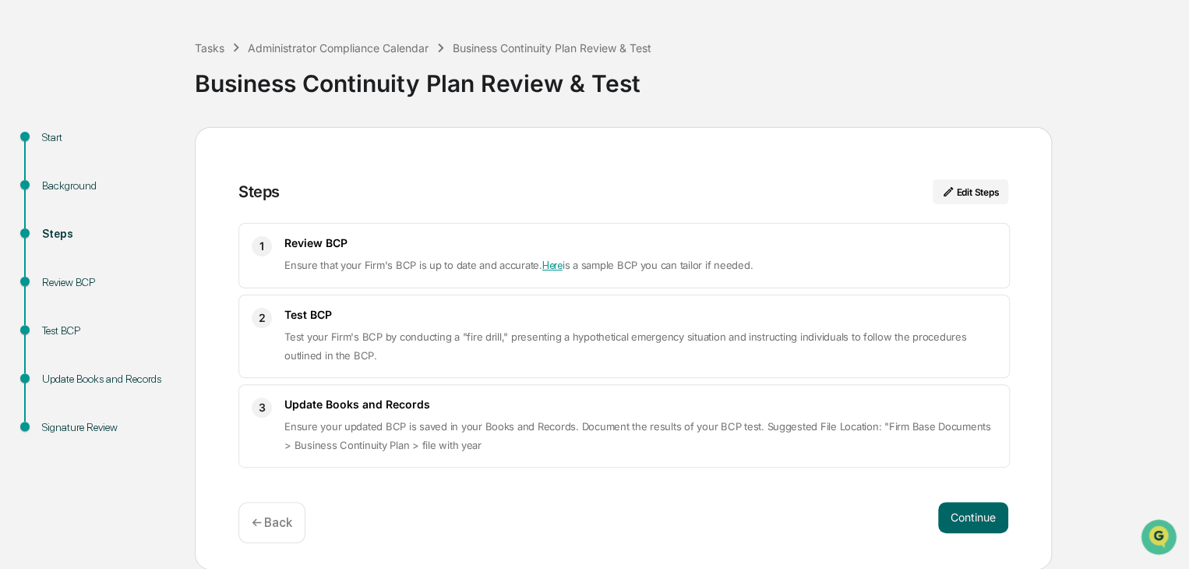
click at [981, 525] on button "Continue" at bounding box center [973, 517] width 70 height 31
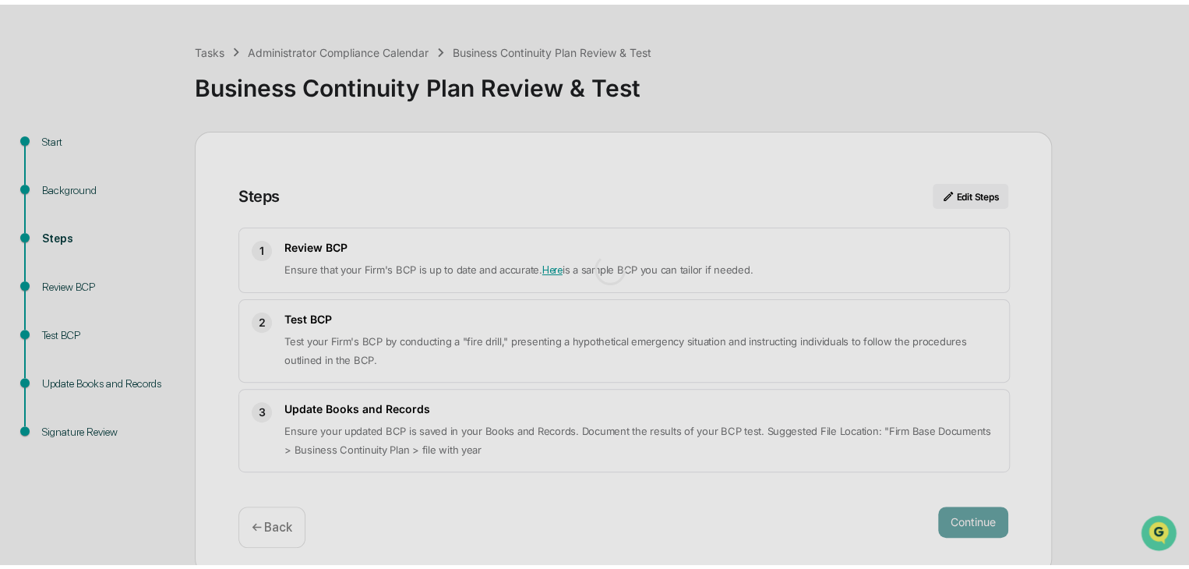
scroll to position [11, 0]
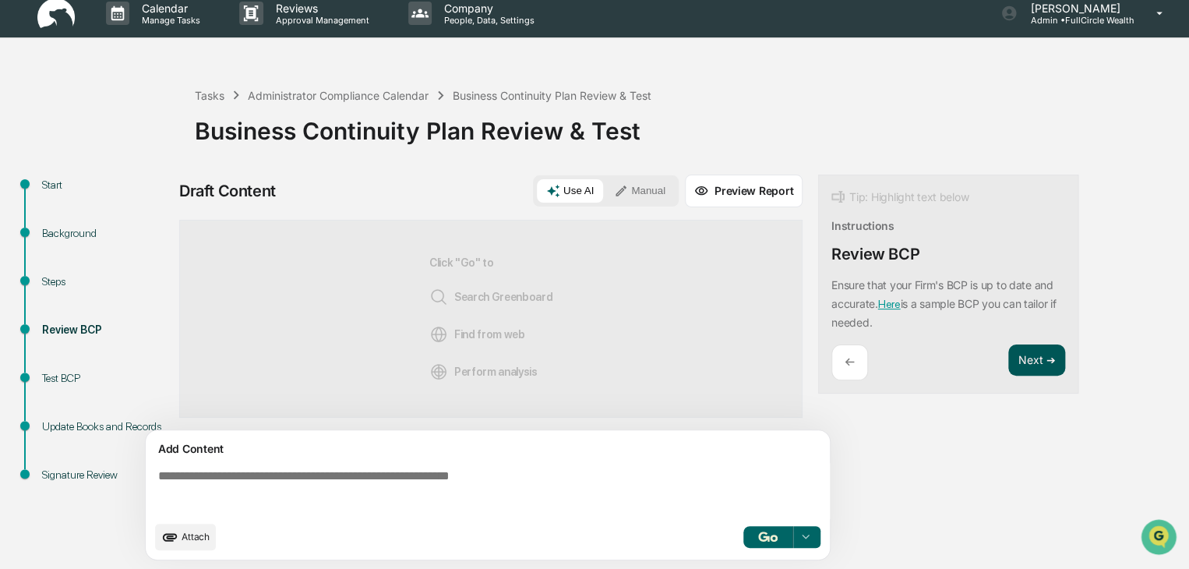
click at [1048, 359] on button "Next ➔" at bounding box center [1037, 361] width 57 height 32
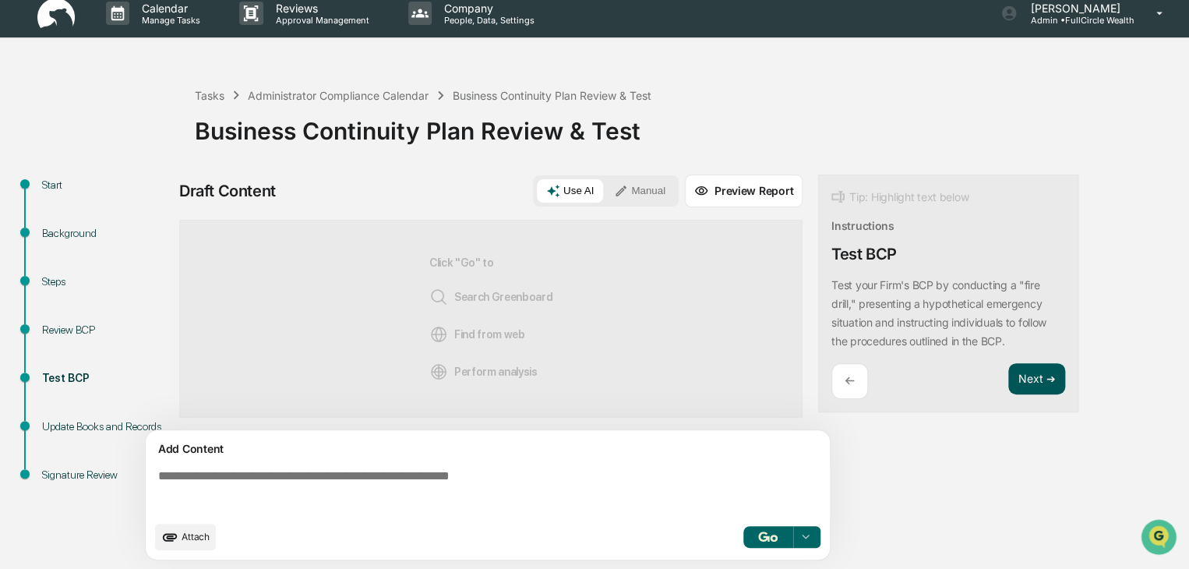
click at [1051, 373] on button "Next ➔" at bounding box center [1037, 379] width 57 height 32
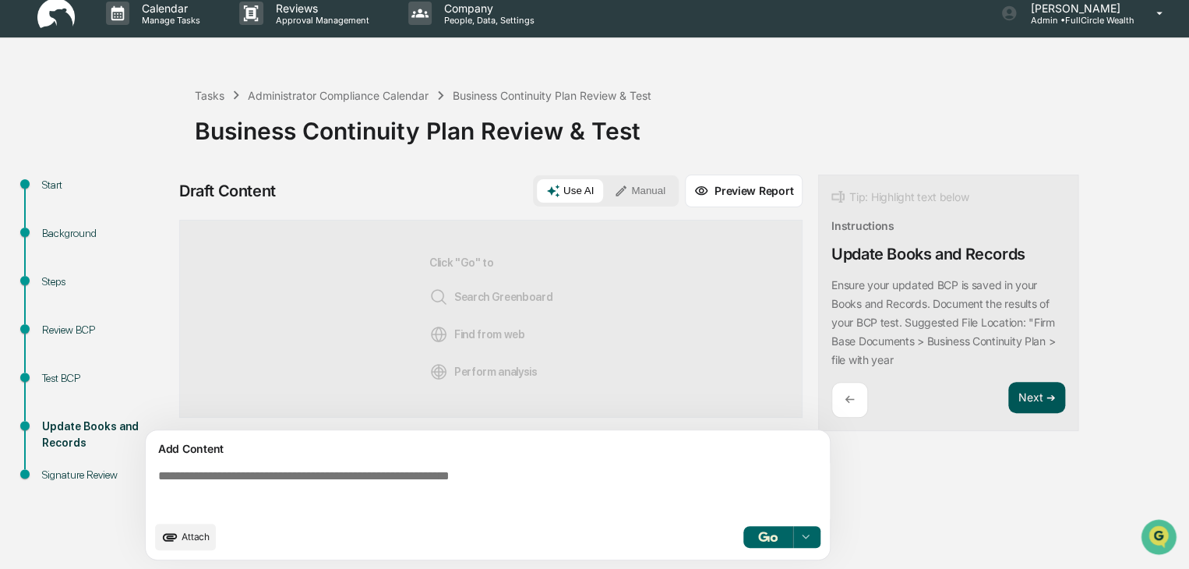
click at [1050, 386] on button "Next ➔" at bounding box center [1037, 398] width 57 height 32
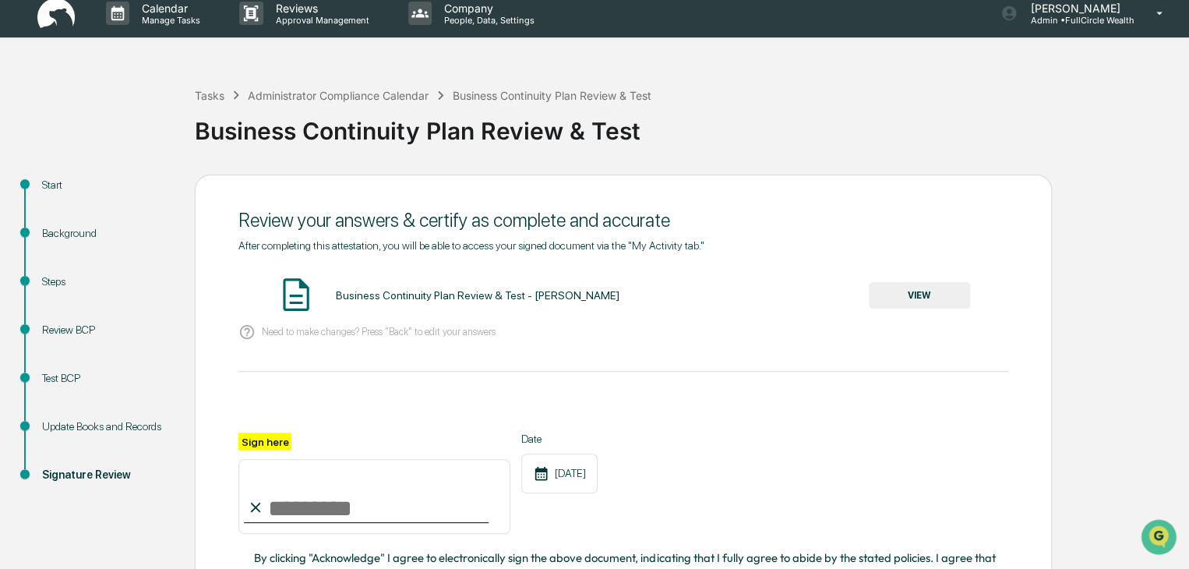
click at [932, 287] on button "VIEW" at bounding box center [919, 295] width 101 height 27
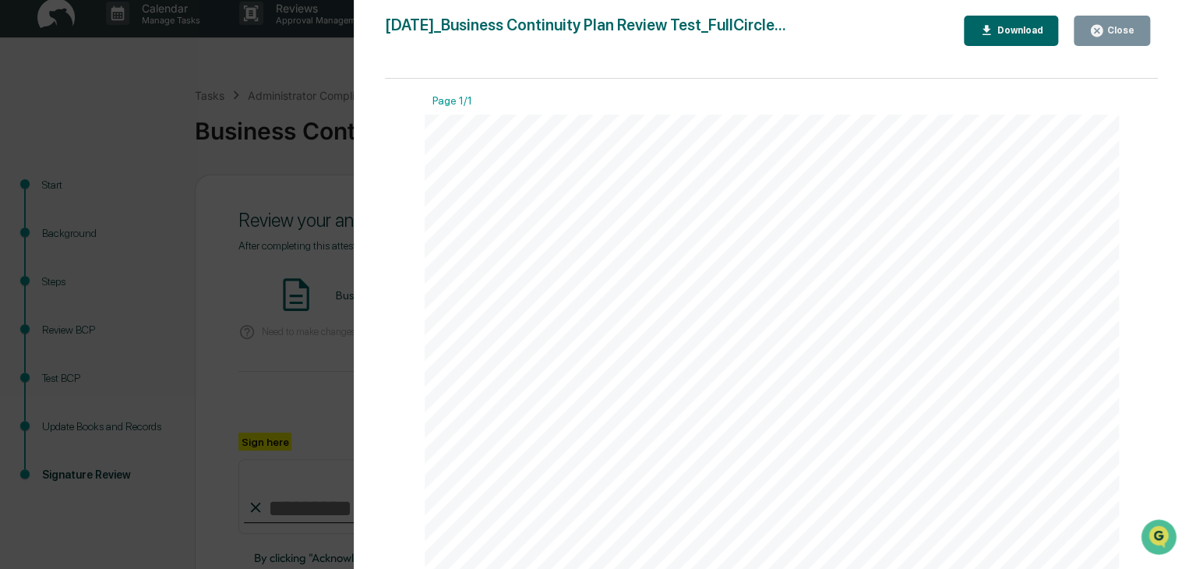
click at [1138, 19] on button "Close" at bounding box center [1112, 31] width 76 height 30
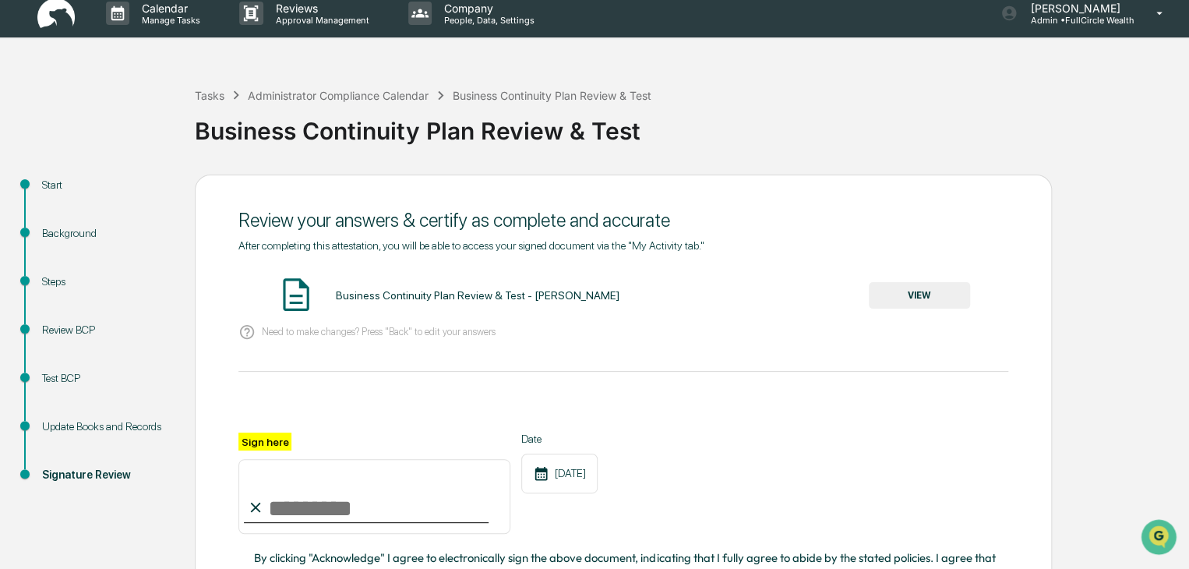
click at [314, 519] on input "Sign here" at bounding box center [375, 496] width 272 height 75
type input "**********"
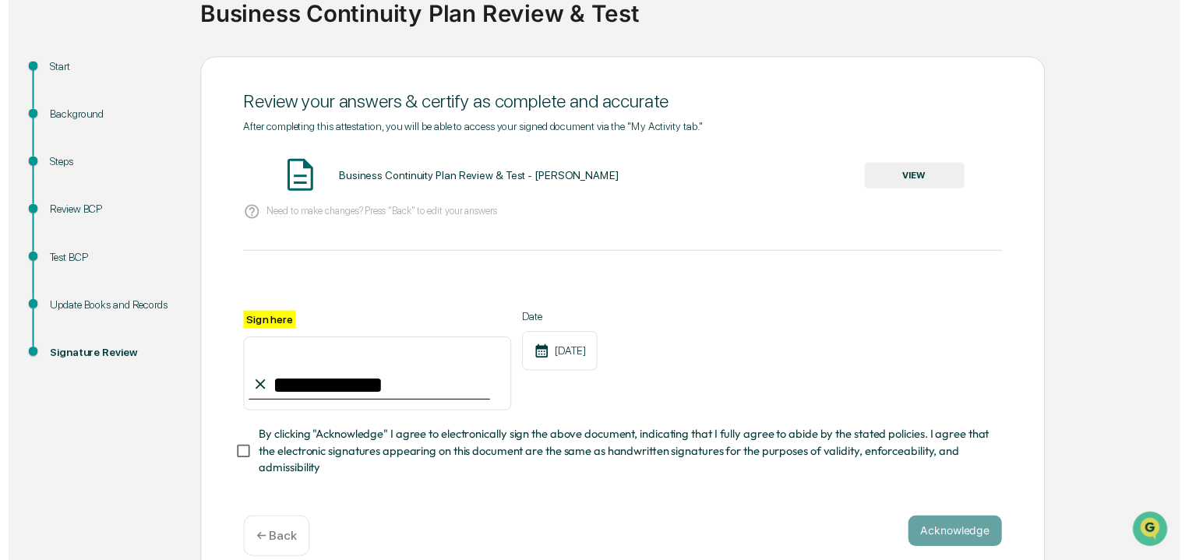
scroll to position [156, 0]
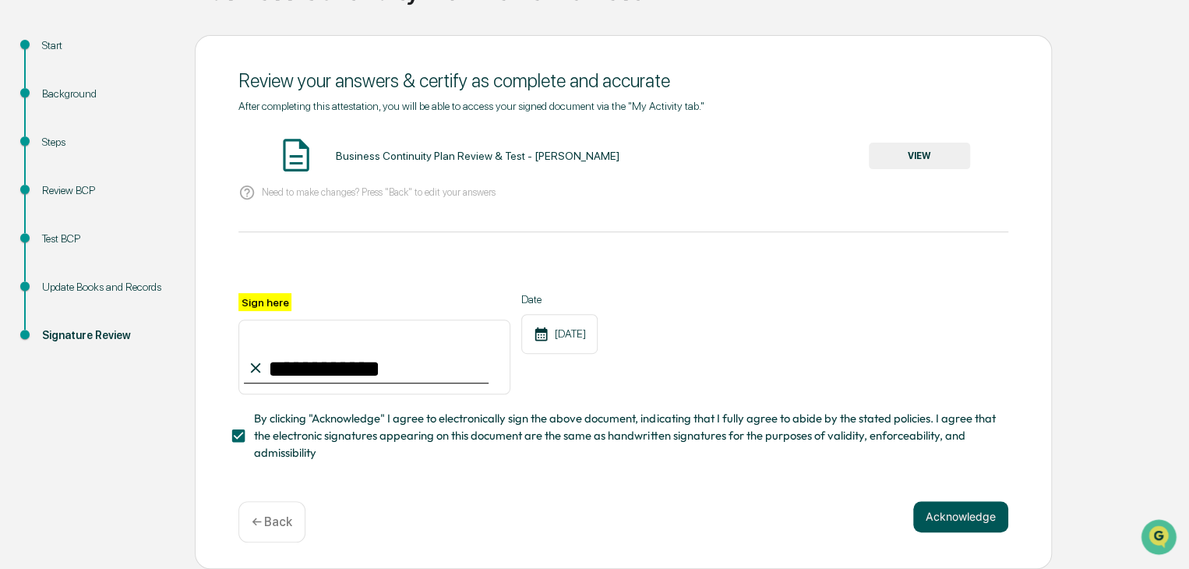
click at [958, 510] on button "Acknowledge" at bounding box center [961, 516] width 95 height 31
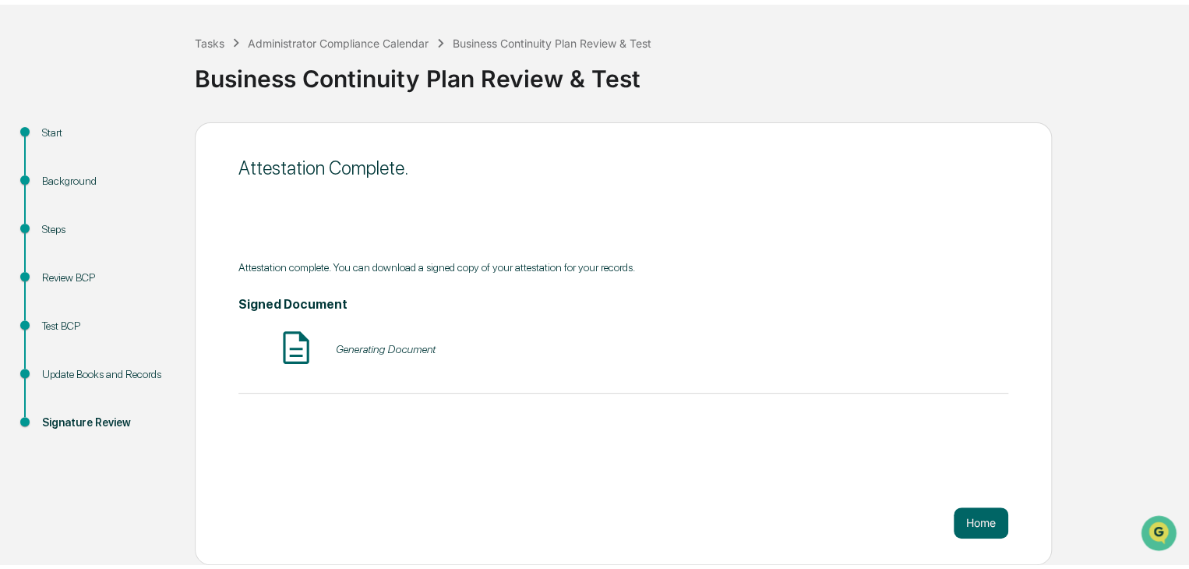
scroll to position [58, 0]
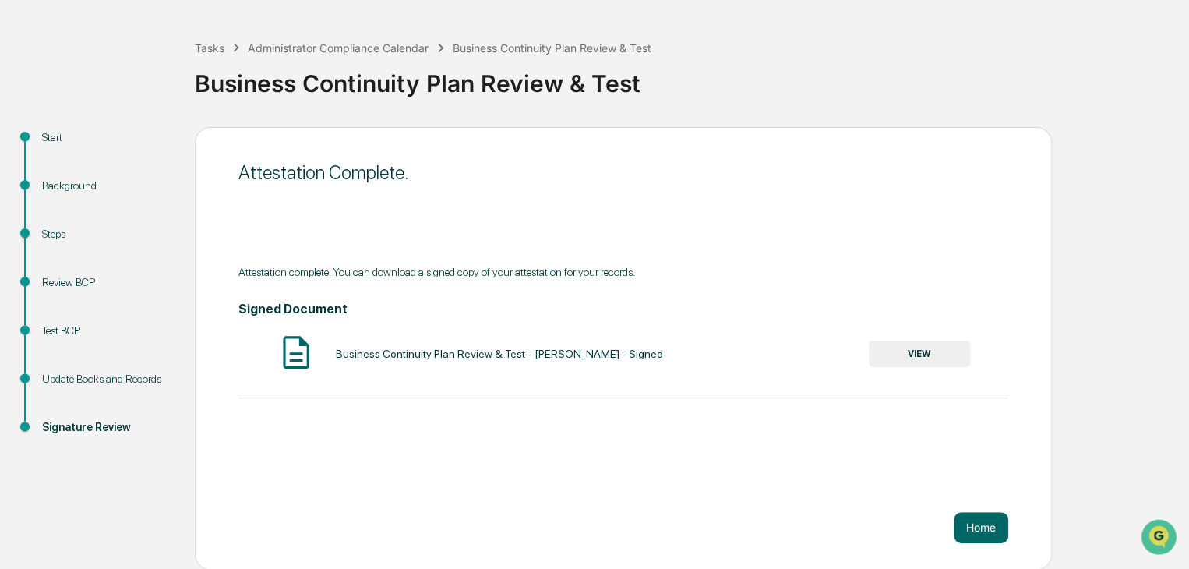
click at [917, 345] on button "VIEW" at bounding box center [919, 354] width 101 height 27
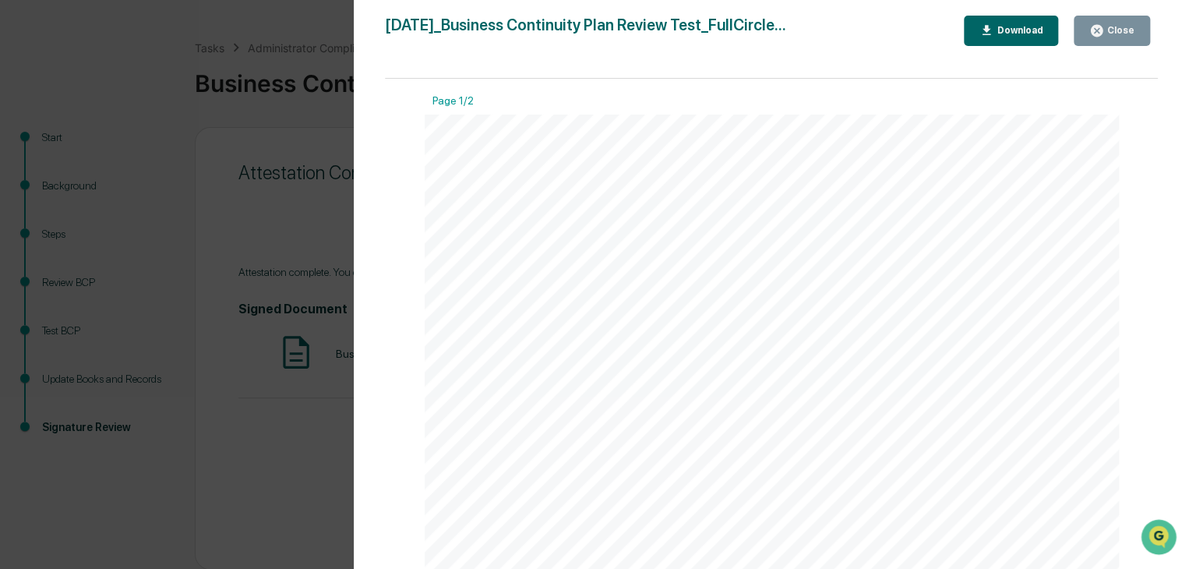
click at [984, 27] on button "Download" at bounding box center [1011, 31] width 95 height 30
click at [1119, 27] on div "Close" at bounding box center [1119, 30] width 30 height 11
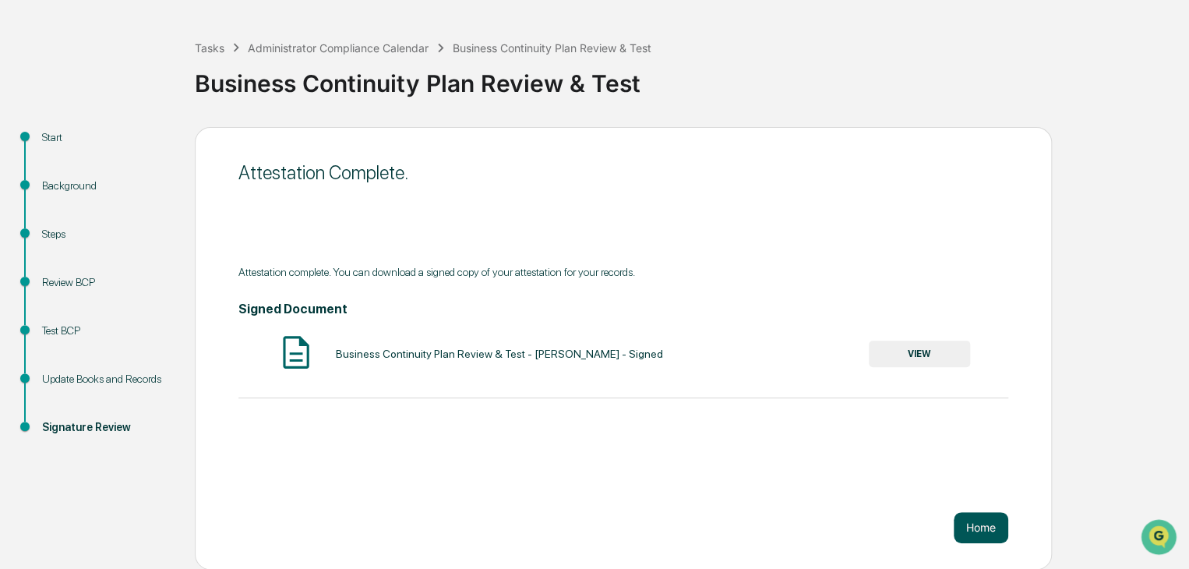
click at [974, 534] on button "Home" at bounding box center [981, 527] width 55 height 31
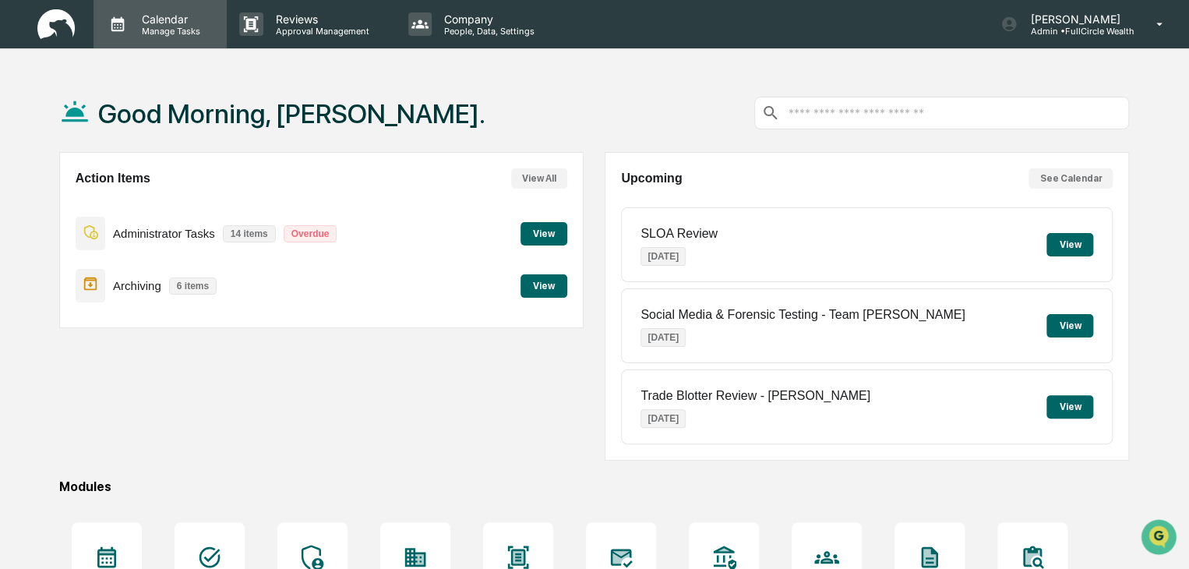
click at [154, 35] on div "Calendar Manage Tasks" at bounding box center [159, 24] width 118 height 24
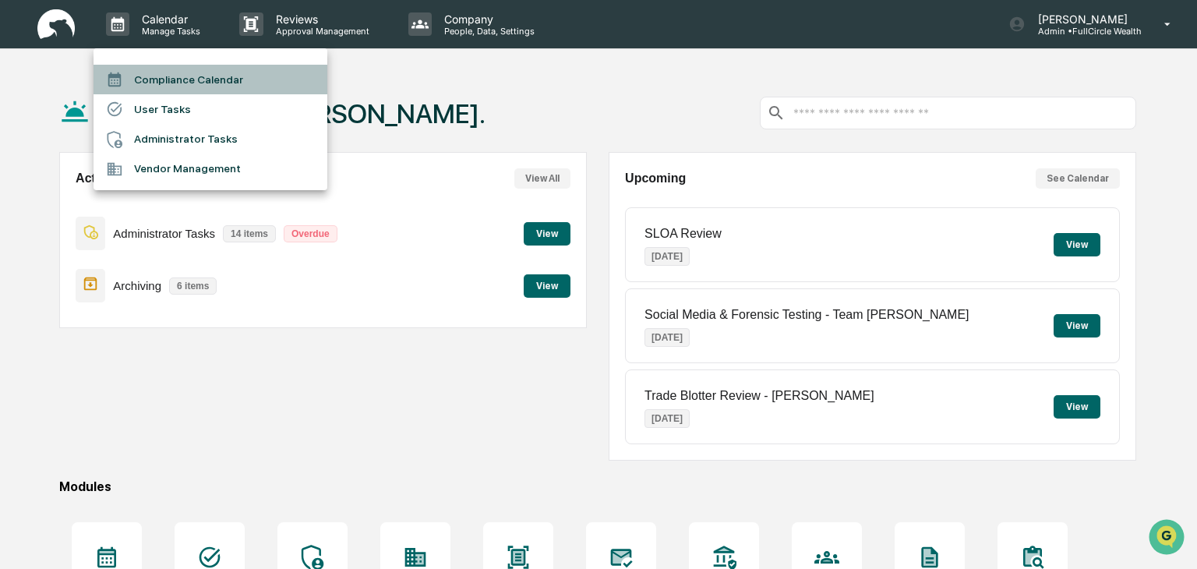
click at [165, 85] on li "Compliance Calendar" at bounding box center [211, 80] width 234 height 30
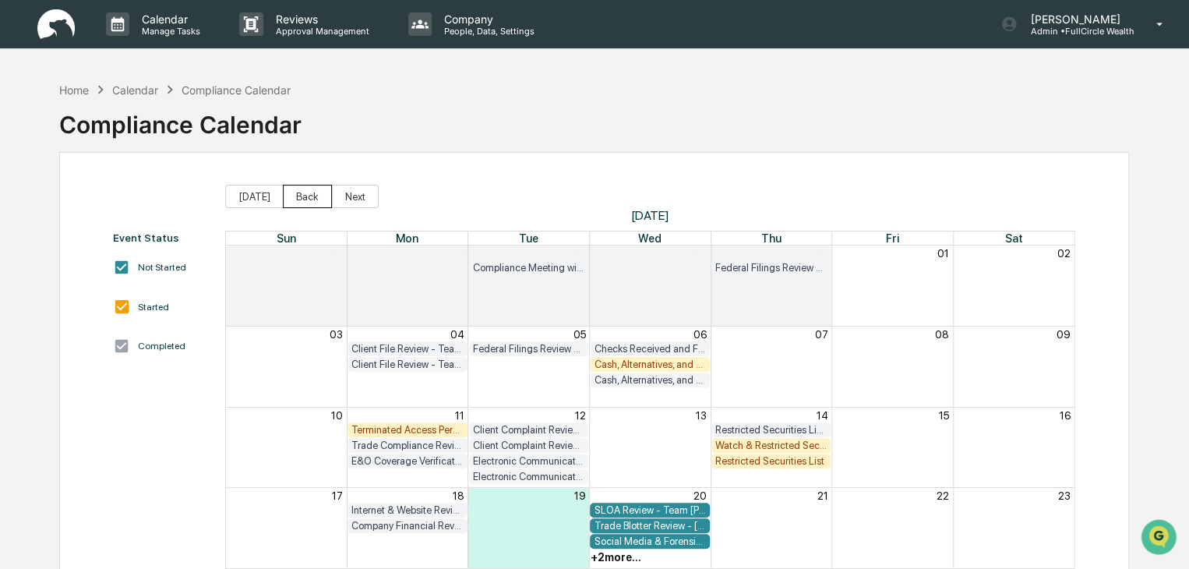
click at [299, 196] on button "Back" at bounding box center [307, 196] width 49 height 23
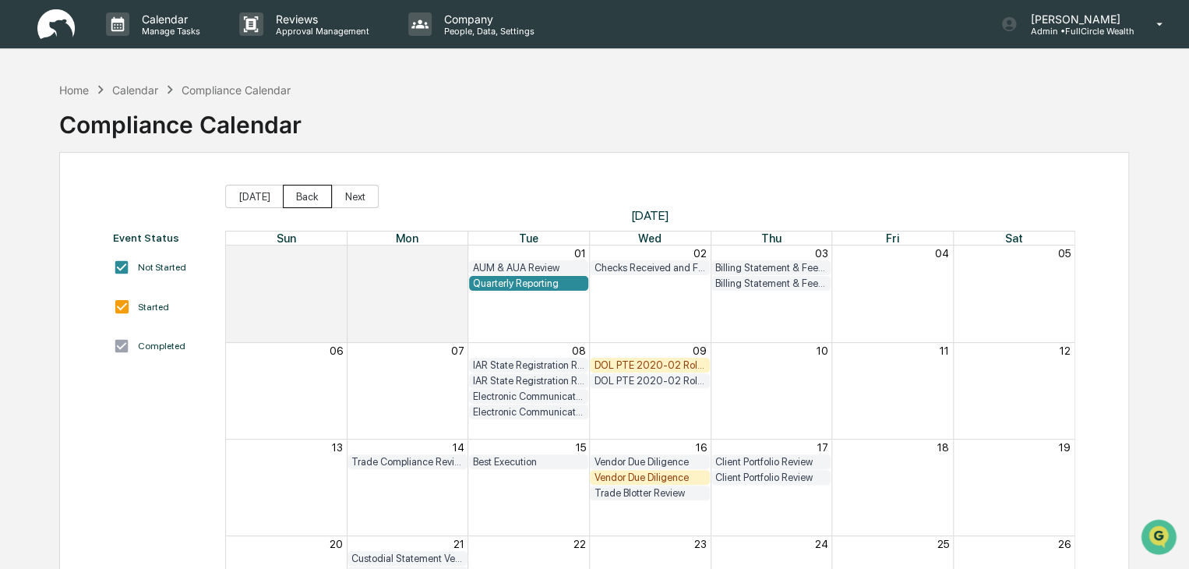
click at [299, 196] on button "Back" at bounding box center [307, 196] width 49 height 23
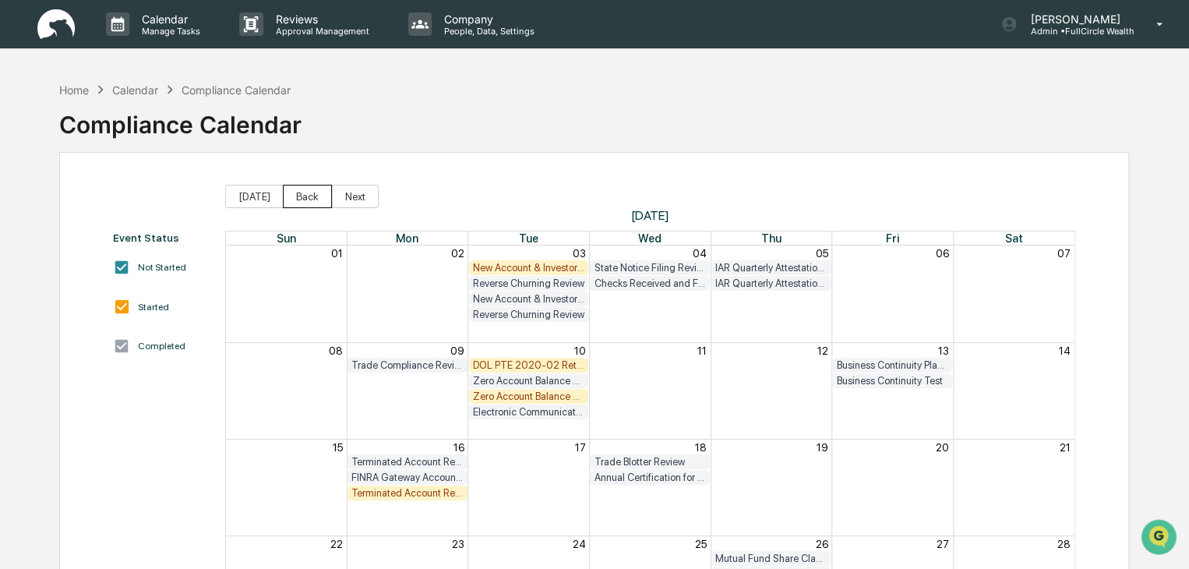
click at [299, 196] on button "Back" at bounding box center [307, 196] width 49 height 23
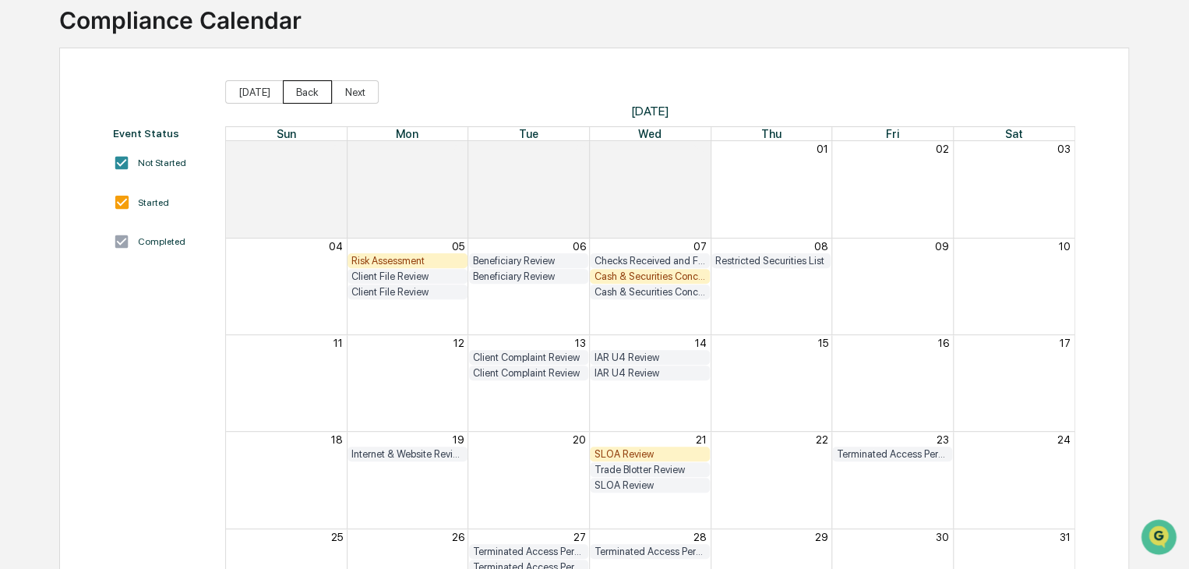
scroll to position [103, 0]
click at [306, 93] on button "Back" at bounding box center [307, 93] width 49 height 23
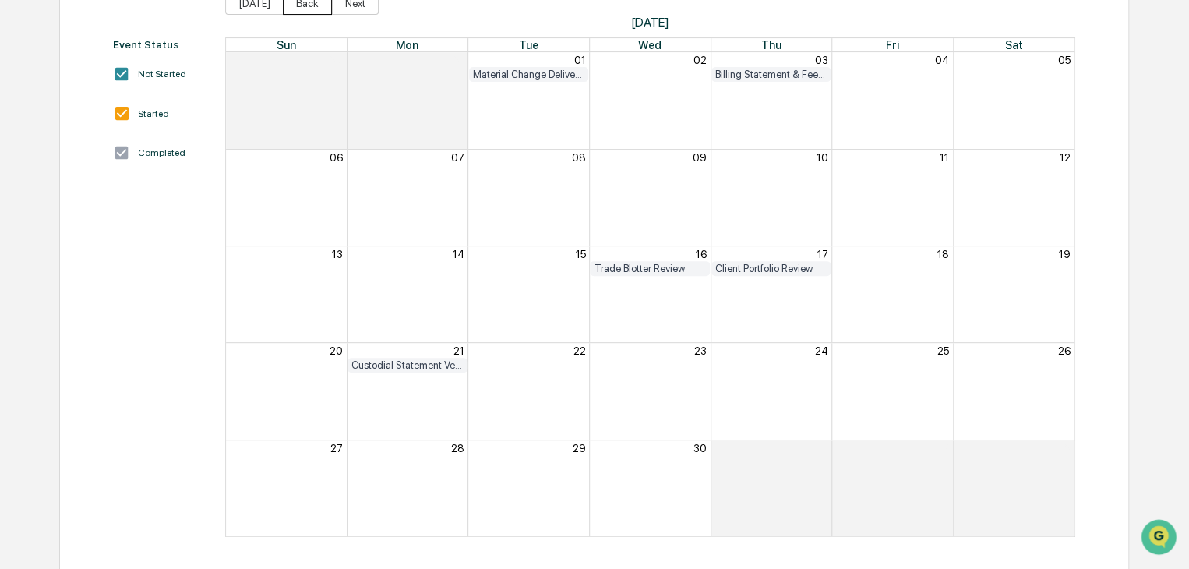
scroll to position [122, 0]
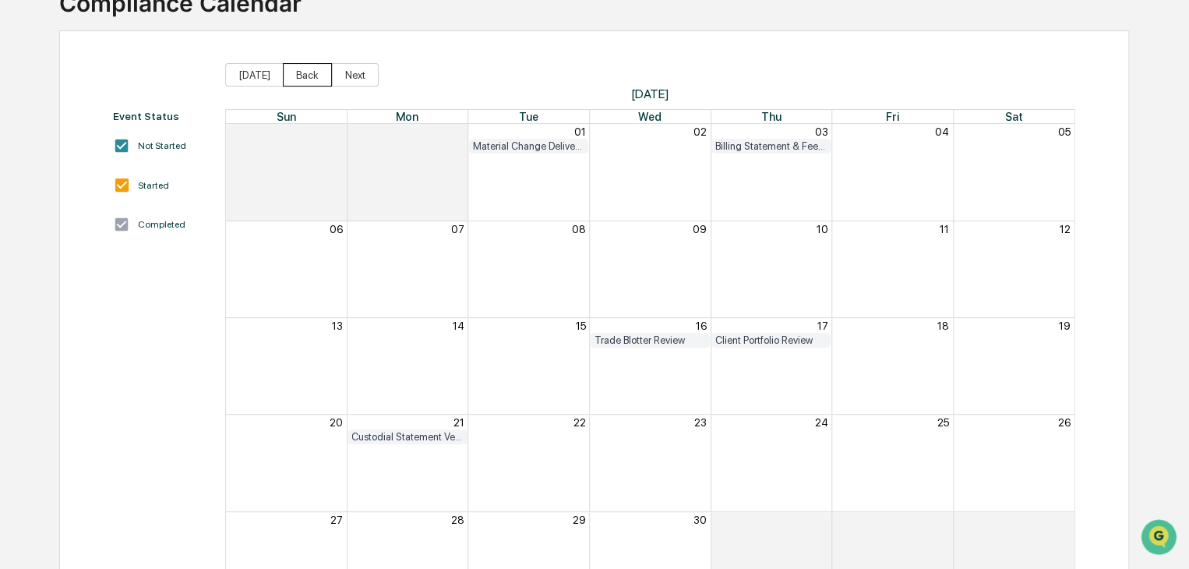
click at [297, 82] on button "Back" at bounding box center [307, 74] width 49 height 23
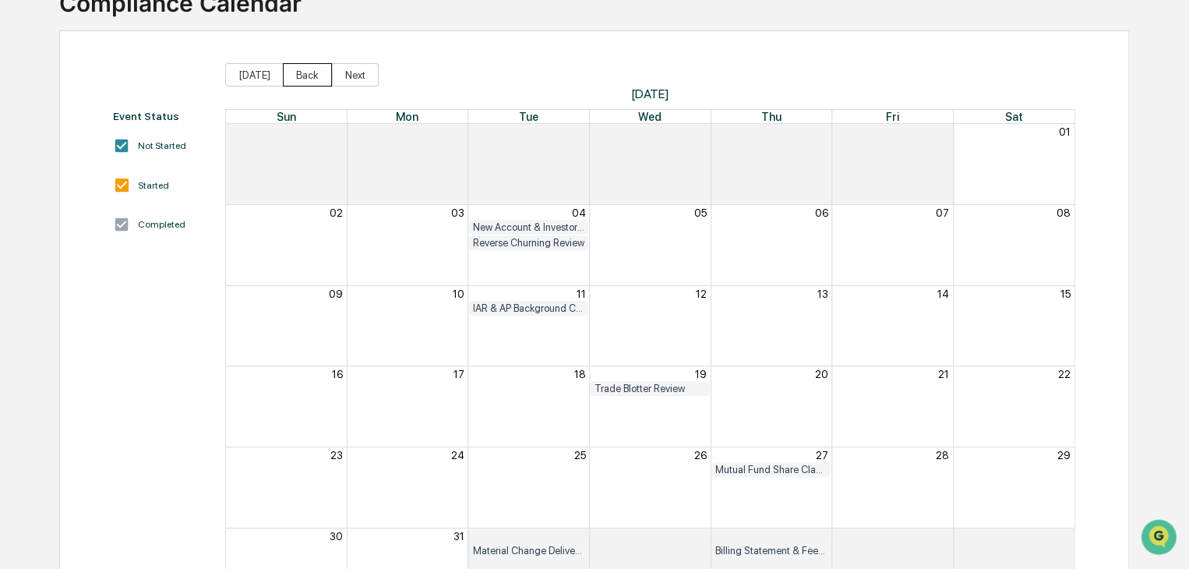
click at [296, 79] on button "Back" at bounding box center [307, 74] width 49 height 23
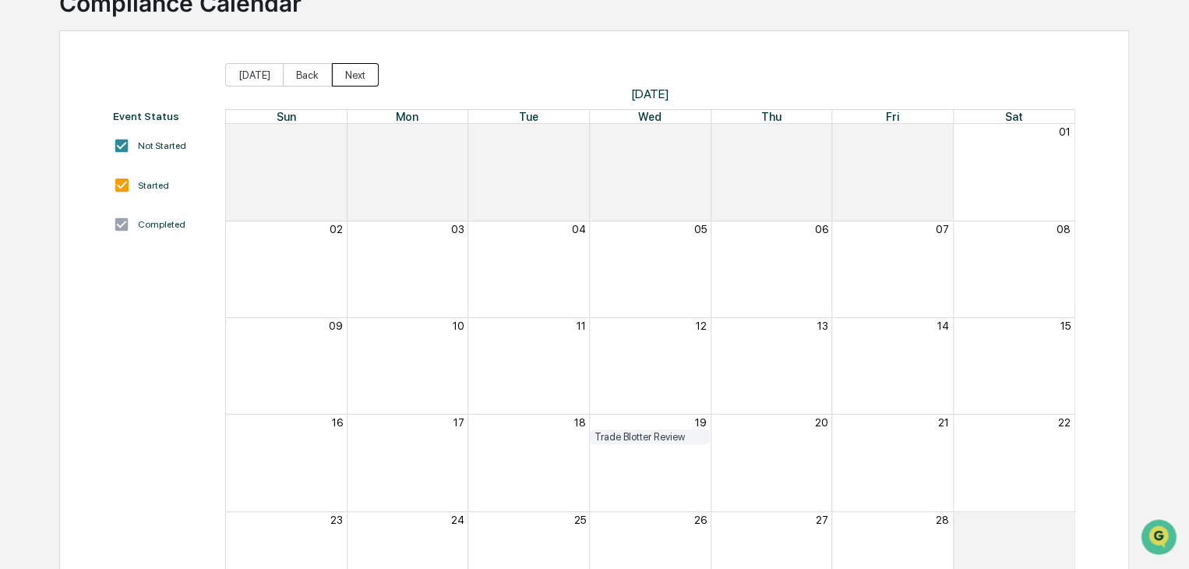
click at [355, 68] on button "Next" at bounding box center [355, 74] width 47 height 23
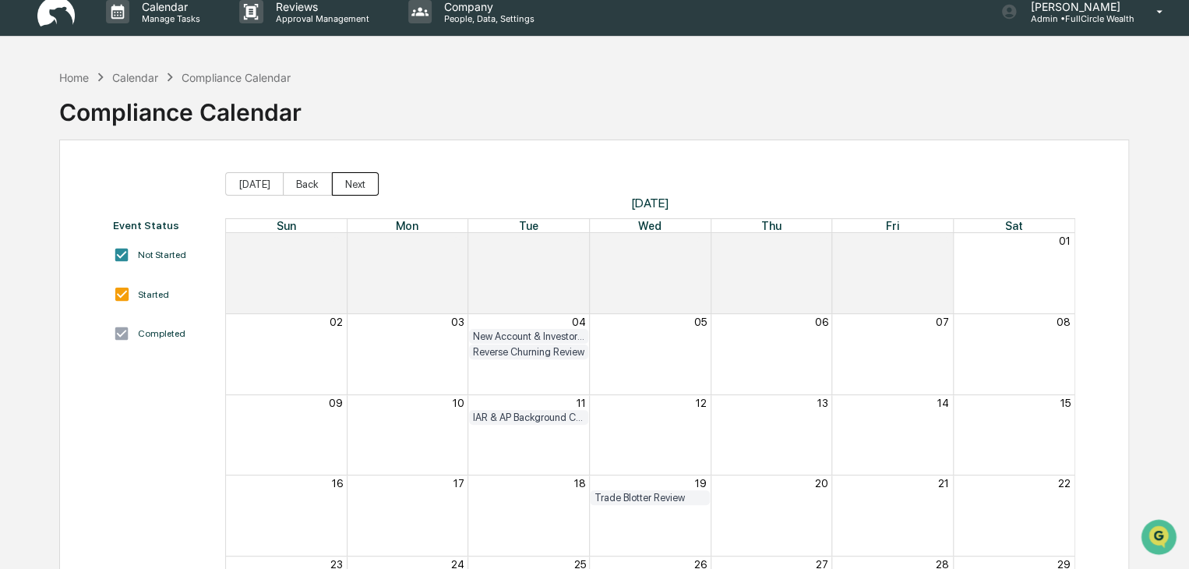
scroll to position [0, 0]
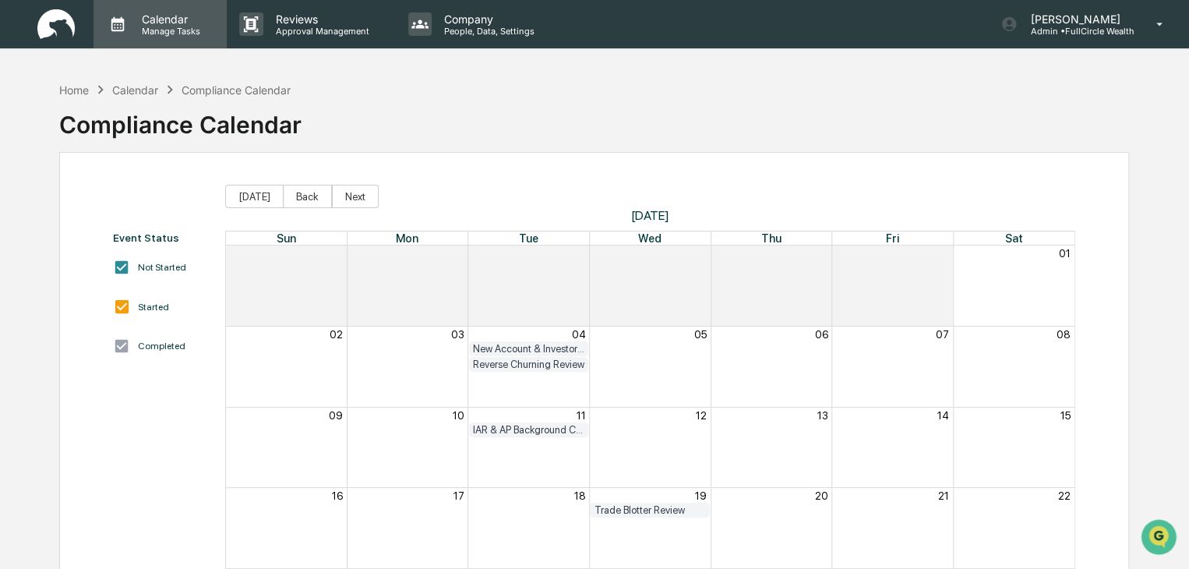
click at [159, 15] on p "Calendar" at bounding box center [168, 18] width 79 height 13
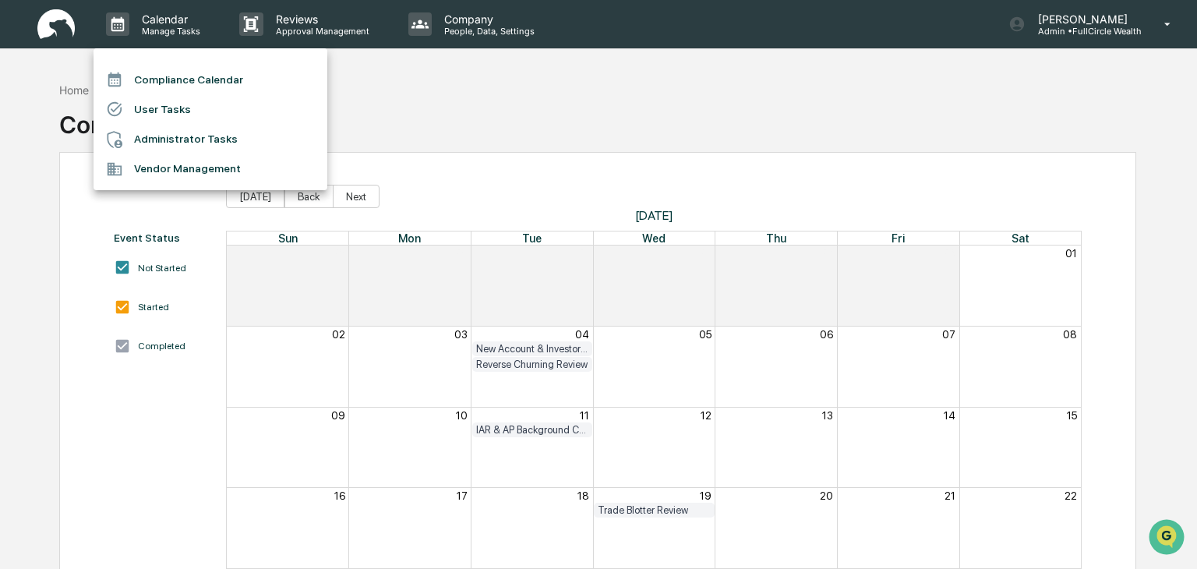
click at [170, 134] on li "Administrator Tasks" at bounding box center [211, 140] width 234 height 30
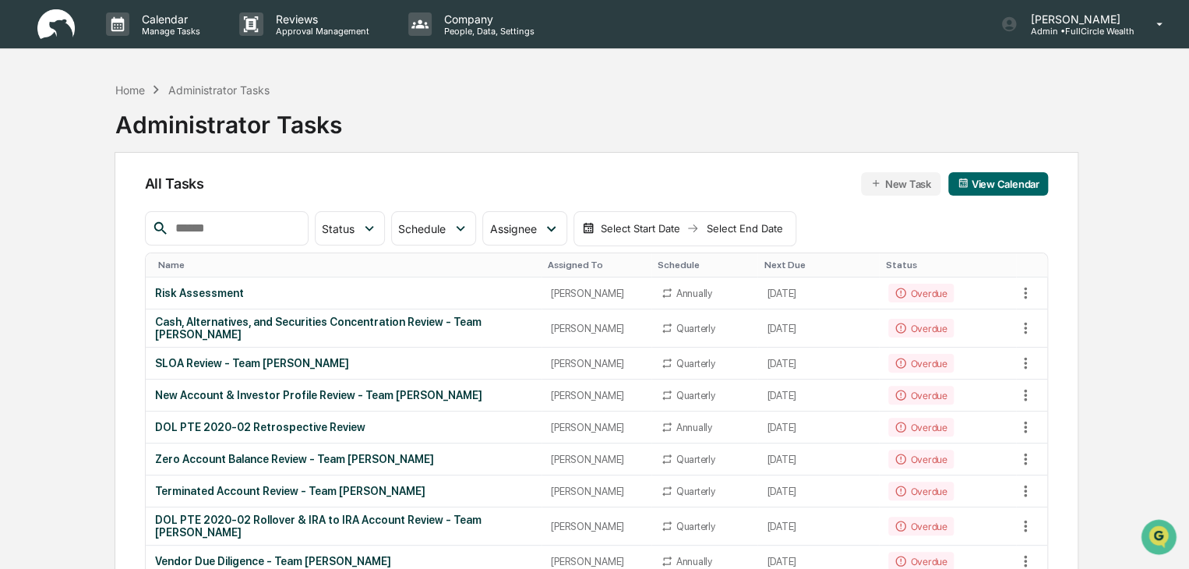
click at [167, 266] on div "Name" at bounding box center [347, 265] width 378 height 11
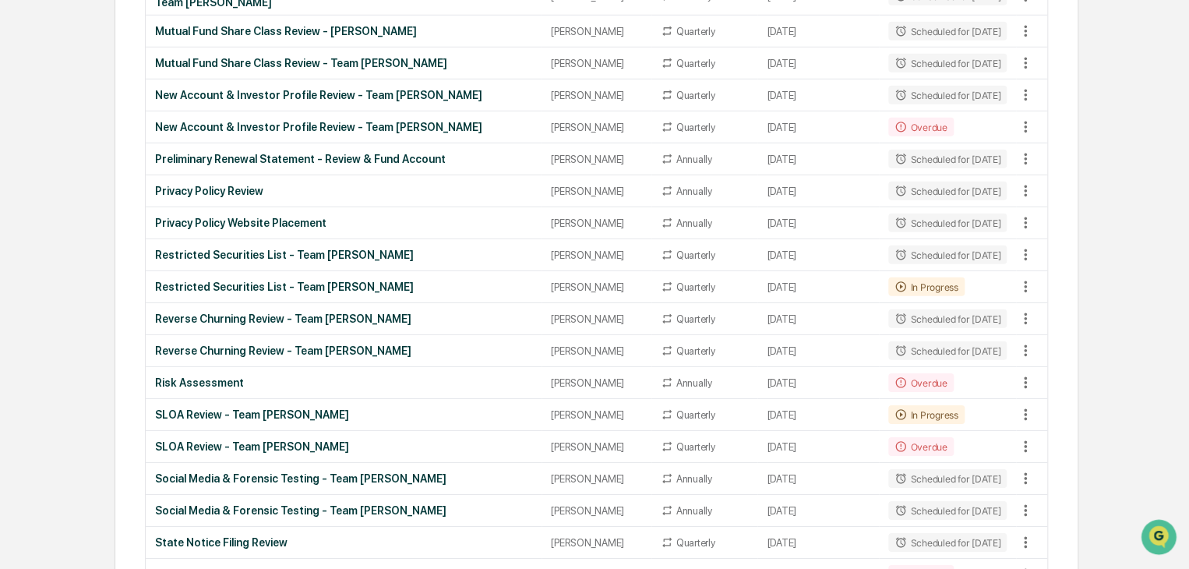
scroll to position [2242, 0]
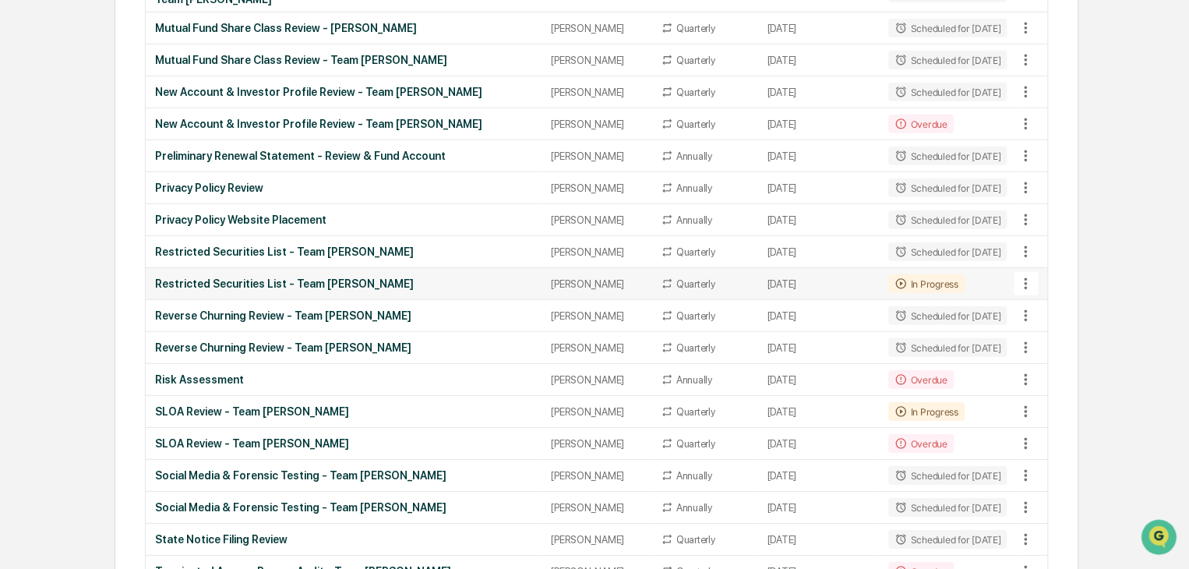
click at [301, 268] on td "Restricted Securities List - Team [PERSON_NAME]" at bounding box center [344, 284] width 397 height 32
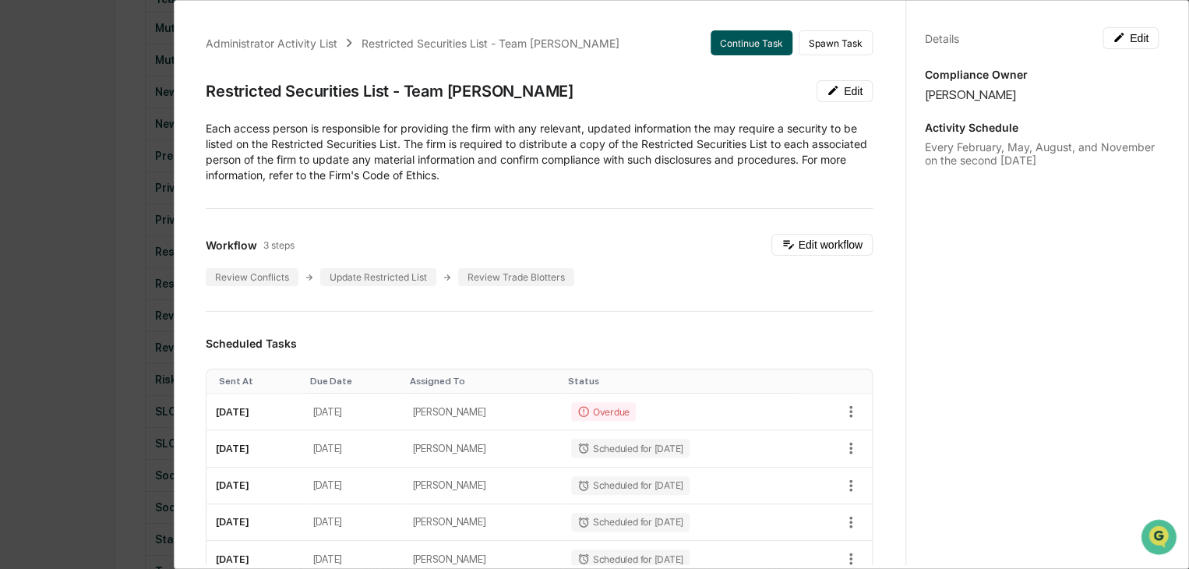
click at [742, 44] on button "Continue Task" at bounding box center [752, 42] width 82 height 25
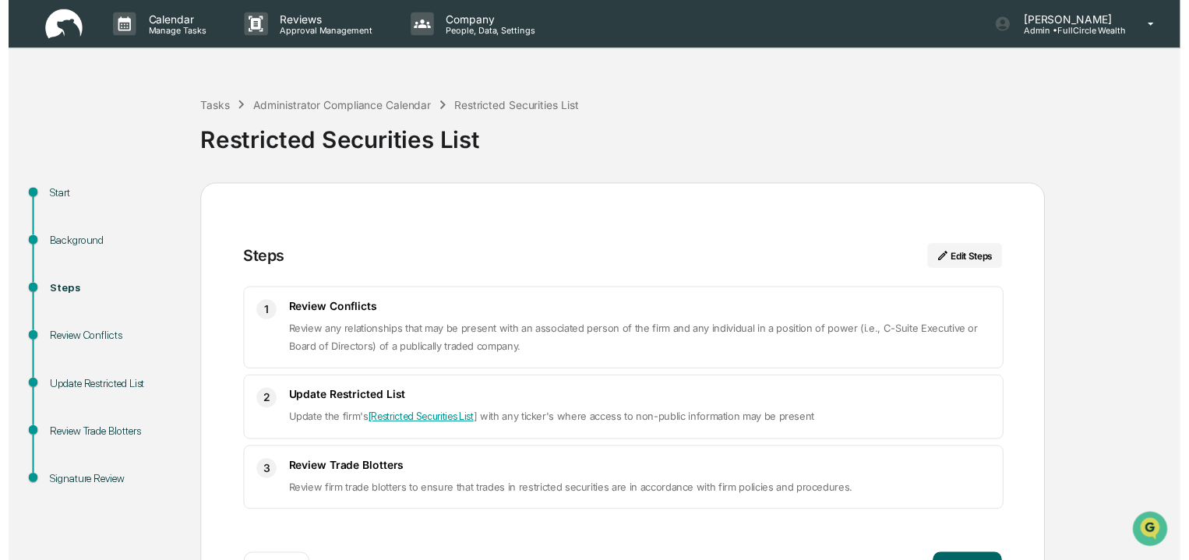
scroll to position [58, 0]
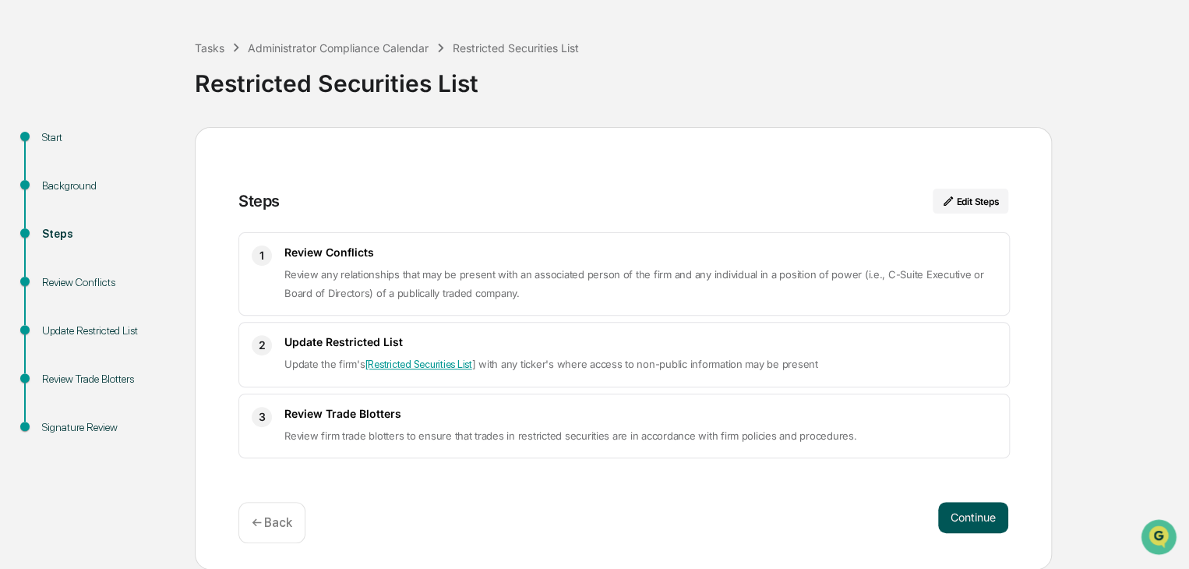
click at [956, 525] on button "Continue" at bounding box center [973, 517] width 70 height 31
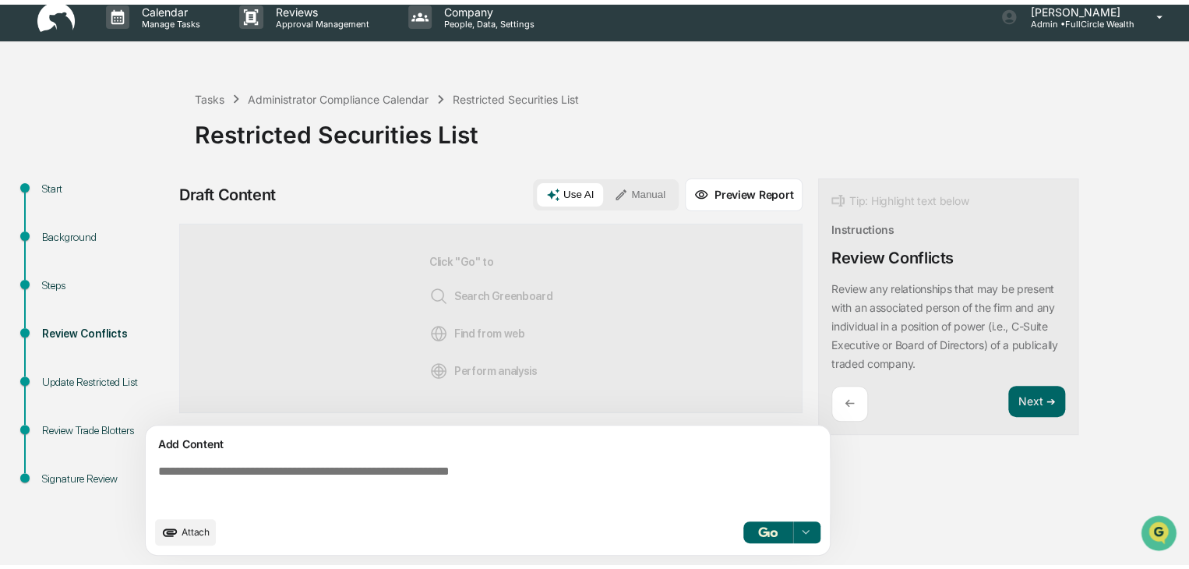
scroll to position [11, 0]
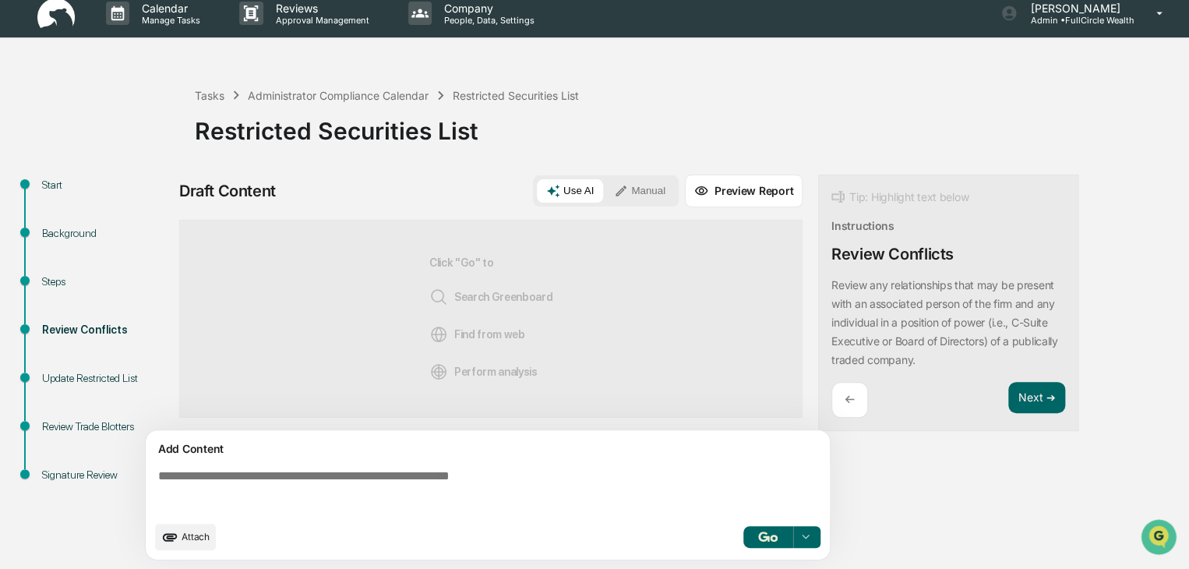
click at [740, 482] on textarea at bounding box center [491, 491] width 678 height 56
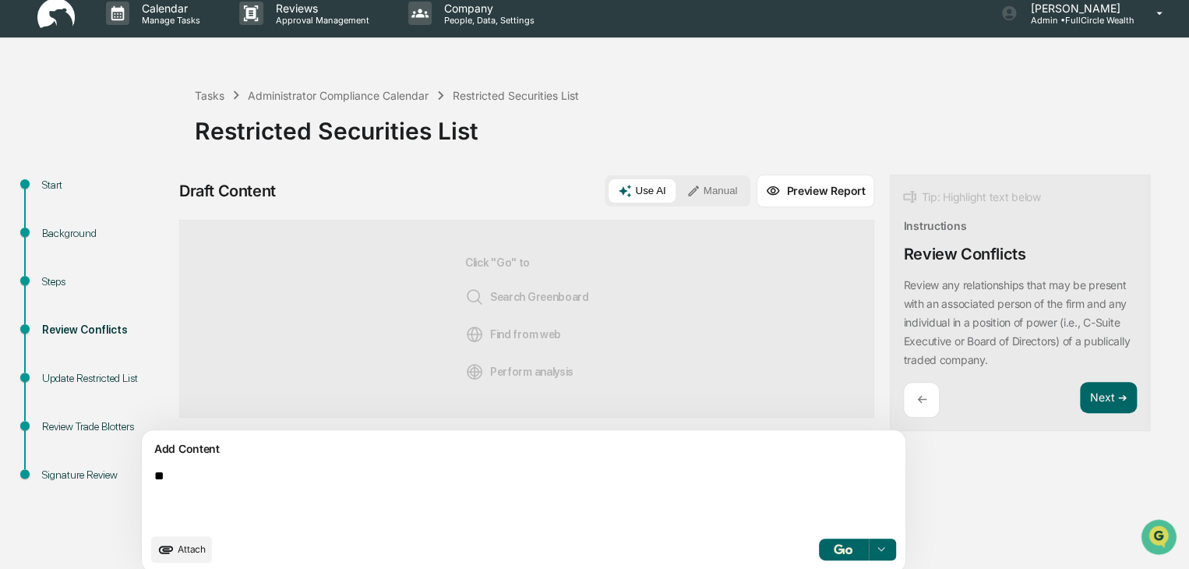
type textarea "*"
type textarea "**********"
click at [661, 177] on div "Use AI Manual" at bounding box center [678, 190] width 146 height 31
click at [677, 188] on button "Manual" at bounding box center [712, 190] width 70 height 23
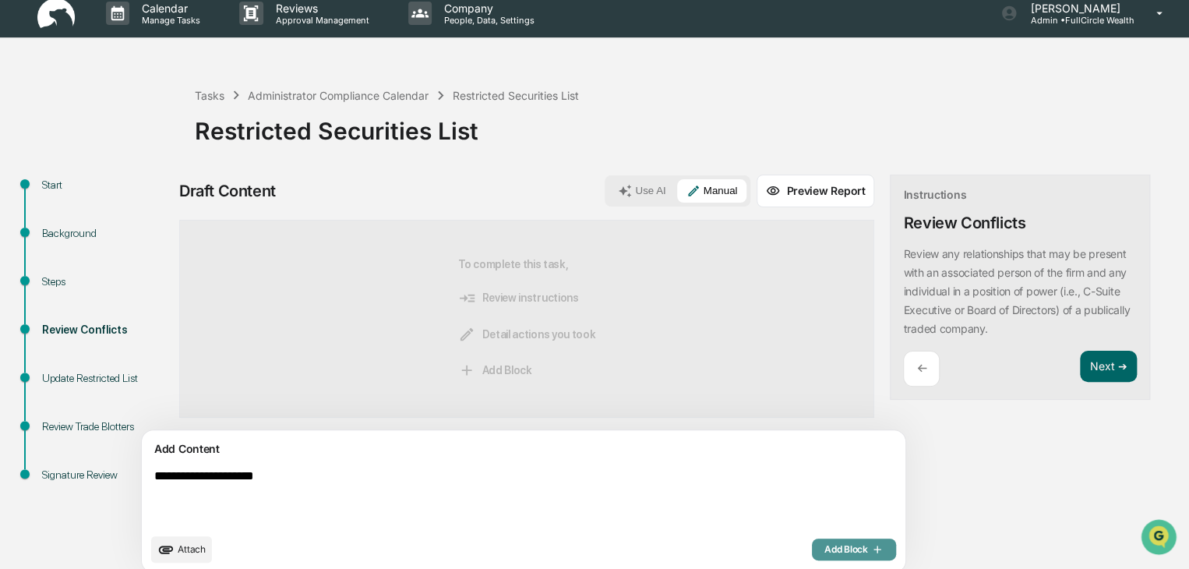
click at [825, 544] on span "Add Block" at bounding box center [854, 549] width 59 height 12
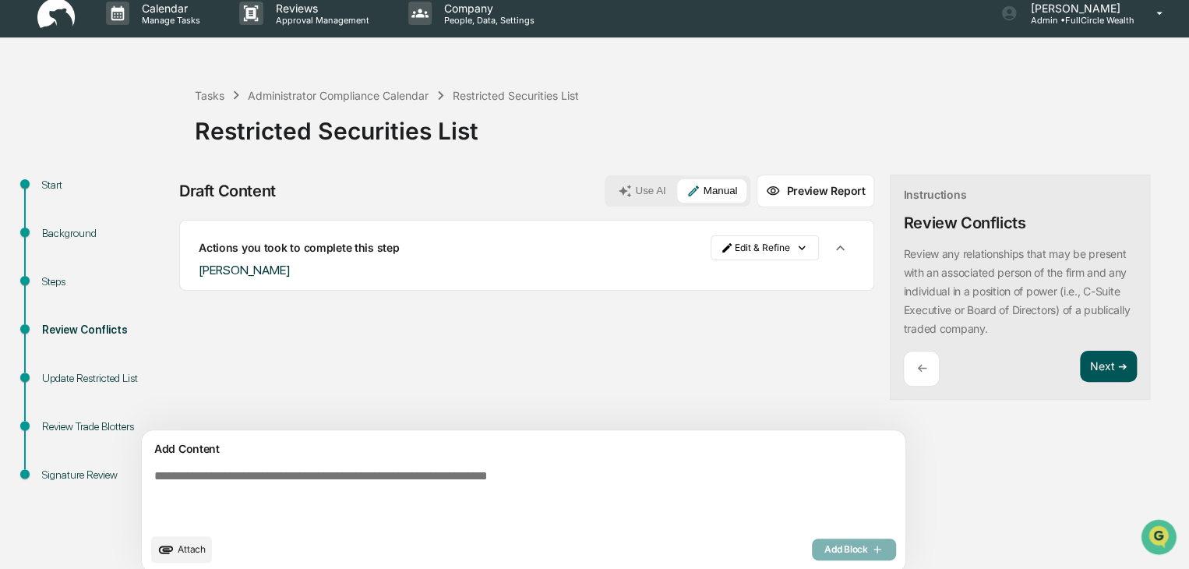
click at [1080, 366] on button "Next ➔" at bounding box center [1108, 367] width 57 height 32
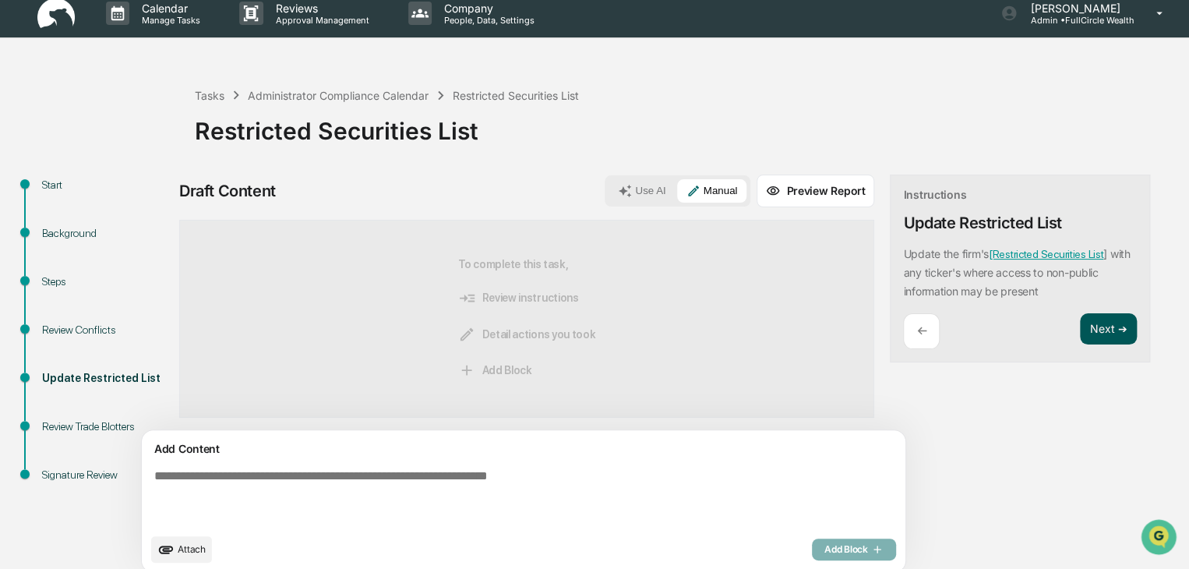
click at [1080, 337] on button "Next ➔" at bounding box center [1108, 329] width 57 height 32
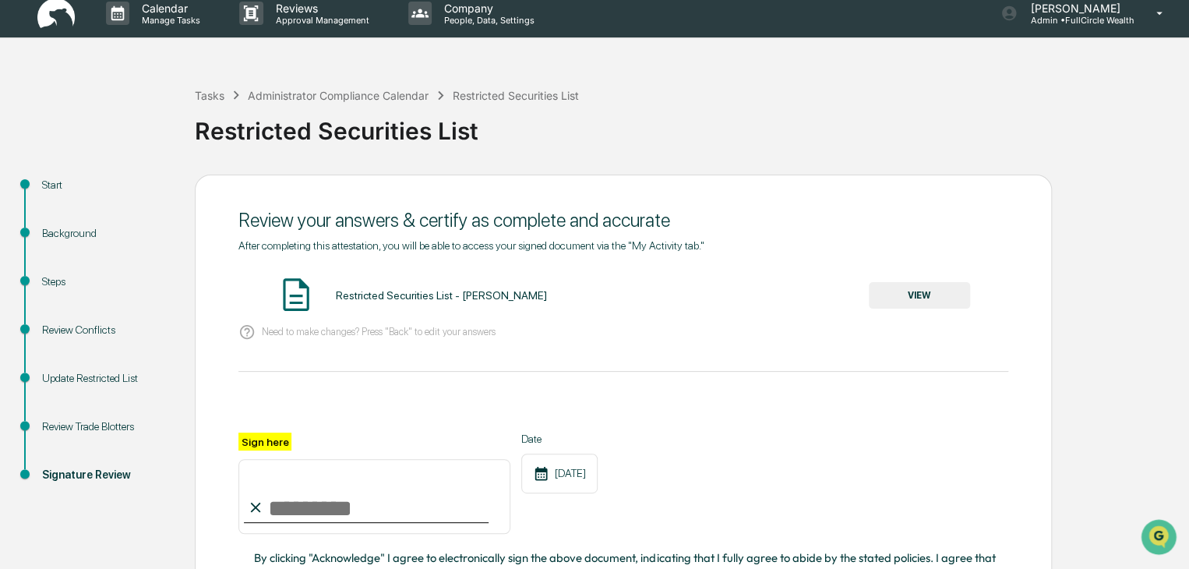
click at [943, 295] on button "VIEW" at bounding box center [919, 295] width 101 height 27
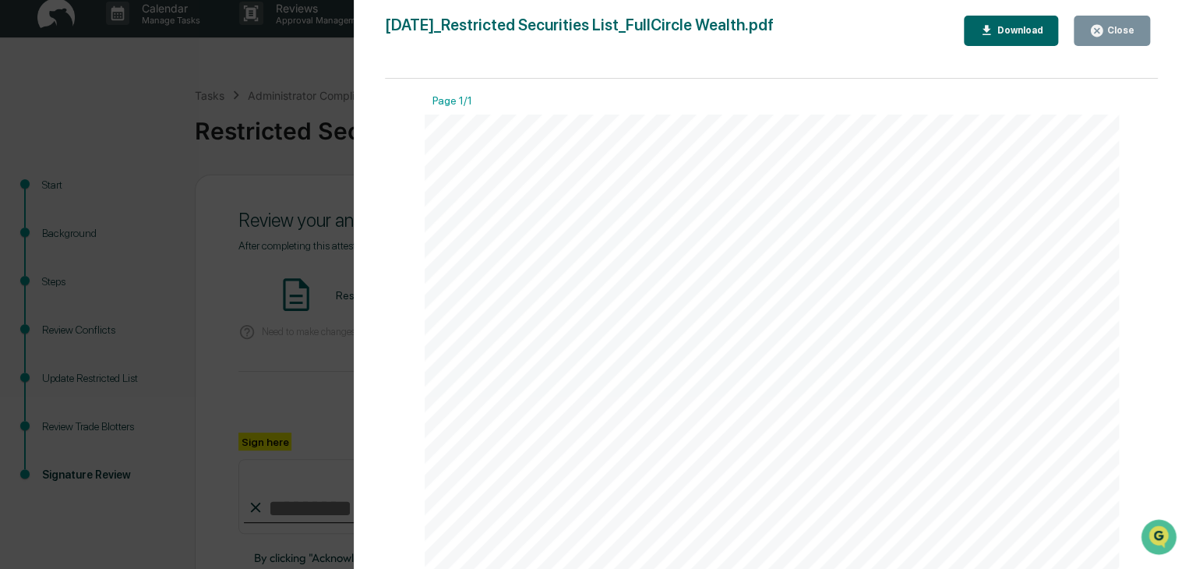
click at [1103, 32] on icon "button" at bounding box center [1097, 31] width 12 height 12
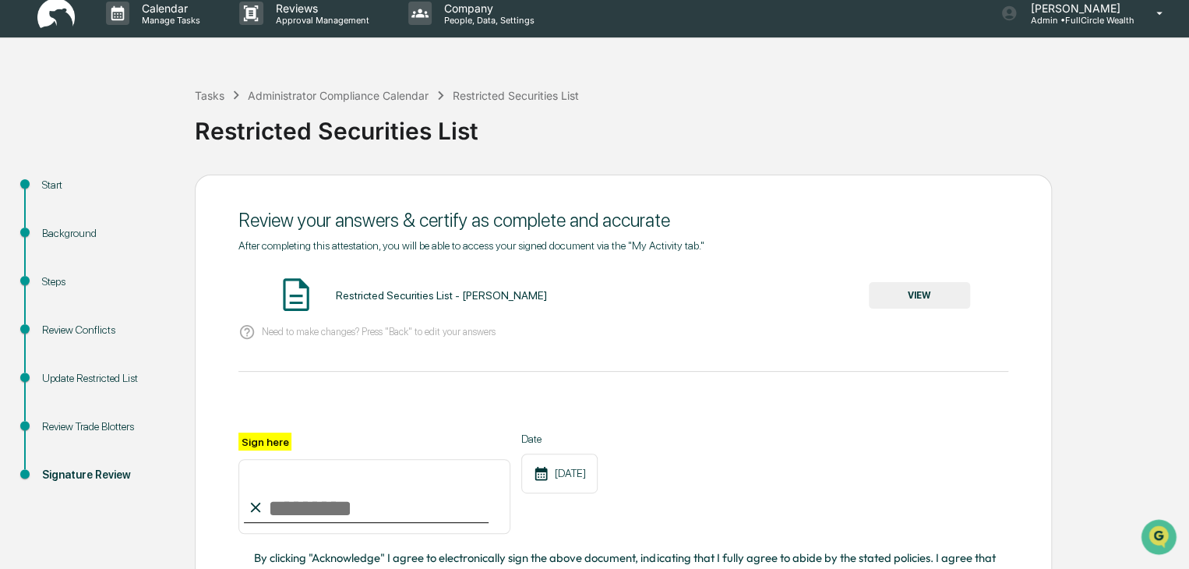
click at [340, 515] on input "Sign here" at bounding box center [375, 496] width 272 height 75
type input "**********"
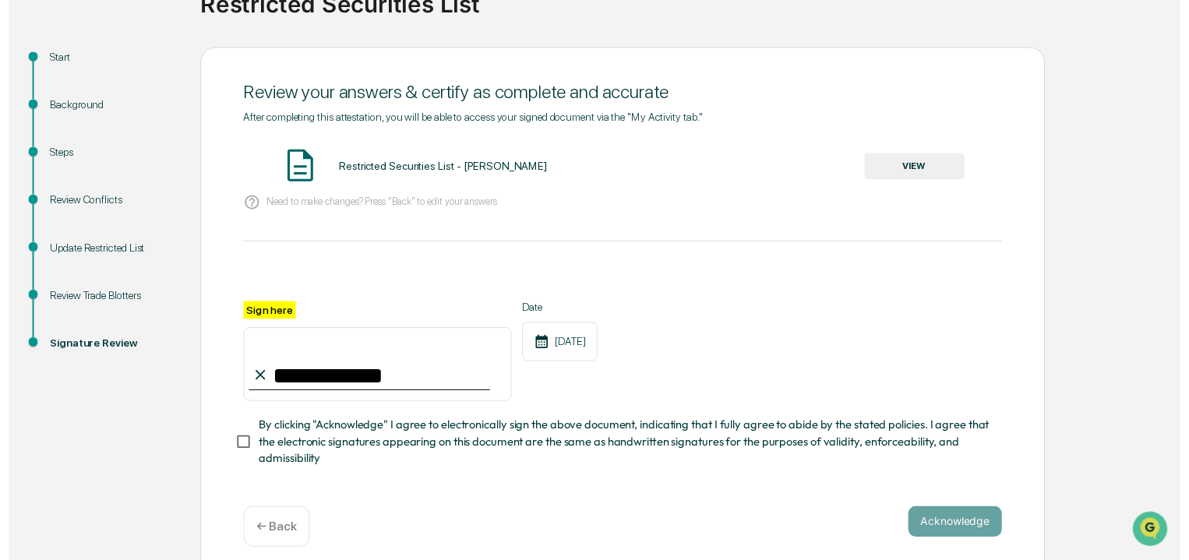
scroll to position [156, 0]
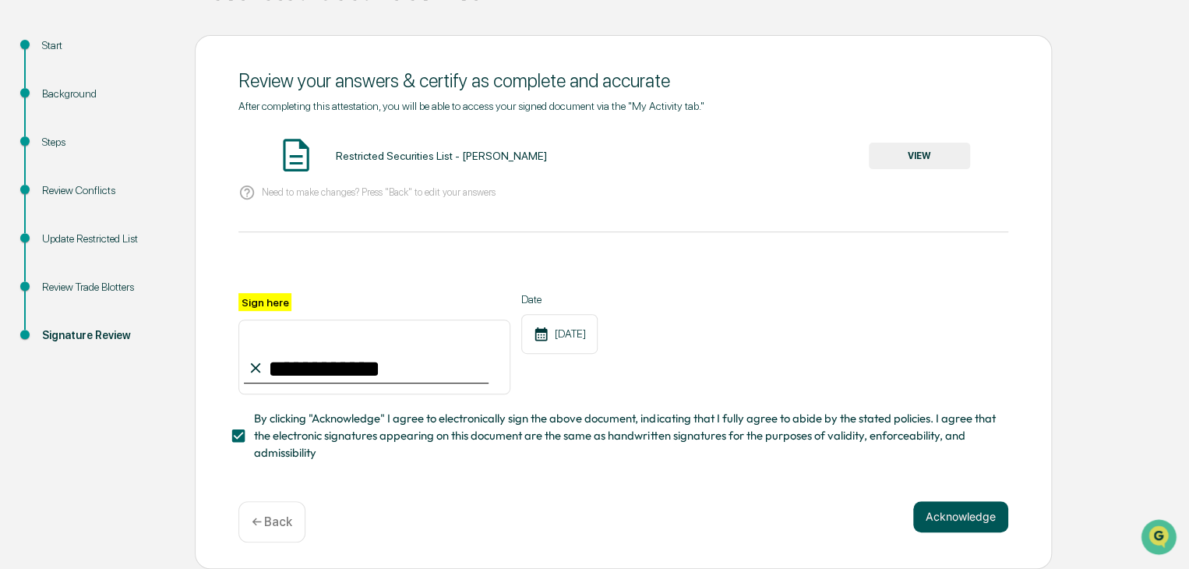
click at [987, 518] on button "Acknowledge" at bounding box center [961, 516] width 95 height 31
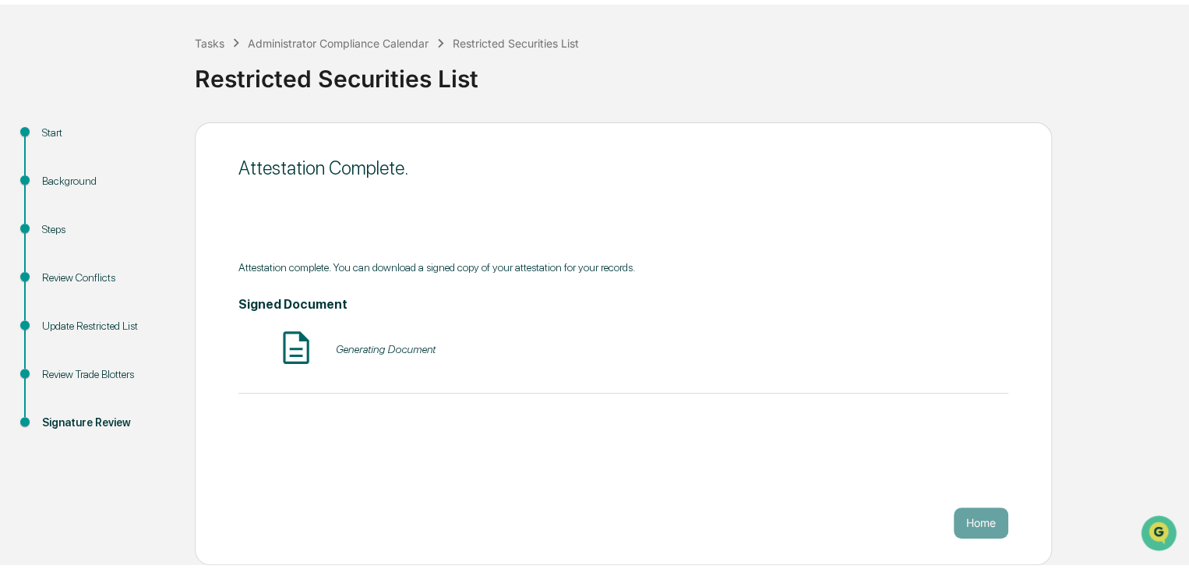
scroll to position [58, 0]
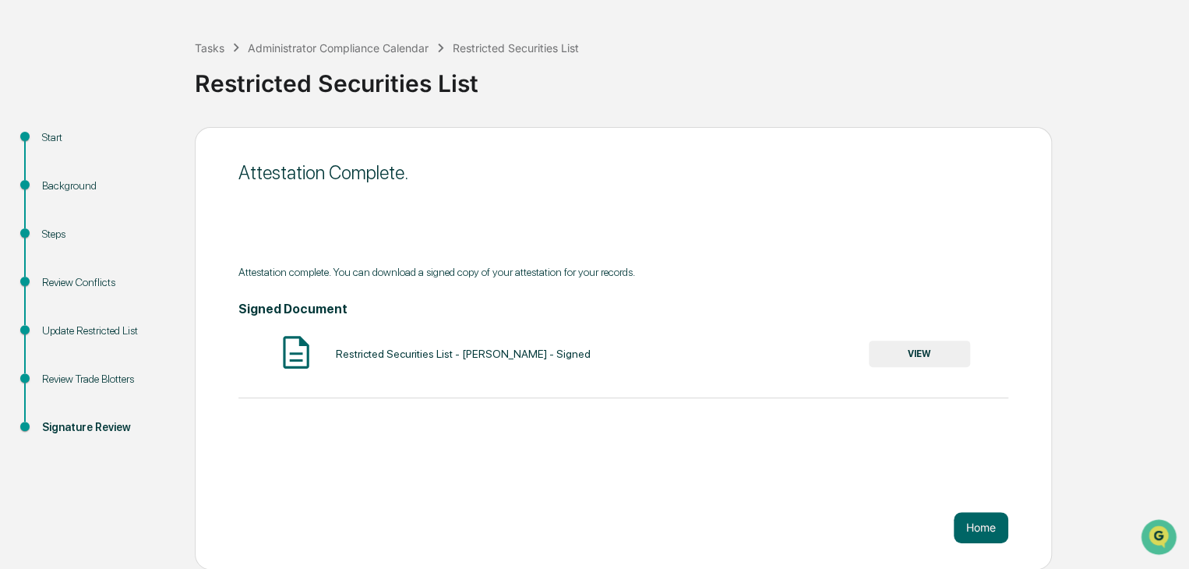
click at [935, 355] on button "VIEW" at bounding box center [919, 354] width 101 height 27
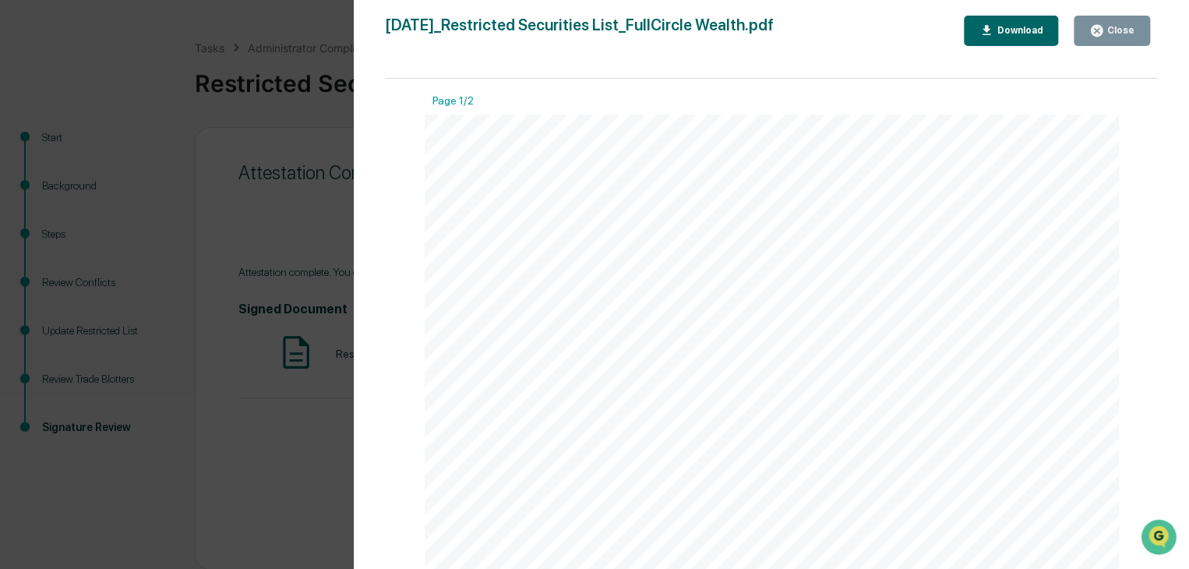
click at [1010, 27] on div "Download" at bounding box center [1018, 30] width 49 height 11
click at [1126, 16] on button "Close" at bounding box center [1112, 31] width 76 height 30
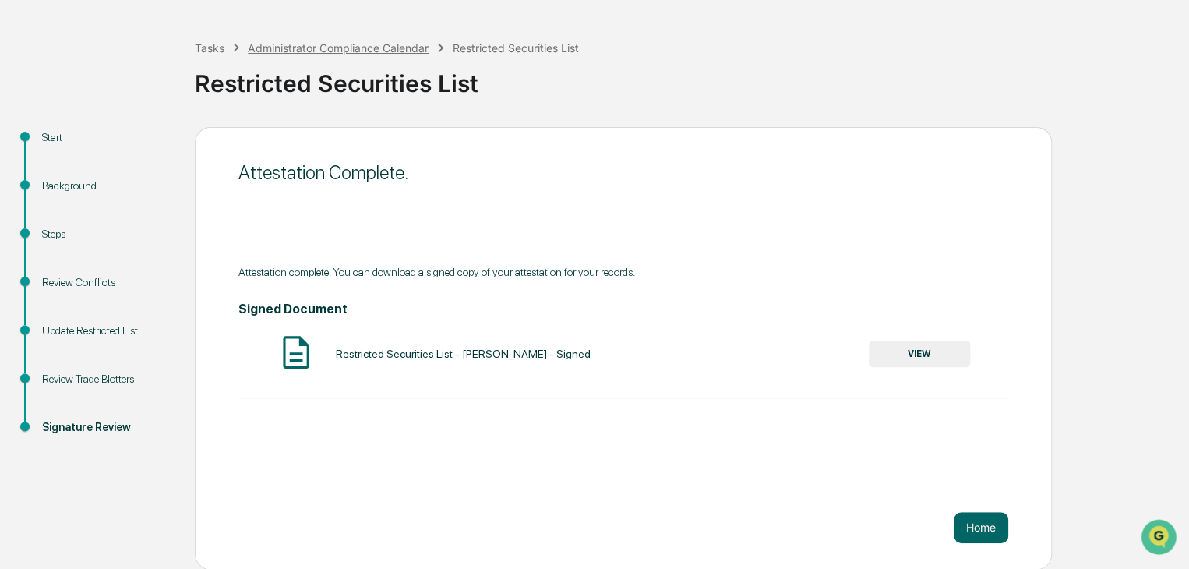
click at [364, 51] on div "Administrator Compliance Calendar" at bounding box center [338, 47] width 181 height 13
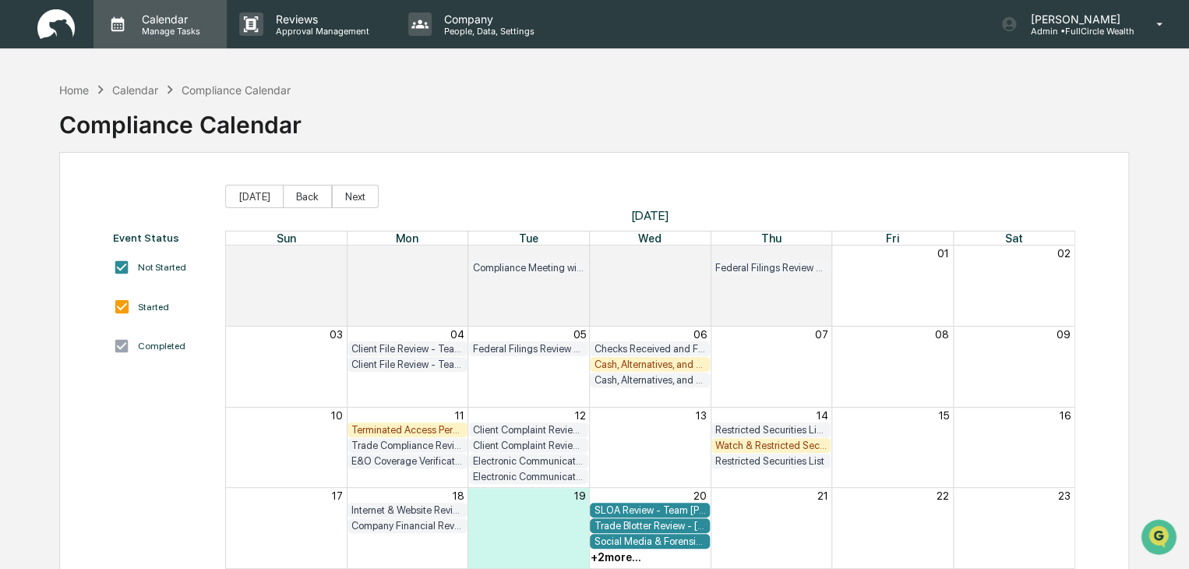
click at [166, 29] on p "Manage Tasks" at bounding box center [168, 31] width 79 height 11
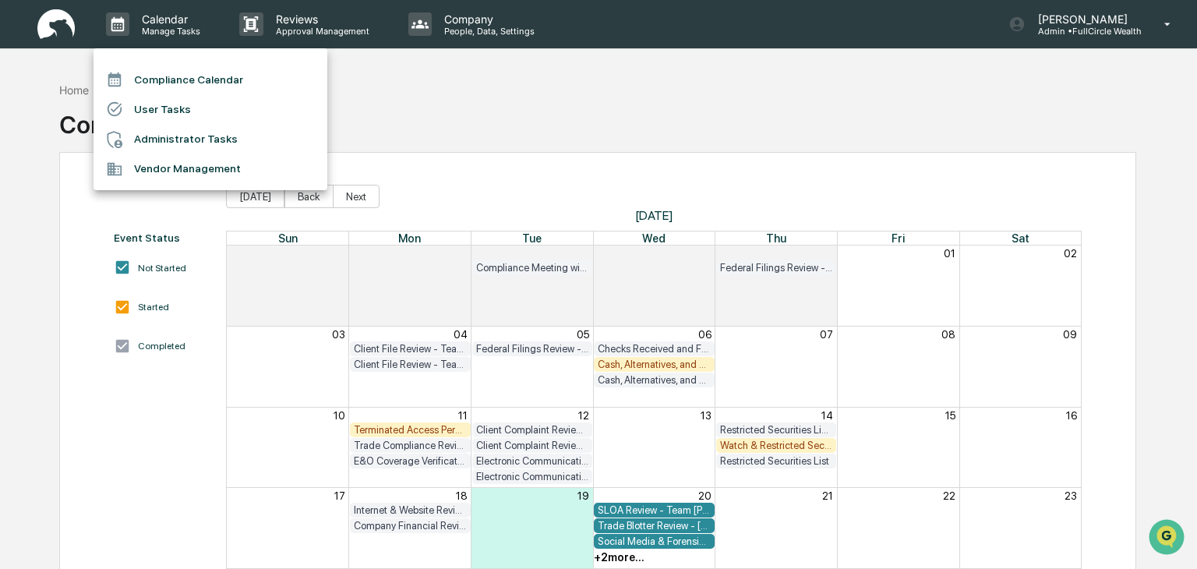
click at [161, 138] on li "Administrator Tasks" at bounding box center [211, 140] width 234 height 30
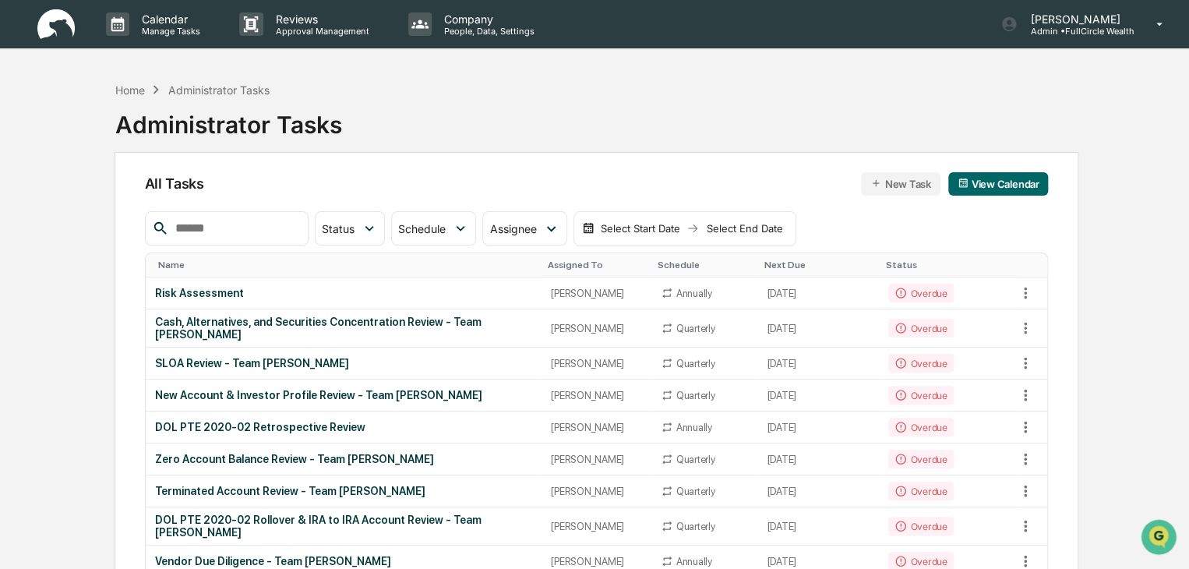
click at [75, 22] on link at bounding box center [65, 24] width 56 height 48
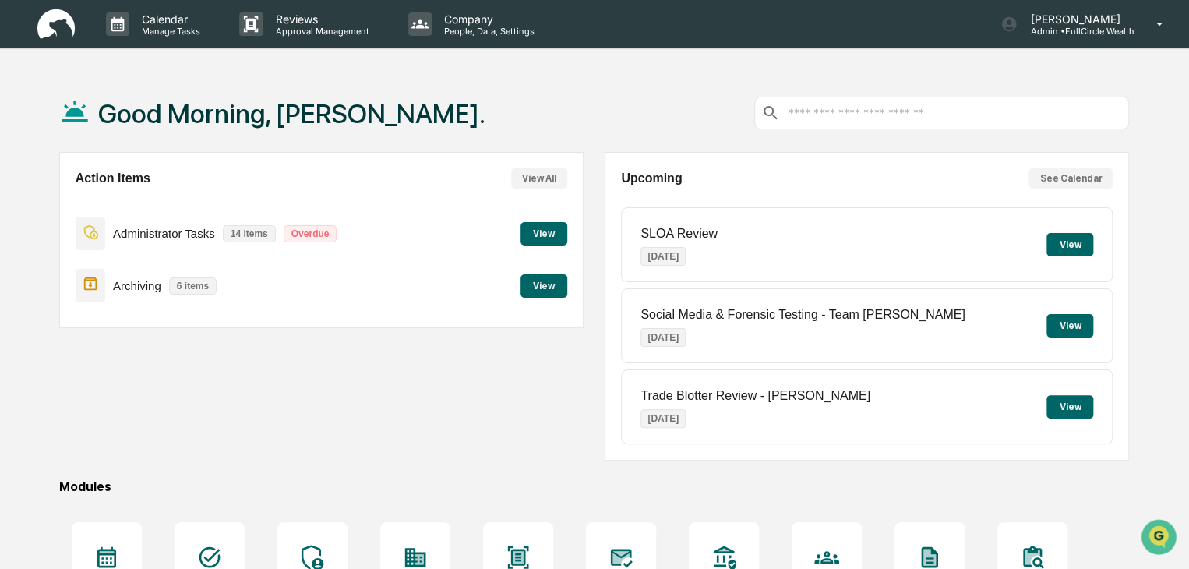
click at [454, 87] on div "Good Morning, [PERSON_NAME]." at bounding box center [594, 113] width 1070 height 78
